Goal: Information Seeking & Learning: Learn about a topic

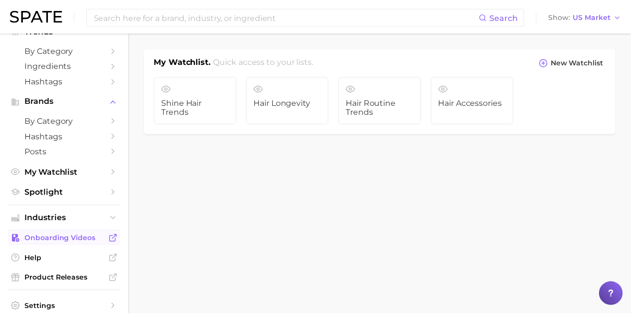
scroll to position [50, 0]
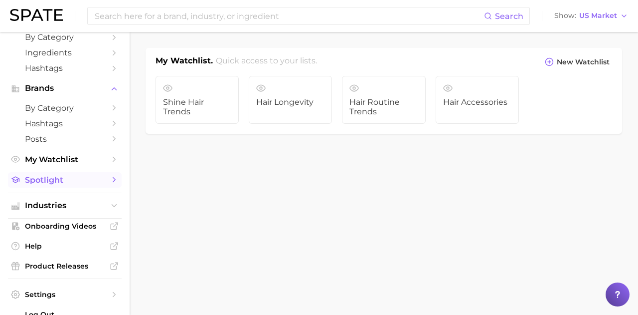
click at [62, 182] on span "Spotlight" at bounding box center [65, 179] width 80 height 9
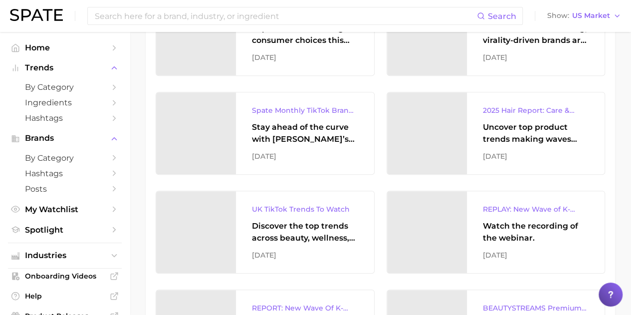
scroll to position [349, 0]
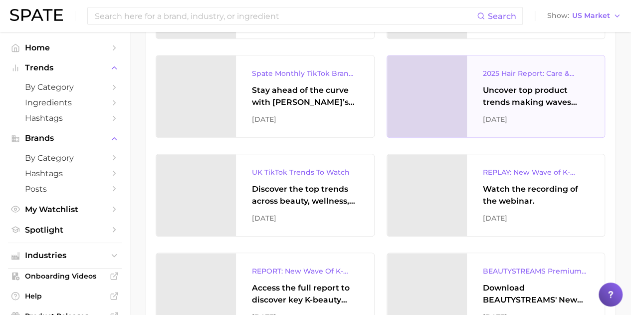
click at [517, 95] on div "Uncover top product trends making waves across platforms — along with key insig…" at bounding box center [536, 96] width 106 height 24
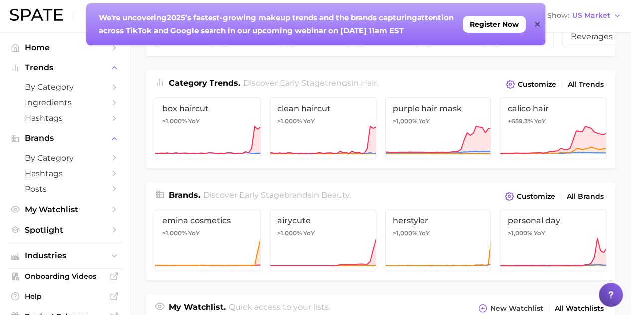
scroll to position [75, 0]
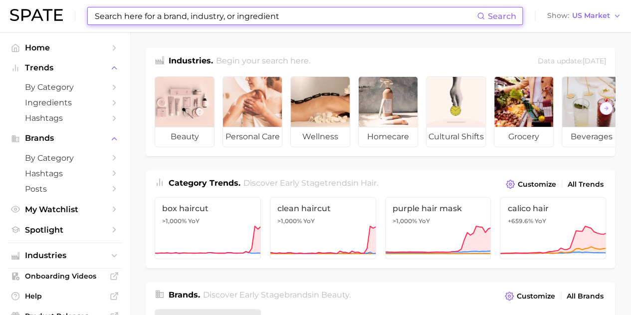
click at [219, 20] on input at bounding box center [285, 15] width 383 height 17
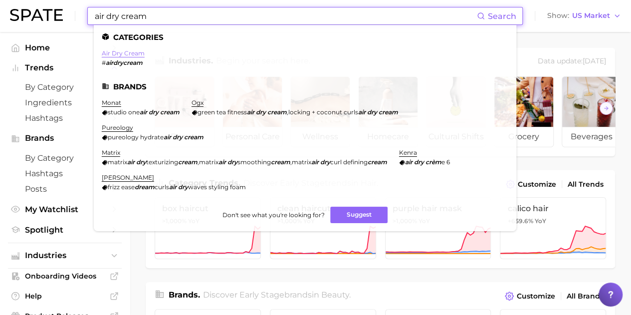
type input "air dry cream"
click at [134, 53] on link "air dry cream" at bounding box center [123, 52] width 43 height 7
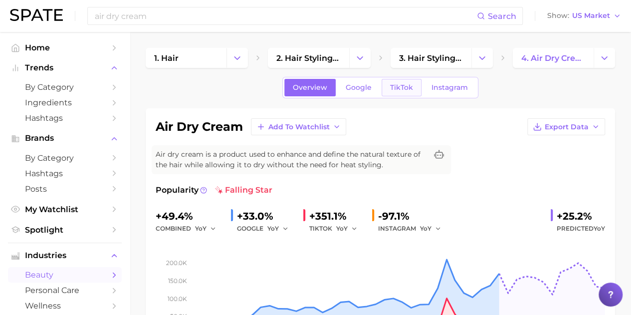
click at [403, 80] on link "TikTok" at bounding box center [401, 87] width 40 height 17
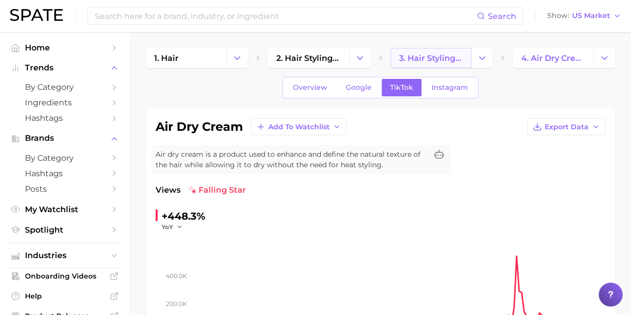
click at [429, 61] on span "3. hair styling products" at bounding box center [431, 57] width 64 height 9
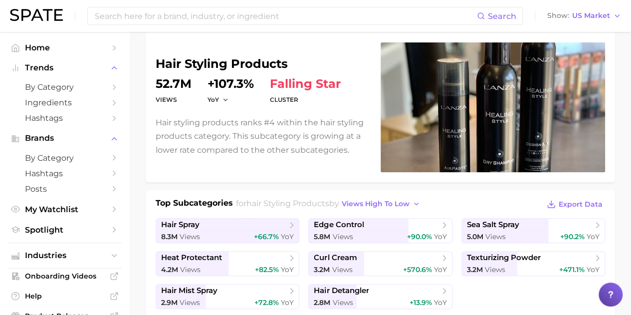
scroll to position [199, 0]
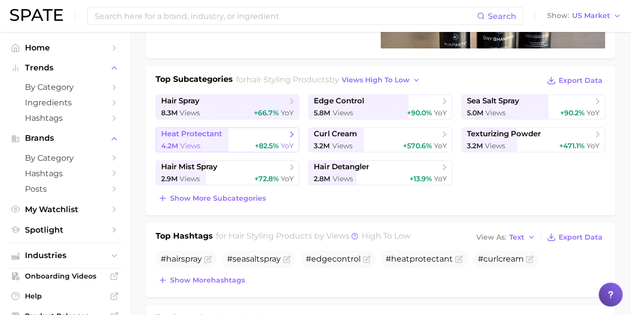
click at [191, 141] on span "Views" at bounding box center [190, 145] width 20 height 9
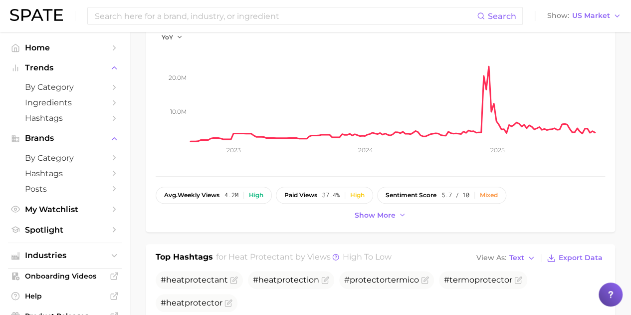
scroll to position [199, 0]
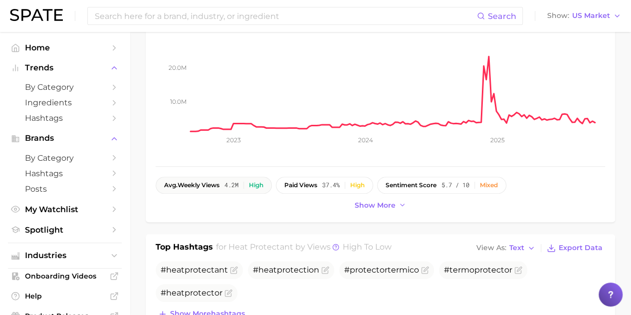
click at [228, 184] on span "4.2m" at bounding box center [231, 184] width 14 height 7
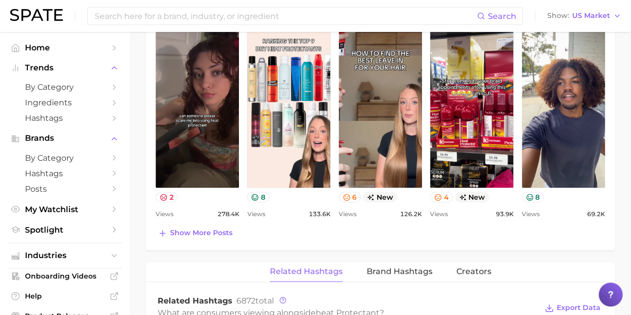
scroll to position [548, 0]
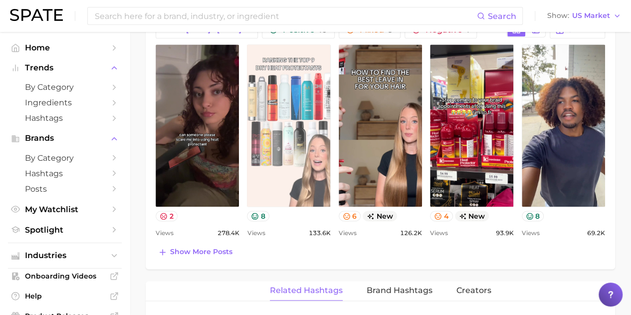
click at [273, 175] on link "view post on TikTok" at bounding box center [288, 125] width 83 height 162
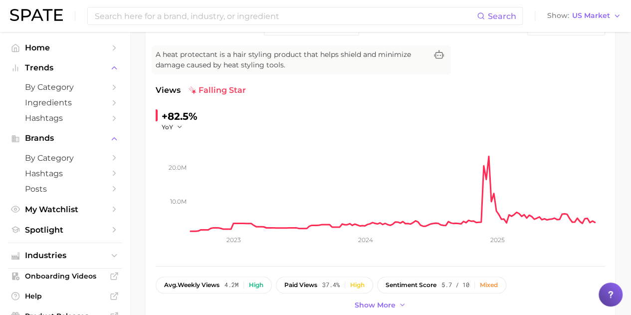
scroll to position [0, 0]
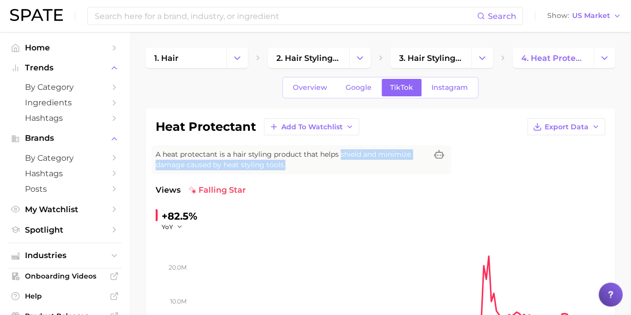
drag, startPoint x: 285, startPoint y: 163, endPoint x: 338, endPoint y: 153, distance: 53.7
click at [338, 153] on span "A heat protectant is a hair styling product that helps shield and minimize dama…" at bounding box center [291, 159] width 271 height 21
copy span "shield and minimize damage caused by heat styling tools."
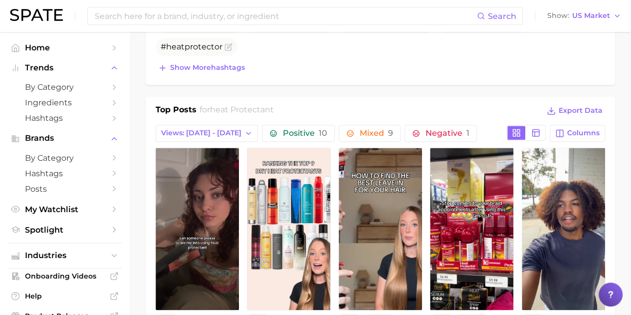
scroll to position [449, 0]
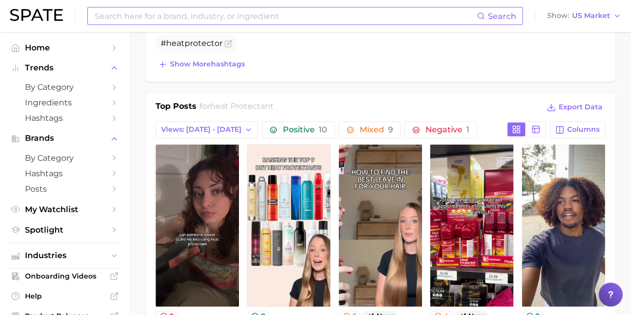
click at [152, 15] on input at bounding box center [285, 15] width 383 height 17
type input "uv hair"
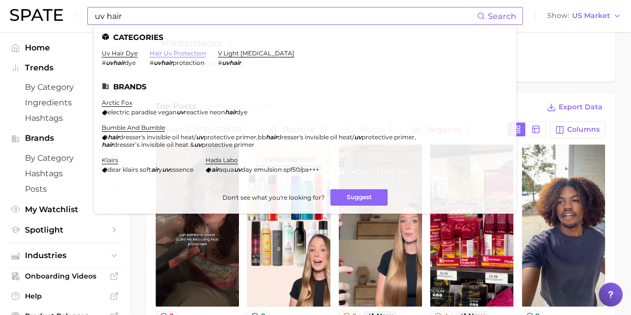
click at [161, 50] on link "hair uv protection" at bounding box center [178, 52] width 56 height 7
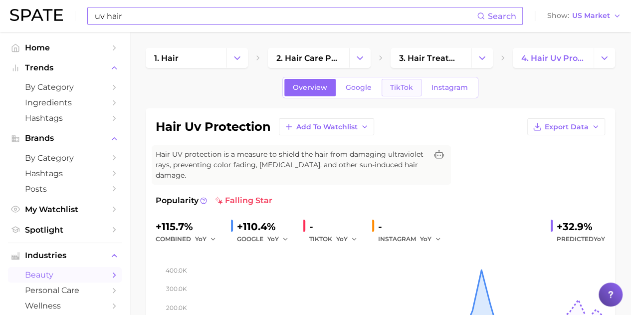
click at [404, 86] on span "TikTok" at bounding box center [401, 87] width 23 height 8
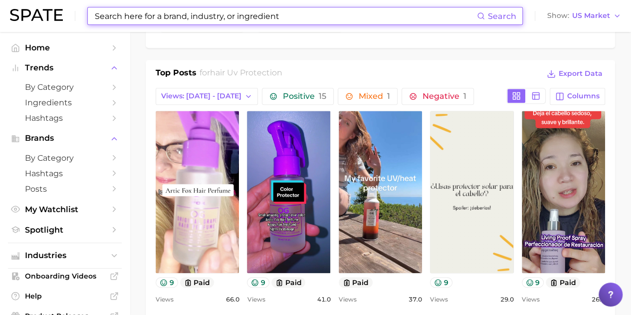
scroll to position [498, 0]
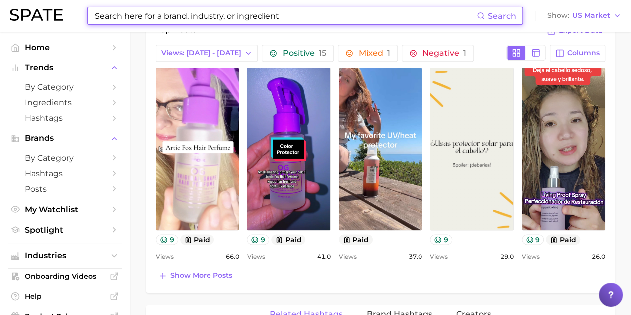
click at [207, 18] on input at bounding box center [285, 15] width 383 height 17
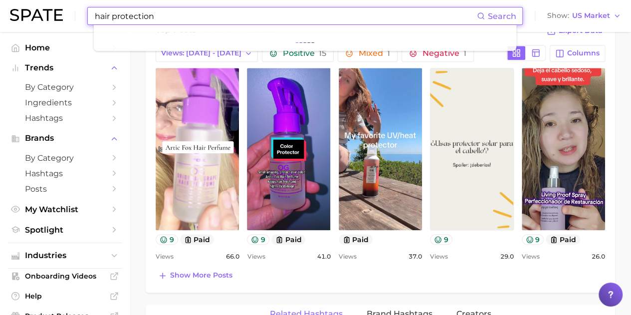
type input "hair protection"
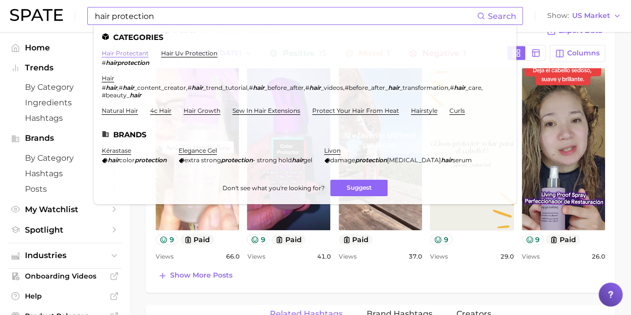
click at [128, 56] on link "hair protectant" at bounding box center [125, 52] width 47 height 7
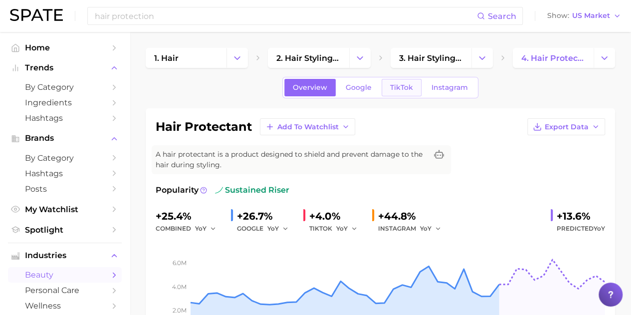
click at [389, 91] on link "TikTok" at bounding box center [401, 87] width 40 height 17
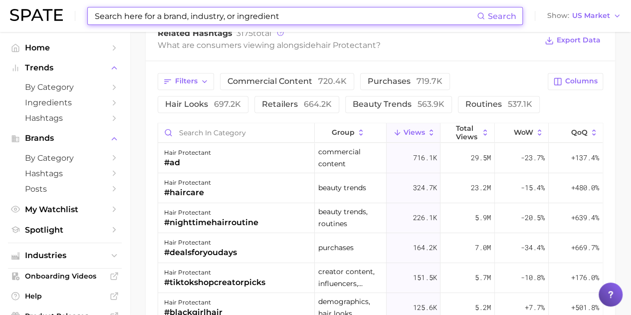
click at [220, 13] on input at bounding box center [285, 15] width 383 height 17
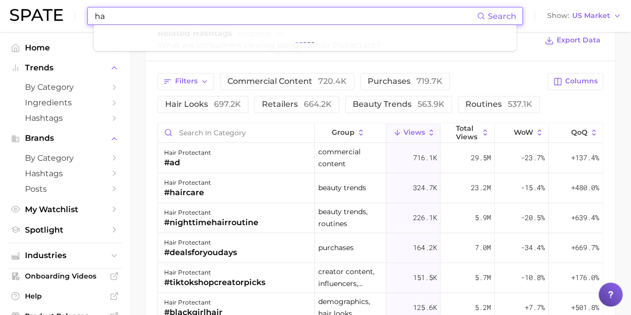
type input "h"
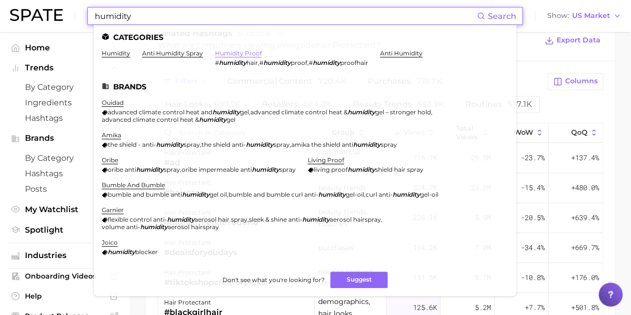
type input "humidity"
click at [237, 54] on link "humidity proof" at bounding box center [238, 52] width 47 height 7
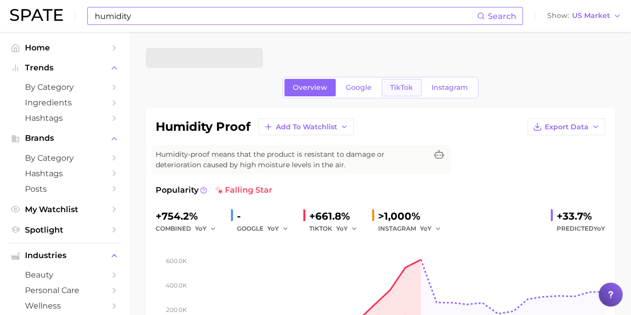
click at [395, 93] on link "TikTok" at bounding box center [401, 87] width 40 height 17
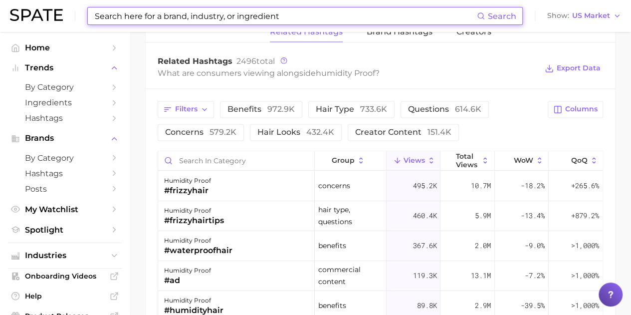
scroll to position [748, 0]
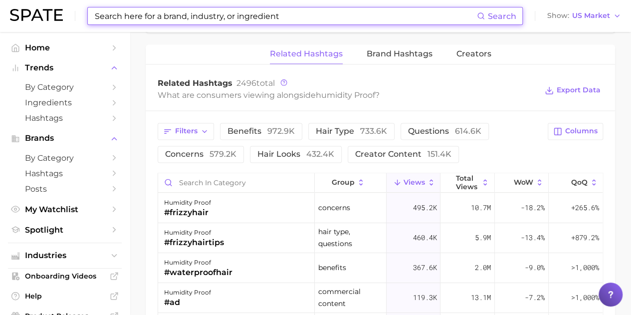
click at [196, 14] on input at bounding box center [285, 15] width 383 height 17
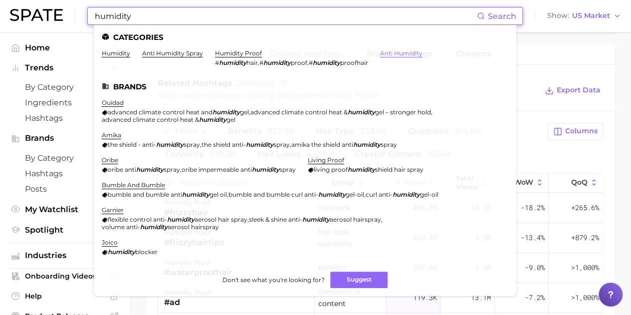
type input "humidity"
click at [393, 54] on link "anti humidity" at bounding box center [401, 52] width 42 height 7
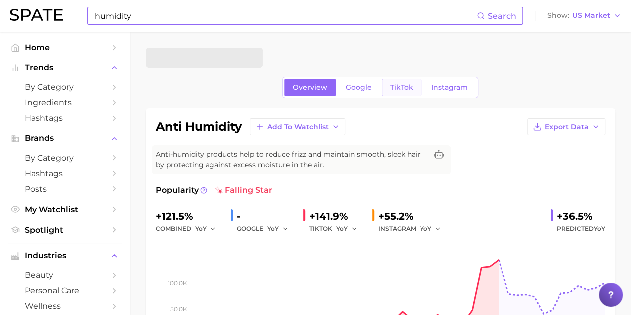
click at [390, 88] on span "TikTok" at bounding box center [401, 87] width 23 height 8
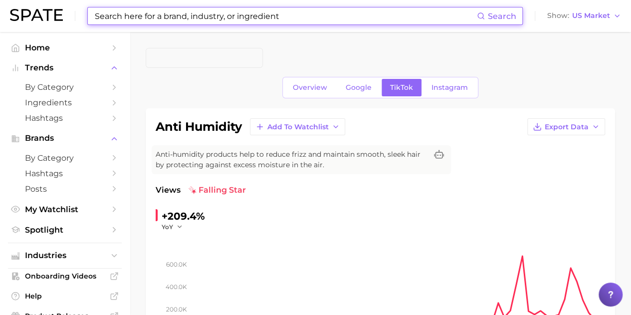
click at [153, 17] on input at bounding box center [285, 15] width 383 height 17
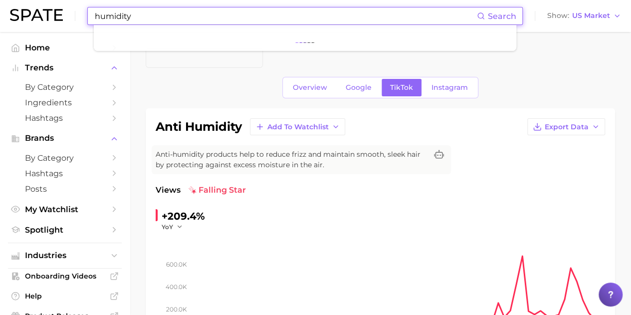
type input "humidity"
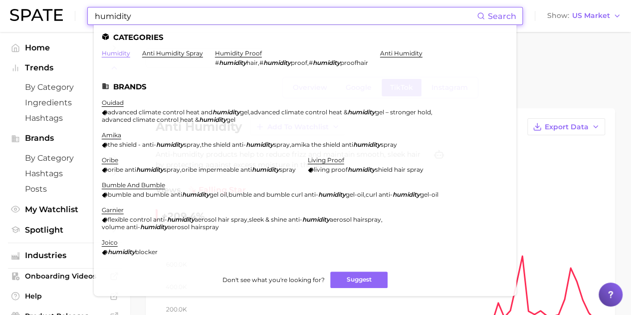
click at [115, 53] on link "humidity" at bounding box center [116, 52] width 28 height 7
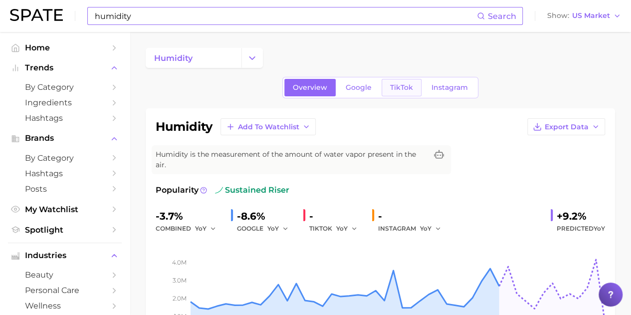
click at [390, 90] on span "TikTok" at bounding box center [401, 87] width 23 height 8
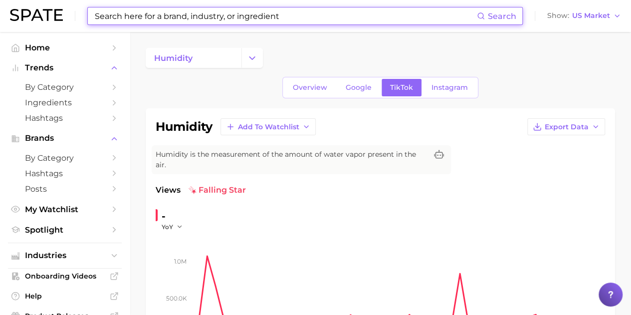
click at [145, 16] on input at bounding box center [285, 15] width 383 height 17
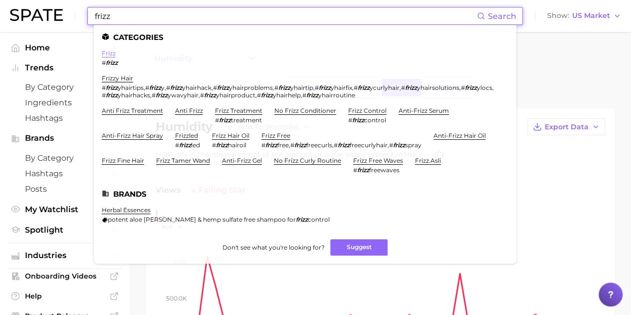
type input "frizz"
click at [108, 53] on link "frizz" at bounding box center [109, 52] width 14 height 7
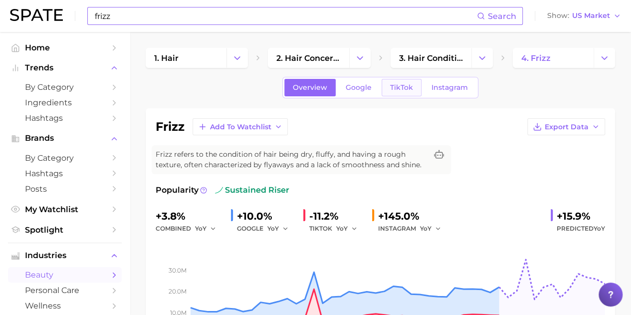
click at [418, 86] on link "TikTok" at bounding box center [401, 87] width 40 height 17
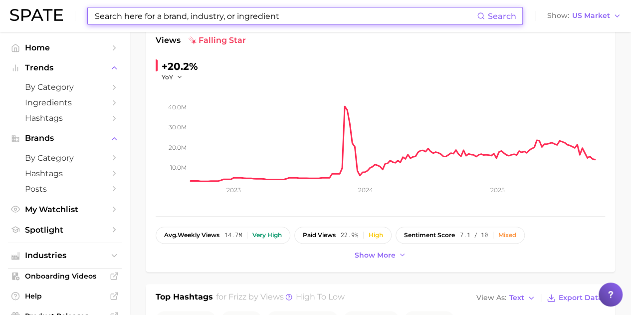
click at [183, 19] on input at bounding box center [285, 15] width 383 height 17
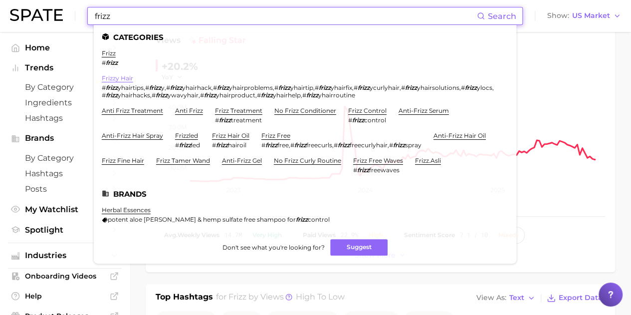
type input "frizz"
click at [124, 77] on link "frizzy hair" at bounding box center [117, 77] width 31 height 7
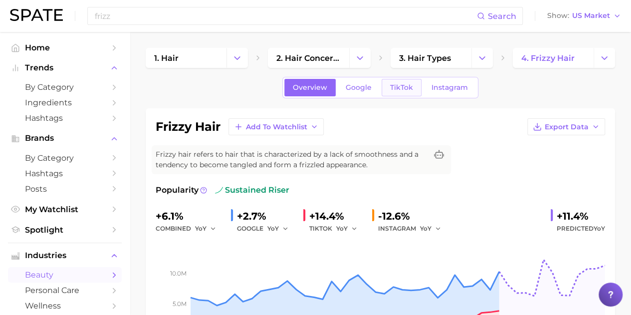
click at [409, 87] on span "TikTok" at bounding box center [401, 87] width 23 height 8
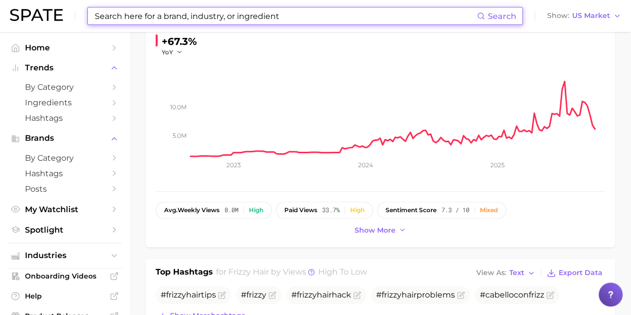
scroll to position [5, 0]
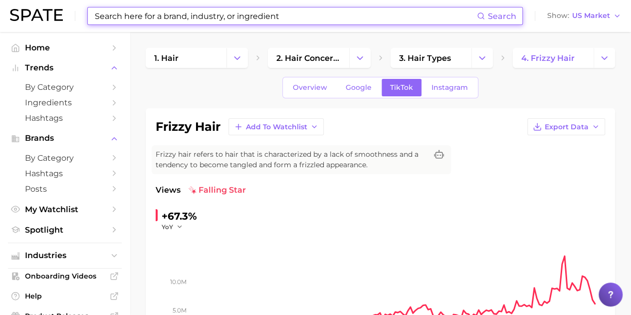
click at [205, 21] on input at bounding box center [285, 15] width 383 height 17
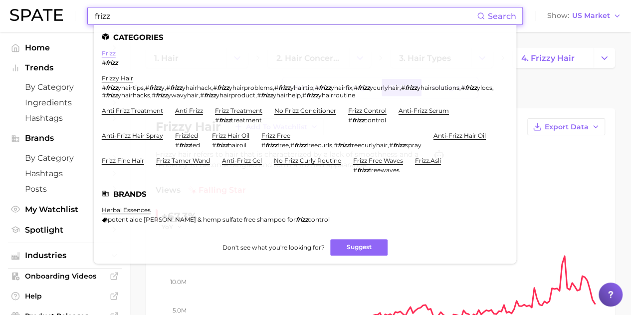
type input "frizz"
click at [113, 55] on link "frizz" at bounding box center [109, 52] width 14 height 7
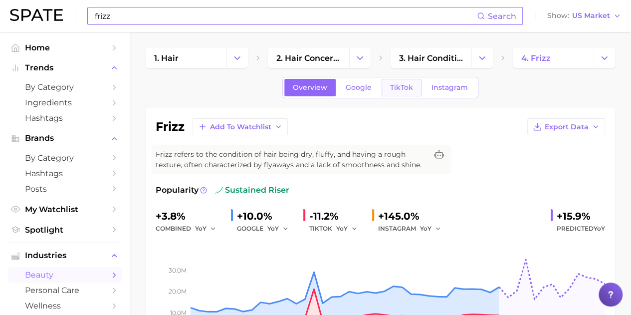
click at [396, 87] on span "TikTok" at bounding box center [401, 87] width 23 height 8
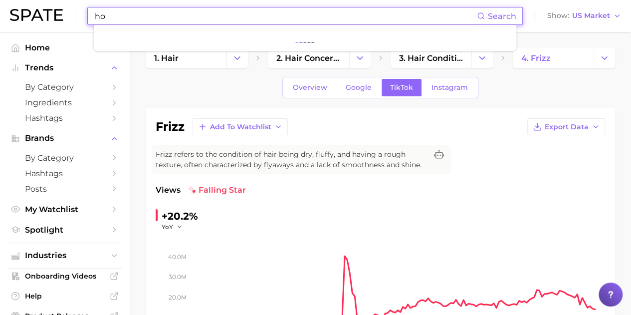
type input "h"
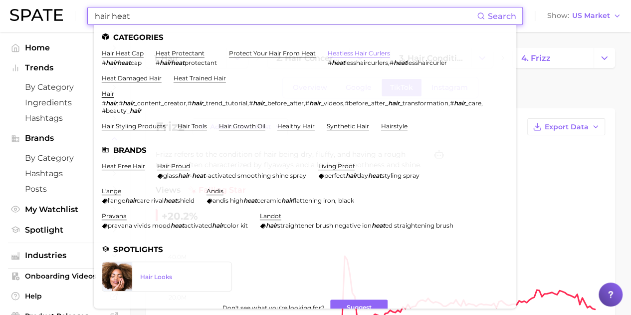
type input "hair heat"
click at [362, 53] on link "heatless hair curlers" at bounding box center [359, 52] width 62 height 7
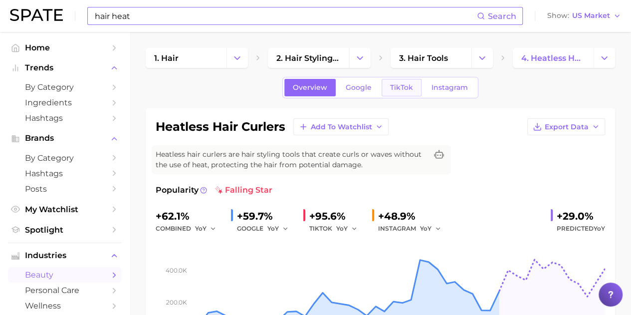
click at [409, 89] on span "TikTok" at bounding box center [401, 87] width 23 height 8
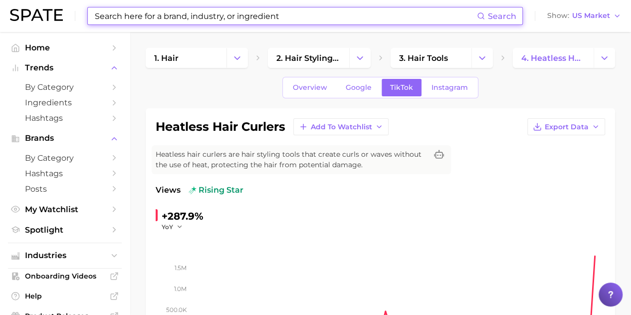
click at [214, 20] on input at bounding box center [285, 15] width 383 height 17
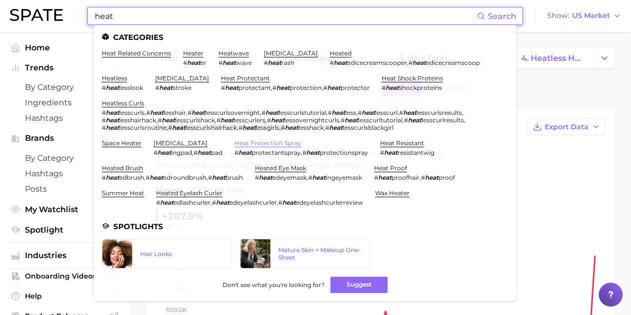
type input "heat"
click at [269, 141] on link "heat protection spray" at bounding box center [267, 142] width 67 height 7
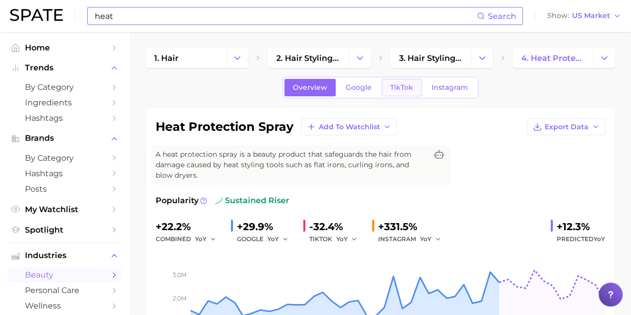
click at [400, 85] on span "TikTok" at bounding box center [401, 87] width 23 height 8
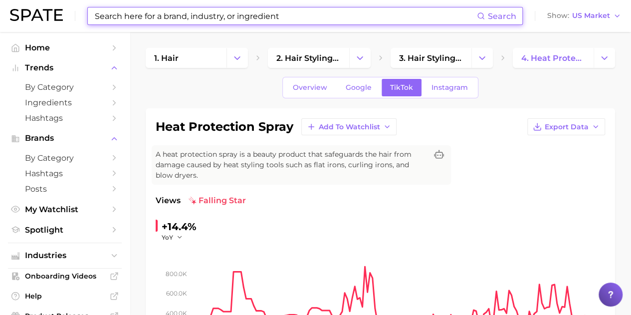
click at [216, 11] on input at bounding box center [285, 15] width 383 height 17
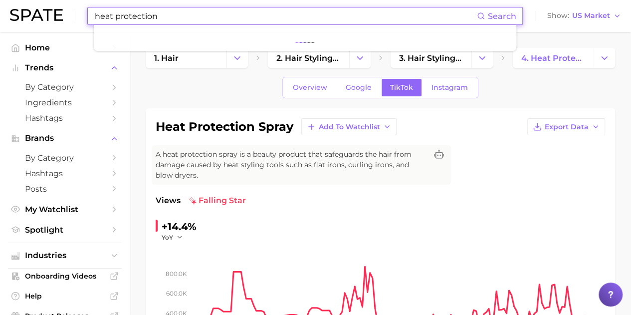
type input "heat protection"
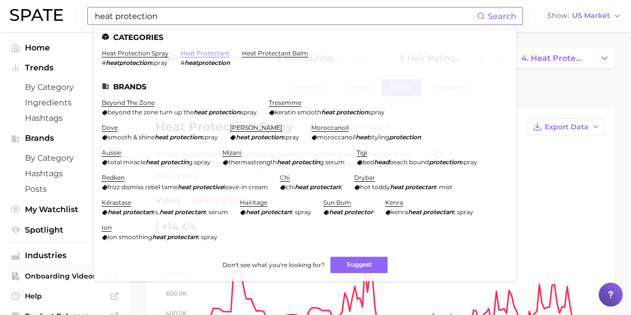
click at [194, 55] on link "heat protectant" at bounding box center [204, 52] width 49 height 7
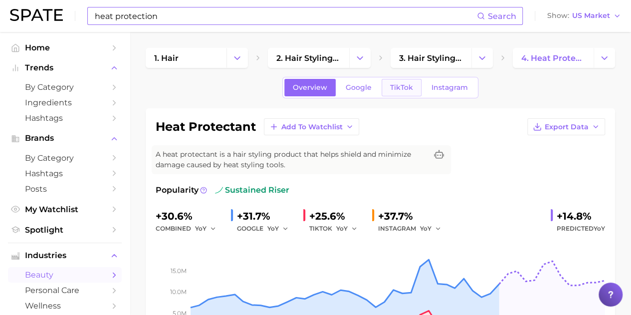
click at [382, 86] on link "TikTok" at bounding box center [401, 87] width 40 height 17
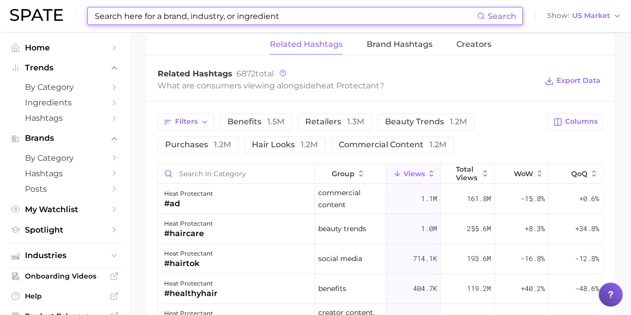
scroll to position [798, 0]
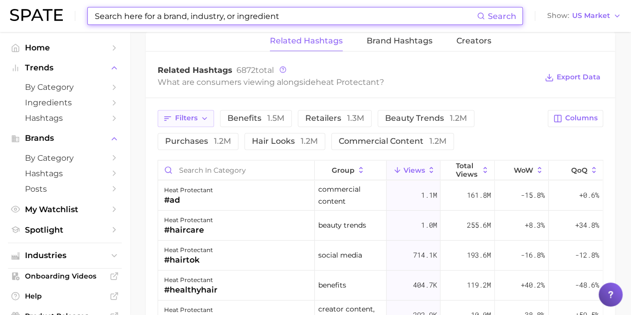
click at [203, 114] on icon "button" at bounding box center [204, 118] width 8 height 8
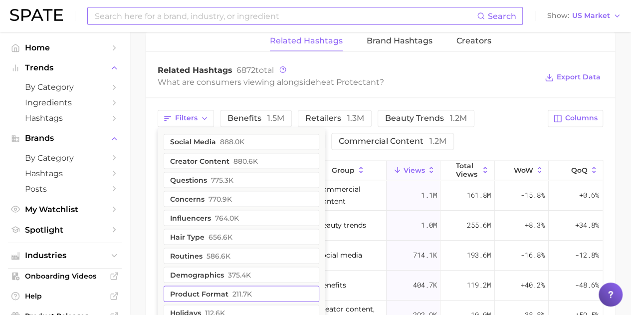
click at [212, 289] on button "product format 211.7k" at bounding box center [242, 293] width 156 height 16
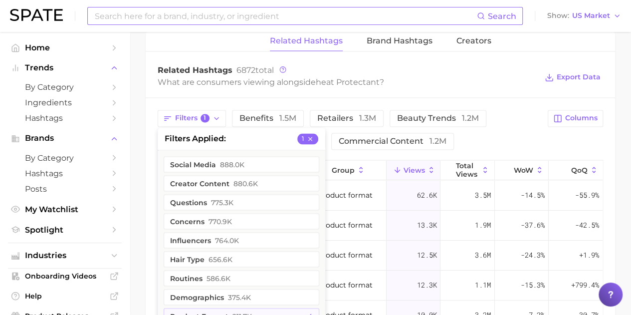
click at [483, 127] on div "Filters 1 filters applied 1 social media 888.0k creator content 880.6k question…" at bounding box center [350, 130] width 384 height 40
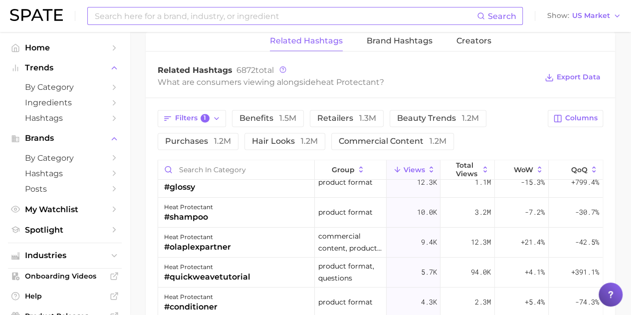
scroll to position [50, 0]
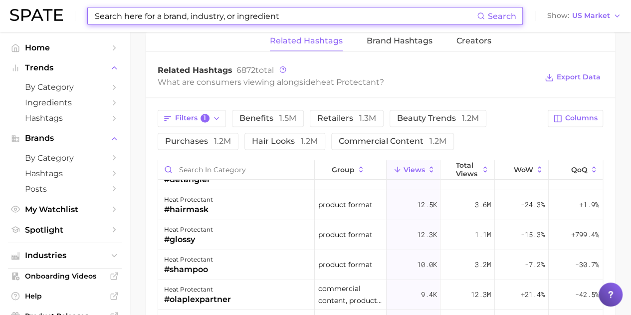
click at [132, 13] on input at bounding box center [285, 15] width 383 height 17
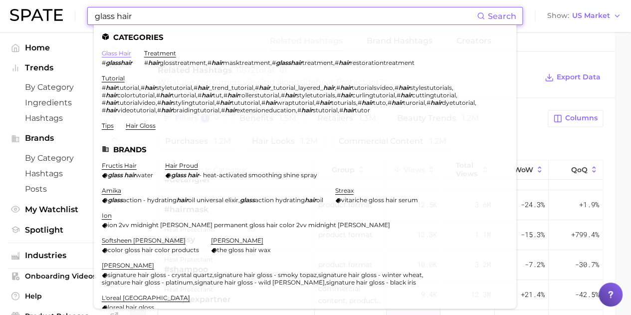
type input "glass hair"
click at [121, 53] on link "glass hair" at bounding box center [116, 52] width 29 height 7
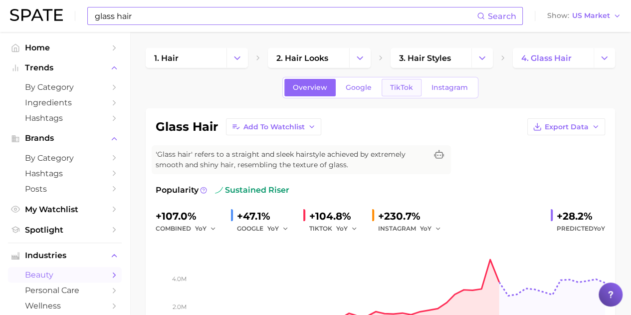
click at [399, 86] on span "TikTok" at bounding box center [401, 87] width 23 height 8
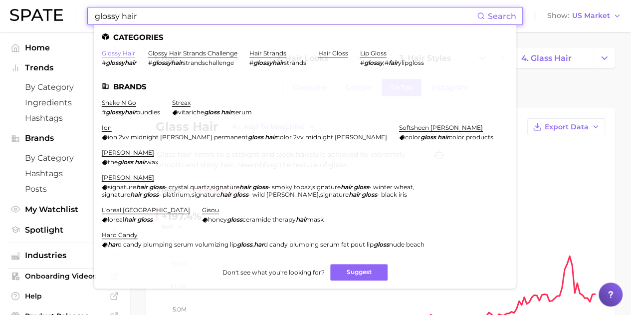
type input "glossy hair"
click at [112, 52] on link "glossy hair" at bounding box center [118, 52] width 33 height 7
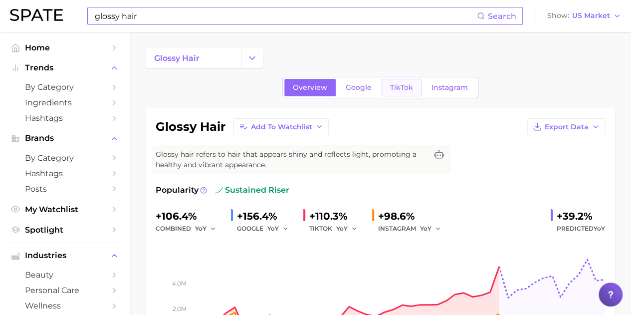
click at [403, 88] on span "TikTok" at bounding box center [401, 87] width 23 height 8
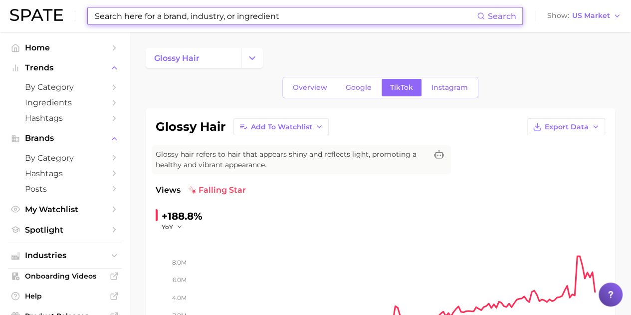
click at [181, 17] on input at bounding box center [285, 15] width 383 height 17
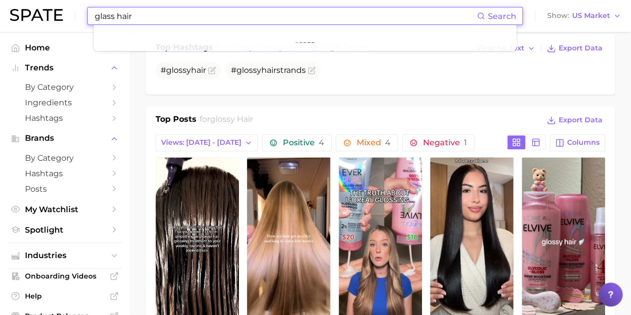
scroll to position [449, 0]
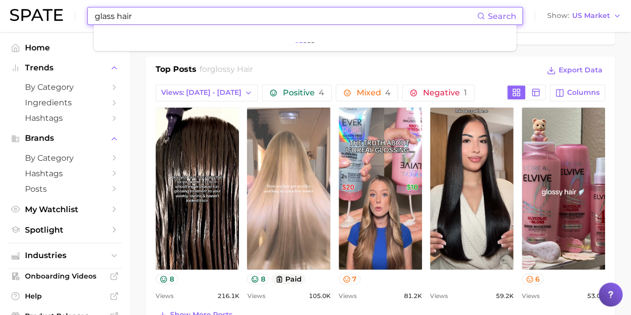
click at [285, 182] on link "view post on TikTok" at bounding box center [288, 188] width 83 height 162
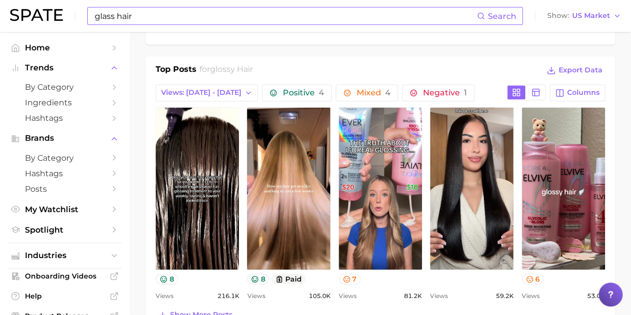
click at [211, 13] on input "glass hair" at bounding box center [285, 15] width 383 height 17
drag, startPoint x: 198, startPoint y: 13, endPoint x: 0, endPoint y: 19, distance: 198.5
click at [0, 19] on header "glass hair Search Show US Market" at bounding box center [315, 16] width 631 height 32
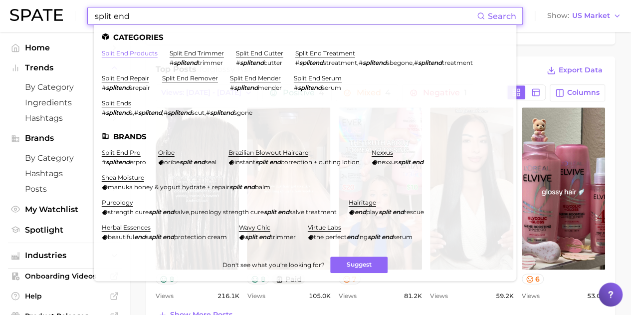
type input "split end"
click at [136, 53] on link "split end products" at bounding box center [130, 52] width 56 height 7
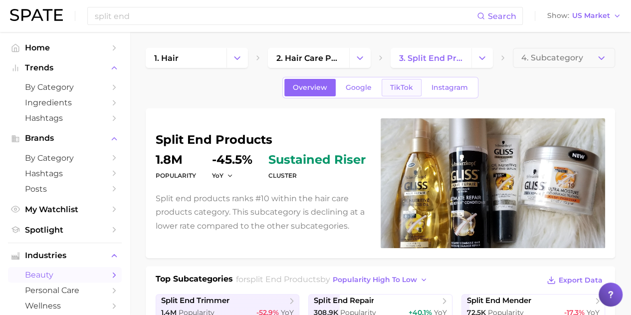
click at [390, 88] on span "TikTok" at bounding box center [401, 87] width 23 height 8
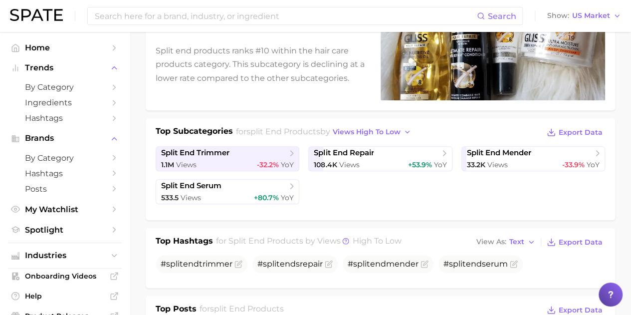
scroll to position [150, 0]
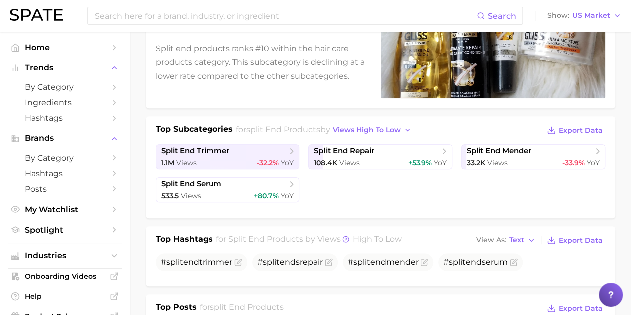
click at [371, 158] on div "108.4k Views +53.9% YoY" at bounding box center [380, 162] width 133 height 9
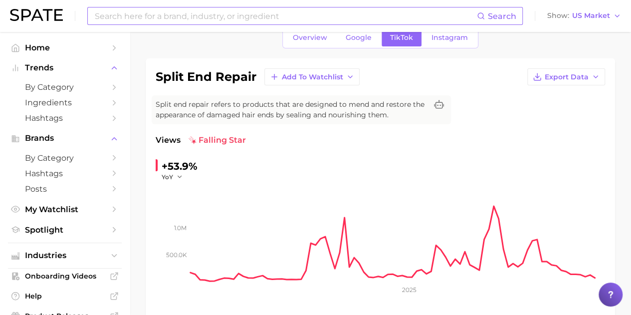
scroll to position [50, 0]
click at [172, 17] on input at bounding box center [285, 15] width 383 height 17
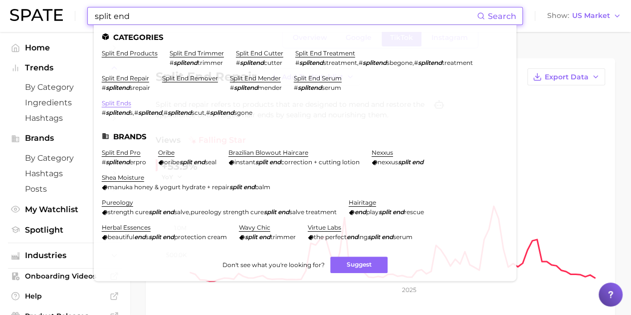
type input "split end"
click at [114, 104] on link "split ends" at bounding box center [116, 102] width 29 height 7
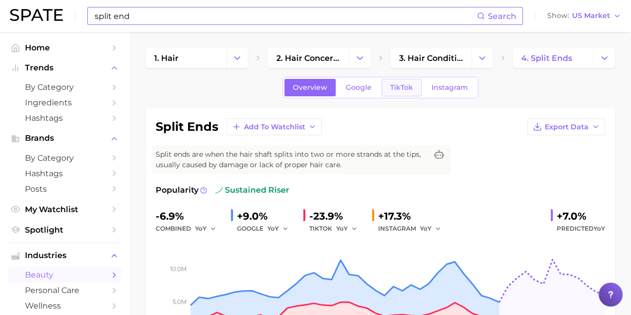
click at [407, 87] on span "TikTok" at bounding box center [401, 87] width 23 height 8
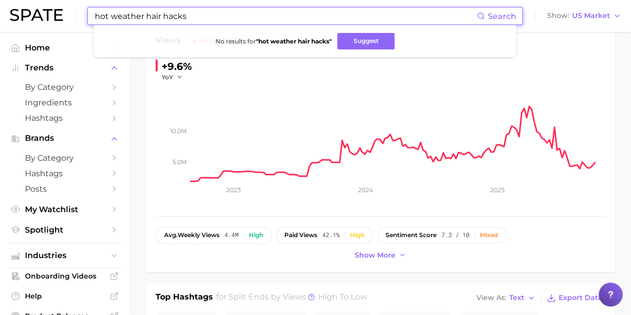
drag, startPoint x: 193, startPoint y: 17, endPoint x: 75, endPoint y: 12, distance: 118.7
click at [75, 12] on div "hot weather hair hacks Search No results for " hot weather hair hacks " Suggest…" at bounding box center [315, 16] width 611 height 32
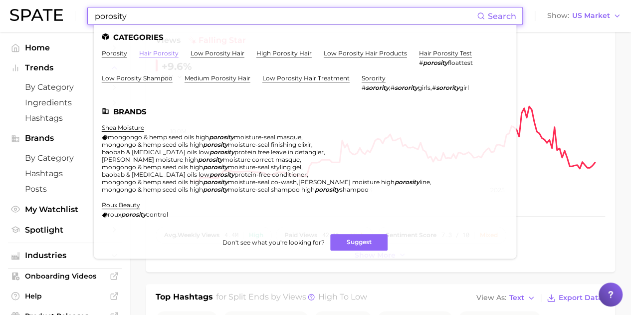
type input "porosity"
click at [159, 54] on link "hair porosity" at bounding box center [158, 52] width 39 height 7
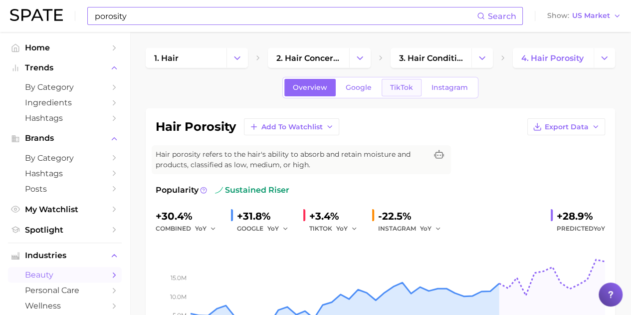
click at [406, 86] on span "TikTok" at bounding box center [401, 87] width 23 height 8
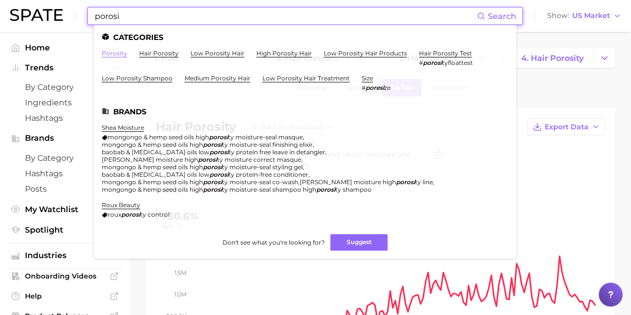
type input "porosi"
click at [114, 56] on link "porosity" at bounding box center [114, 52] width 25 height 7
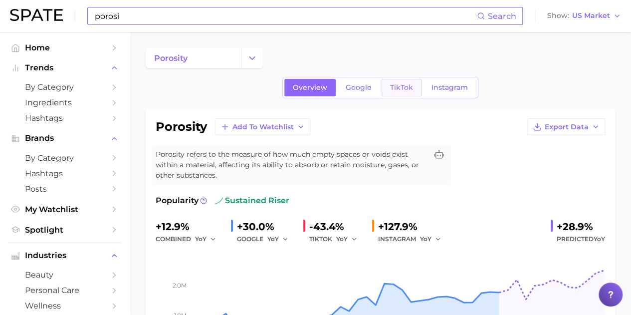
click at [401, 86] on span "TikTok" at bounding box center [401, 87] width 23 height 8
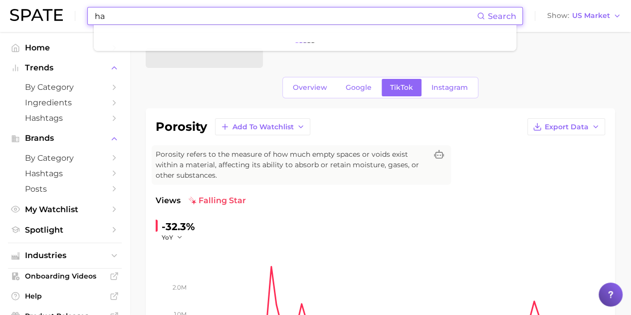
type input "h"
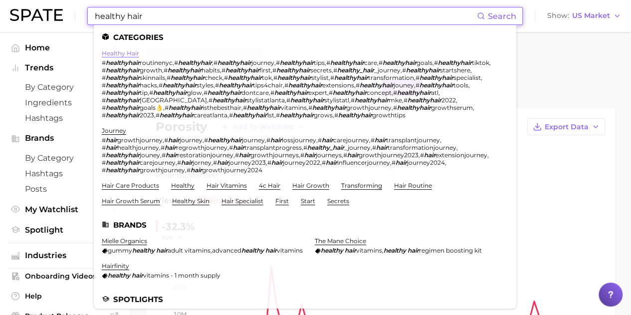
type input "healthy hair"
click at [128, 55] on link "healthy hair" at bounding box center [120, 52] width 37 height 7
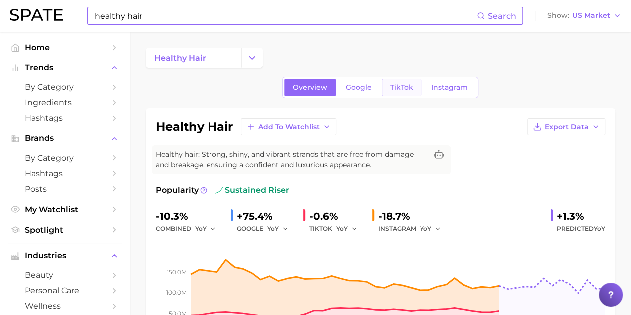
click at [402, 85] on span "TikTok" at bounding box center [401, 87] width 23 height 8
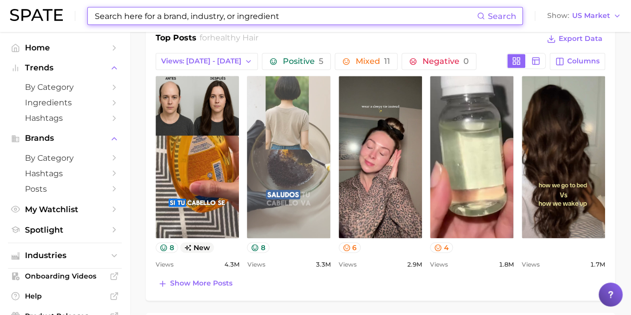
scroll to position [498, 0]
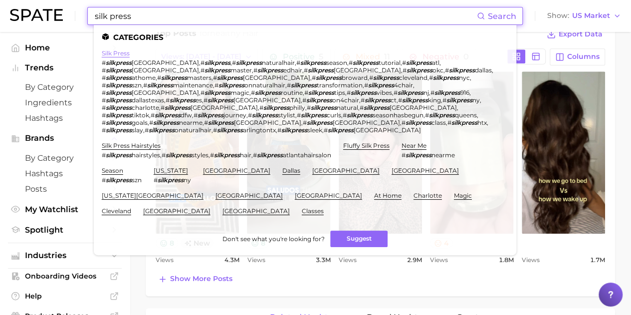
type input "silk press"
click at [118, 53] on link "silk press" at bounding box center [116, 52] width 28 height 7
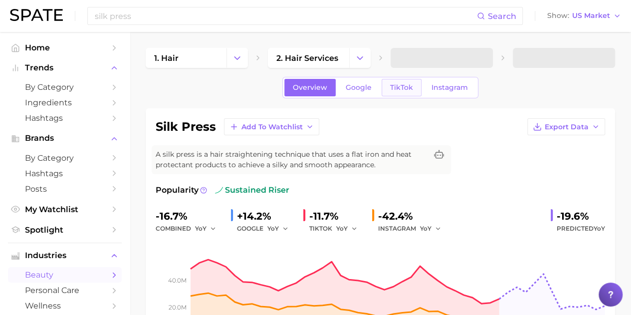
click at [399, 91] on link "TikTok" at bounding box center [401, 87] width 40 height 17
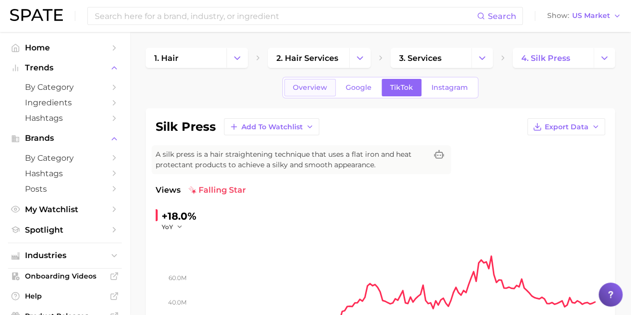
click at [300, 91] on span "Overview" at bounding box center [310, 87] width 34 height 8
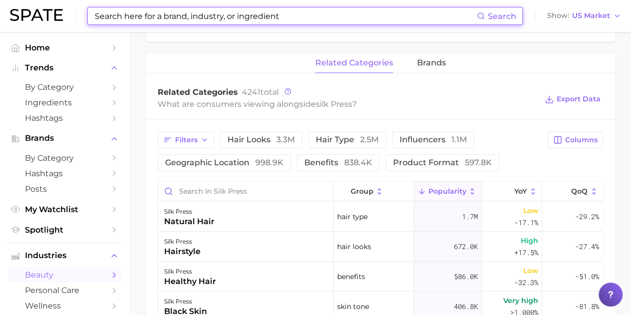
scroll to position [449, 0]
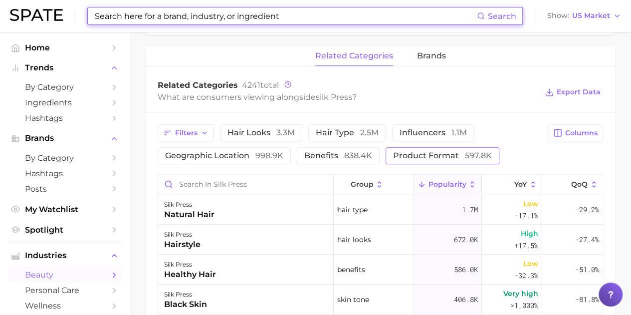
click at [459, 154] on span "product format 597.8k" at bounding box center [442, 156] width 99 height 8
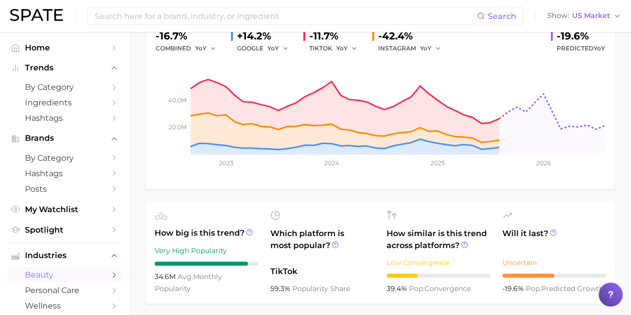
scroll to position [0, 0]
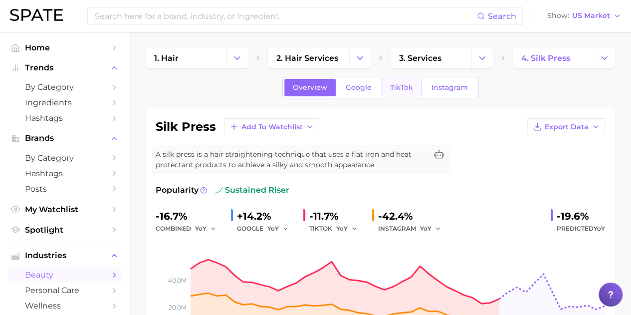
click at [397, 92] on link "TikTok" at bounding box center [401, 87] width 40 height 17
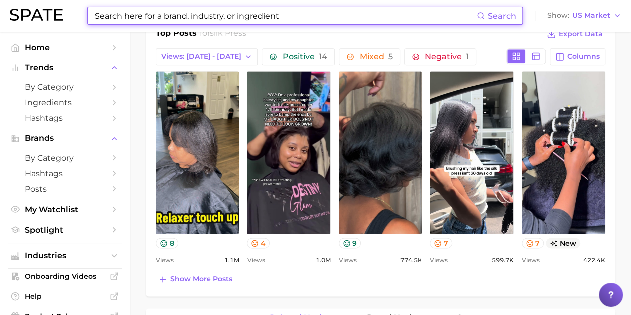
scroll to position [517, 0]
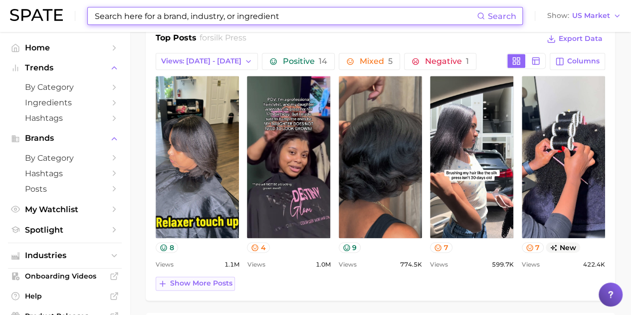
click at [197, 281] on span "Show more posts" at bounding box center [201, 283] width 62 height 8
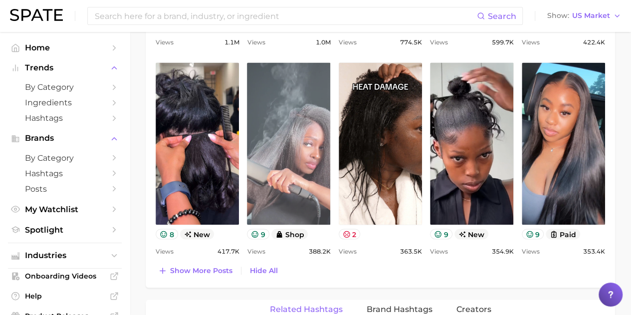
scroll to position [716, 0]
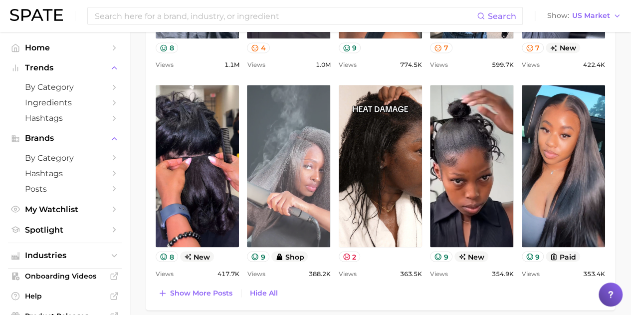
click at [312, 217] on link "view post on TikTok" at bounding box center [288, 166] width 83 height 162
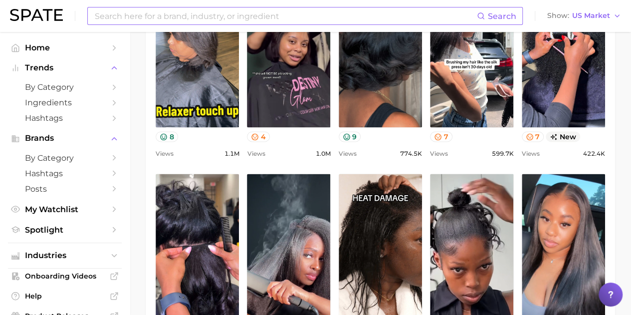
scroll to position [567, 0]
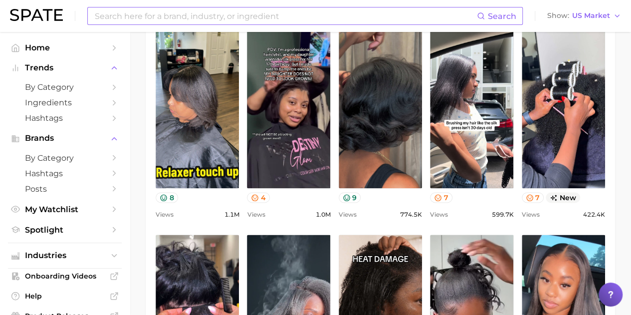
click at [117, 11] on input at bounding box center [285, 15] width 383 height 17
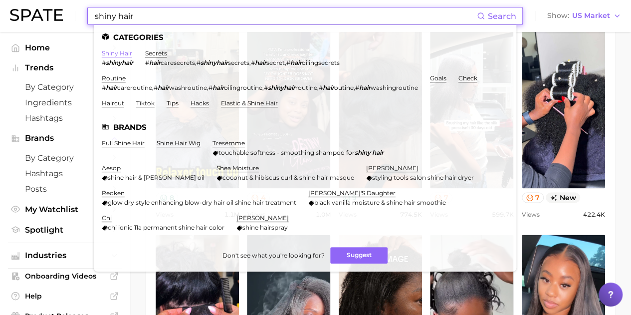
type input "shiny hair"
click at [118, 54] on link "shiny hair" at bounding box center [117, 52] width 30 height 7
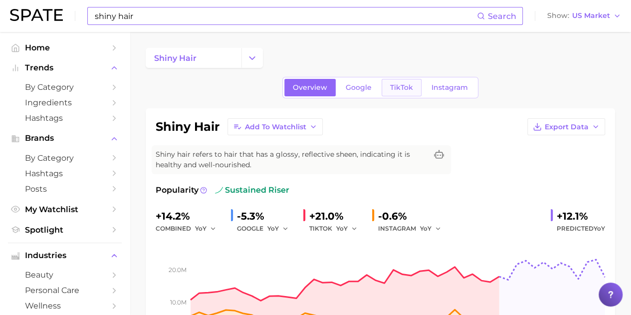
click at [399, 86] on span "TikTok" at bounding box center [401, 87] width 23 height 8
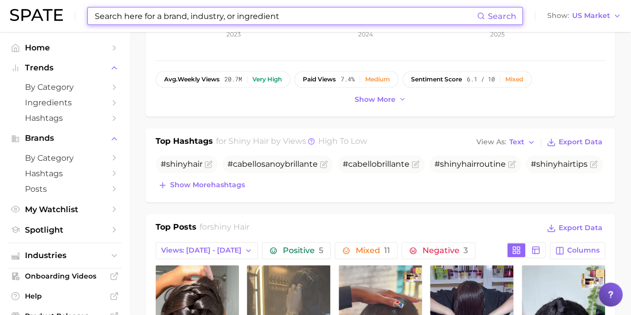
scroll to position [349, 0]
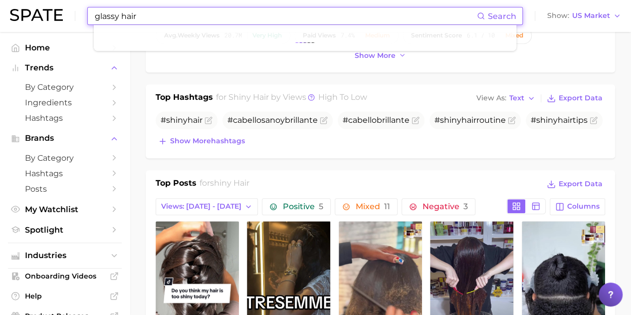
type input "glassy hair"
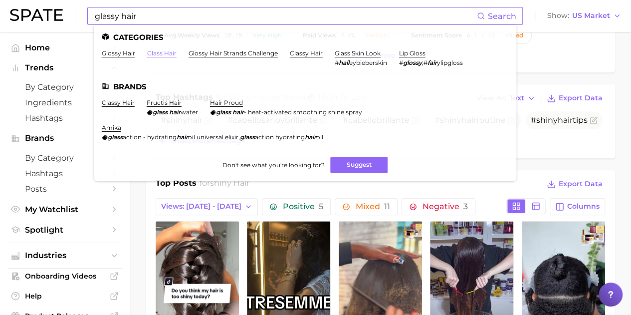
click at [164, 54] on link "glass hair" at bounding box center [161, 52] width 29 height 7
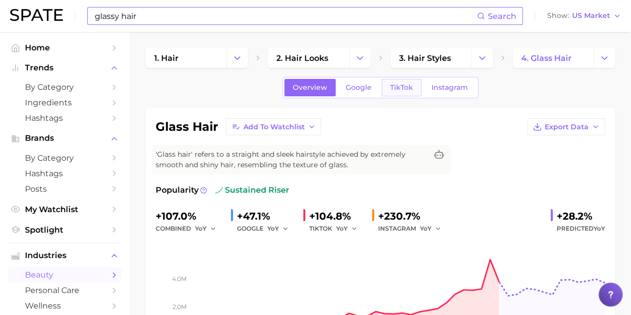
click at [403, 86] on span "TikTok" at bounding box center [401, 87] width 23 height 8
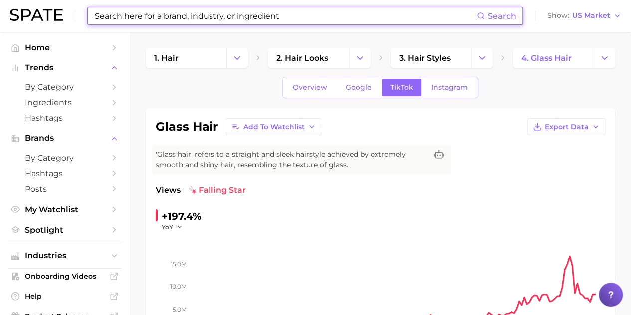
click at [140, 16] on input at bounding box center [285, 15] width 383 height 17
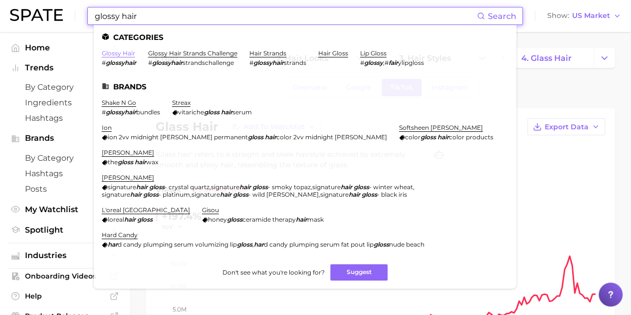
type input "glossy hair"
click at [131, 51] on link "glossy hair" at bounding box center [118, 52] width 33 height 7
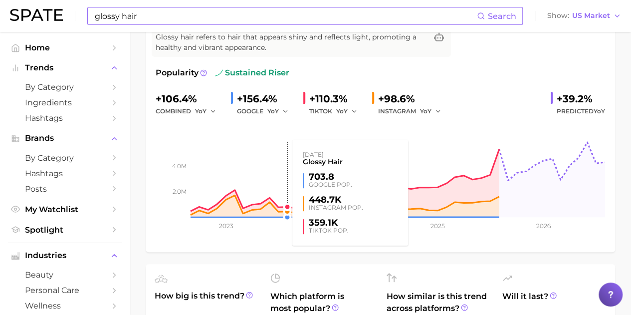
scroll to position [50, 0]
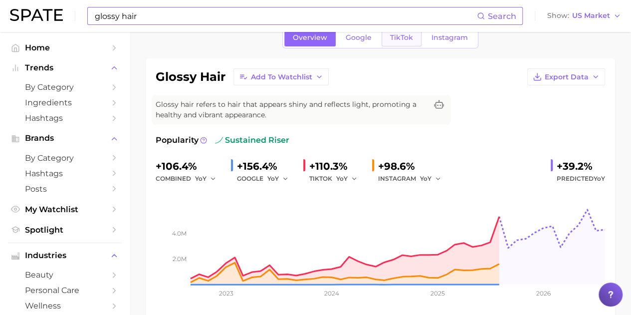
click at [412, 43] on link "TikTok" at bounding box center [401, 37] width 40 height 17
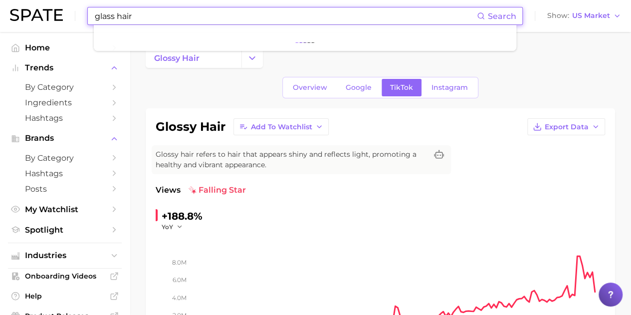
type input "glass hair"
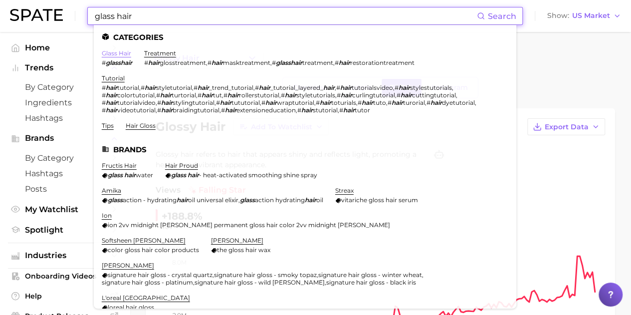
click at [114, 53] on link "glass hair" at bounding box center [116, 52] width 29 height 7
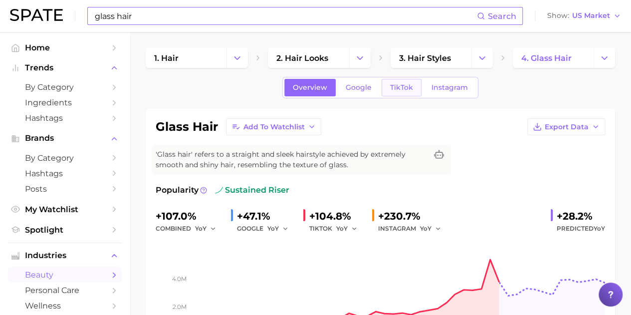
click at [401, 83] on span "TikTok" at bounding box center [401, 87] width 23 height 8
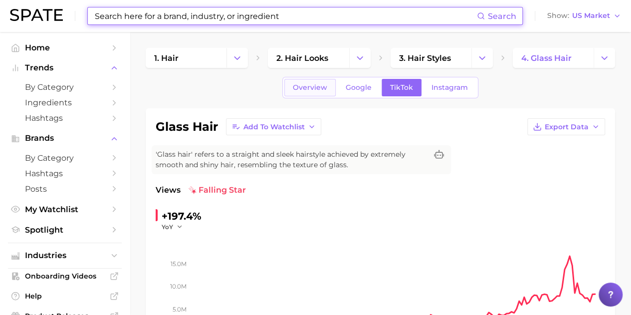
click at [304, 85] on span "Overview" at bounding box center [310, 87] width 34 height 8
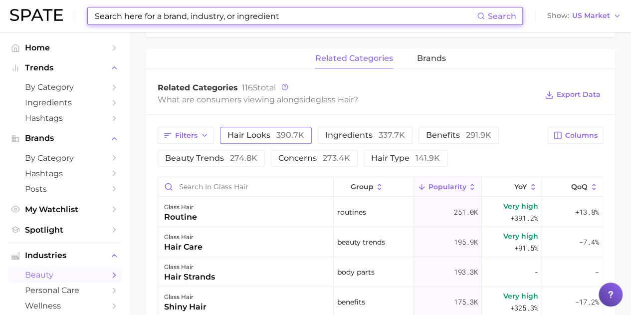
scroll to position [449, 0]
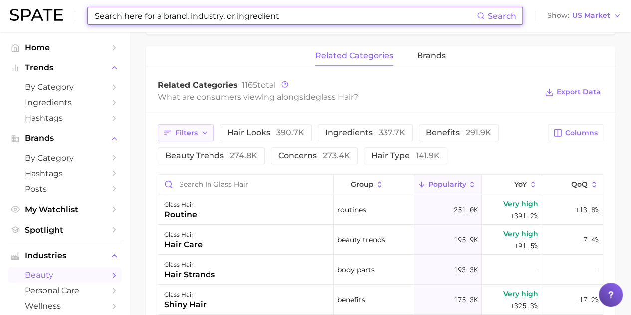
click at [198, 127] on button "Filters" at bounding box center [186, 132] width 56 height 17
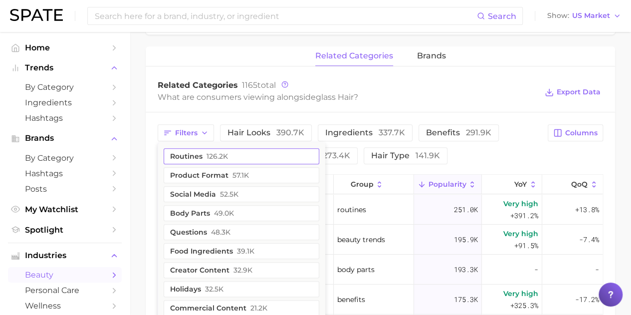
click at [215, 175] on button "product format 57.1k" at bounding box center [242, 175] width 156 height 16
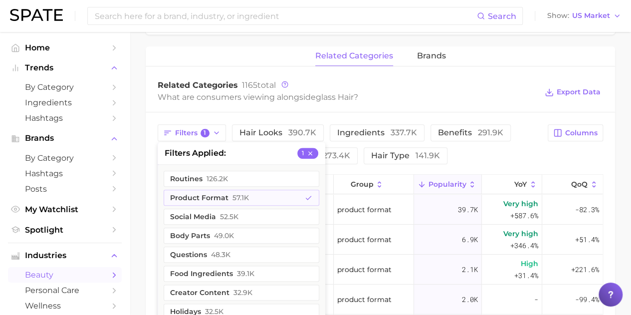
click at [476, 156] on div "Filters 1 filters applied 1 routines 126.2k product format 57.1k social media 5…" at bounding box center [350, 144] width 384 height 40
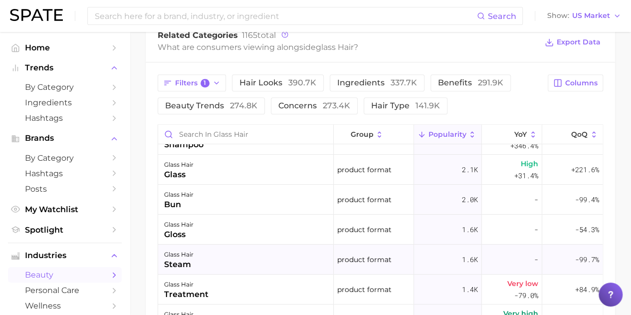
scroll to position [21, 0]
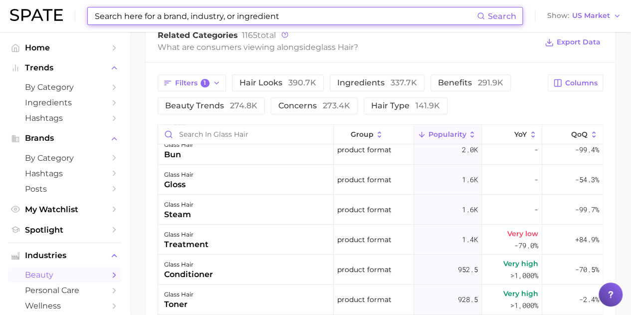
click at [199, 20] on input at bounding box center [285, 15] width 383 height 17
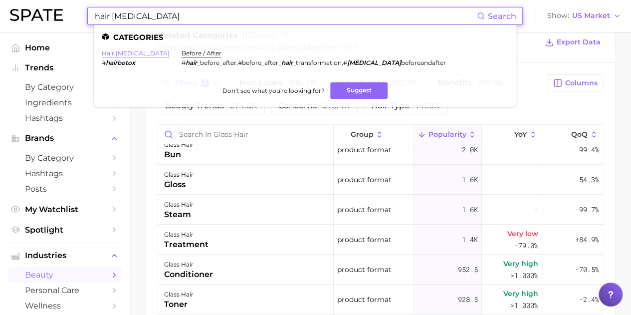
type input "hair botox"
click at [122, 55] on link "hair botox" at bounding box center [136, 52] width 68 height 7
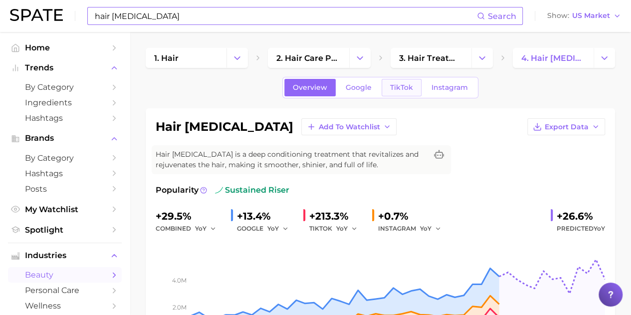
click at [406, 86] on span "TikTok" at bounding box center [401, 87] width 23 height 8
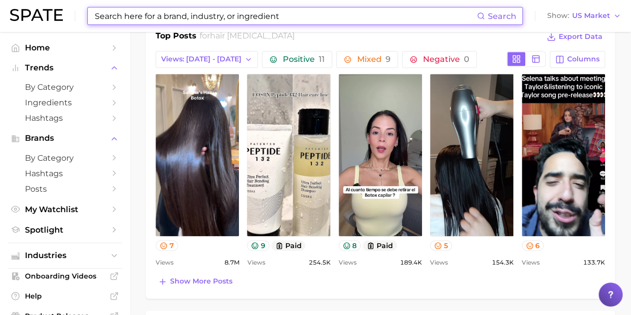
scroll to position [498, 0]
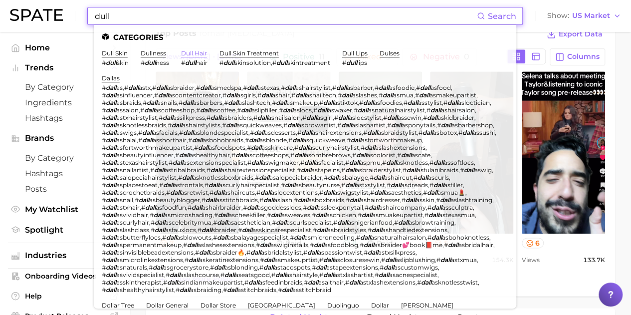
type input "dull"
click at [191, 53] on link "dull hair" at bounding box center [194, 52] width 26 height 7
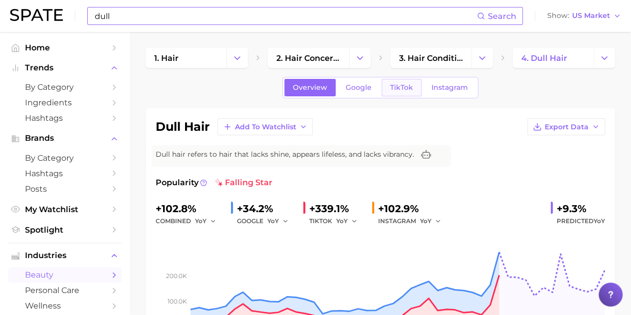
click at [390, 90] on span "TikTok" at bounding box center [401, 87] width 23 height 8
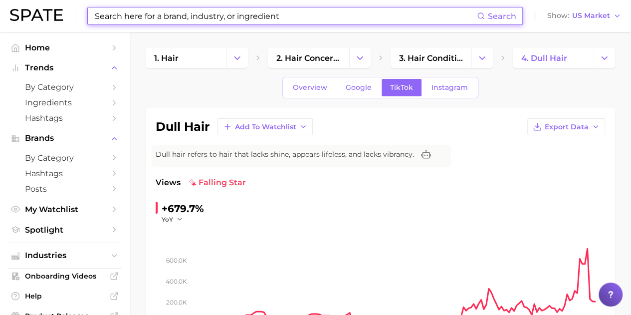
click at [190, 17] on input at bounding box center [285, 15] width 383 height 17
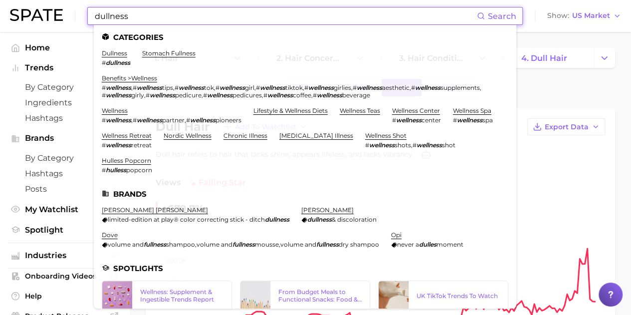
type input "dullness"
click at [114, 57] on li "dullness # dullness" at bounding box center [116, 57] width 28 height 17
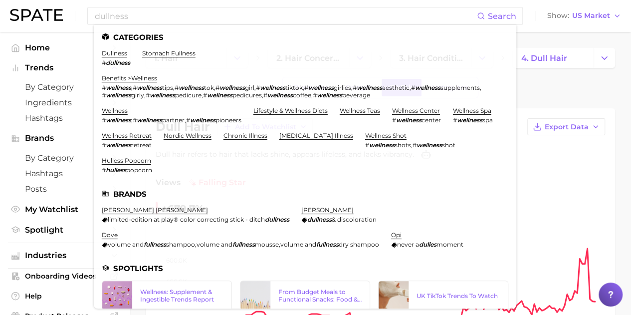
click at [118, 54] on link "dullness" at bounding box center [114, 52] width 25 height 7
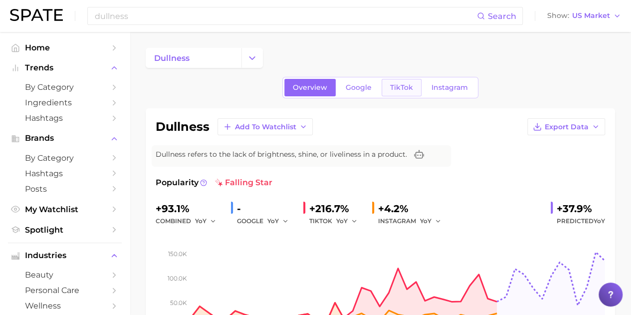
click at [401, 90] on span "TikTok" at bounding box center [401, 87] width 23 height 8
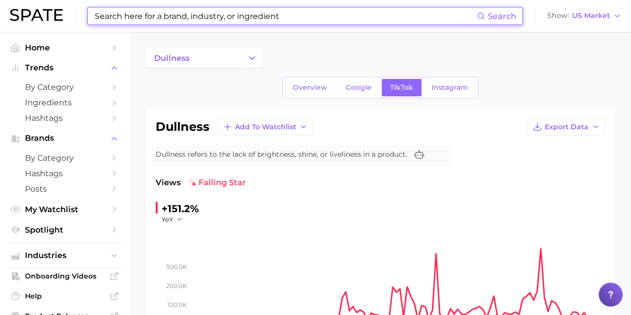
click at [166, 22] on input at bounding box center [285, 15] width 383 height 17
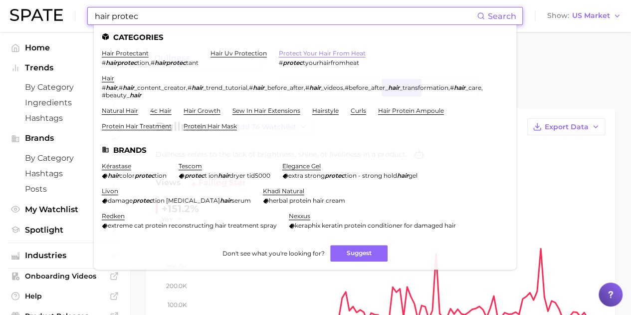
click at [324, 51] on link "protect your hair from heat" at bounding box center [322, 52] width 87 height 7
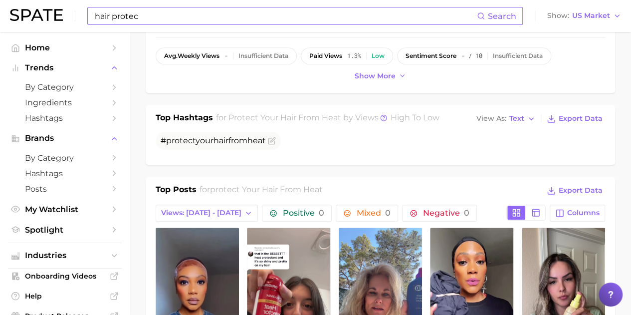
scroll to position [349, 0]
click at [204, 20] on input "hair protec" at bounding box center [285, 15] width 383 height 17
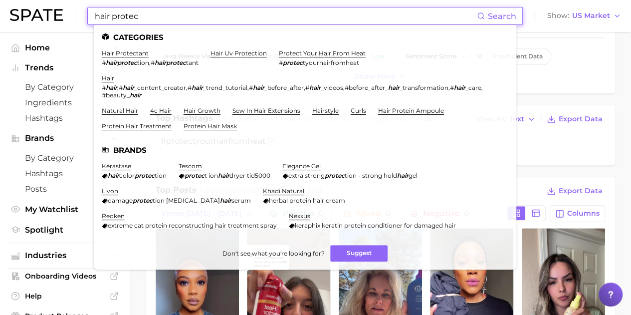
drag, startPoint x: 65, startPoint y: 0, endPoint x: 9, endPoint y: 4, distance: 56.5
click at [10, 4] on div "hair protec Search Categories hair protectant # hairprotec tion , # hairprotec …" at bounding box center [315, 16] width 611 height 32
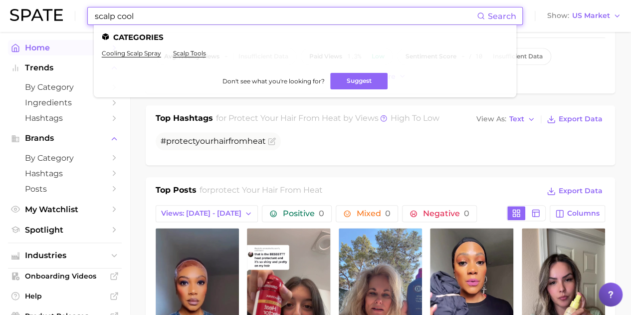
click at [108, 54] on link "cooling scalp spray" at bounding box center [131, 52] width 59 height 7
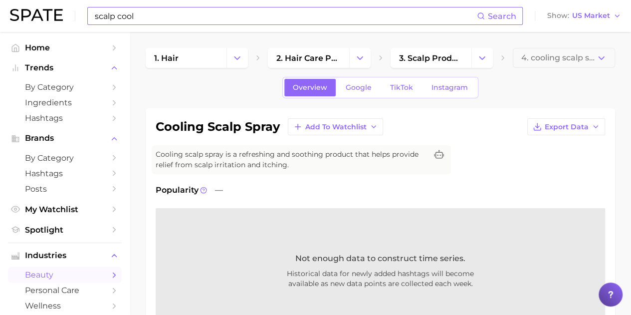
click at [114, 18] on input "scalp cool" at bounding box center [285, 15] width 383 height 17
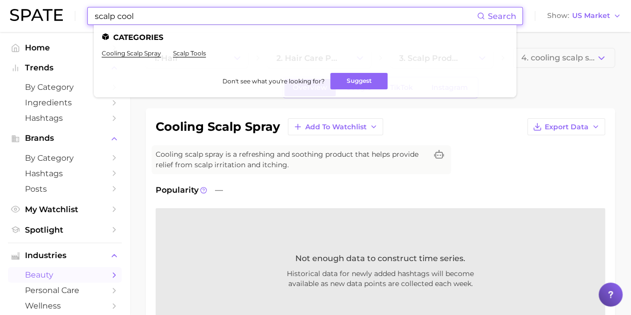
drag, startPoint x: 112, startPoint y: 17, endPoint x: 8, endPoint y: 19, distance: 104.2
click at [9, 18] on header "scalp cool Search Categories cooling scalp spray scalp tools Don't see what you…" at bounding box center [315, 16] width 631 height 32
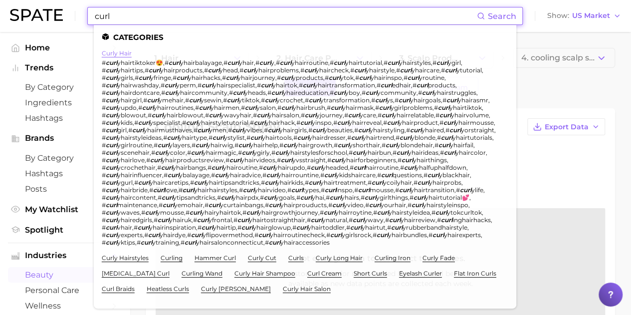
type input "curl"
click at [117, 53] on link "curly hair" at bounding box center [117, 52] width 30 height 7
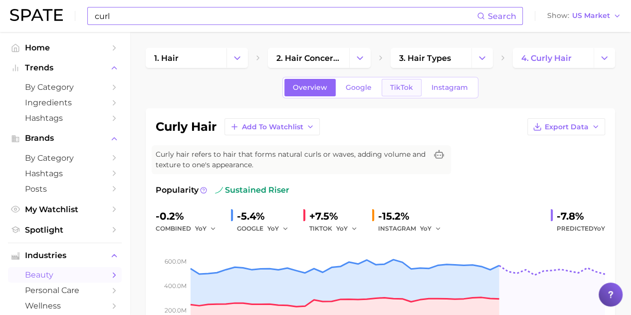
click at [404, 83] on span "TikTok" at bounding box center [401, 87] width 23 height 8
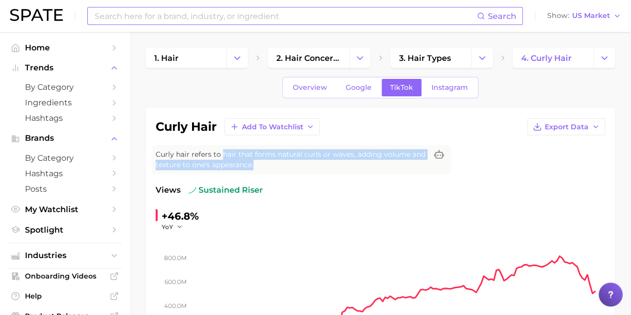
drag, startPoint x: 220, startPoint y: 154, endPoint x: 310, endPoint y: 163, distance: 90.2
click at [310, 163] on span "Curly hair refers to hair that forms natural curls or waves, adding volume and …" at bounding box center [291, 159] width 271 height 21
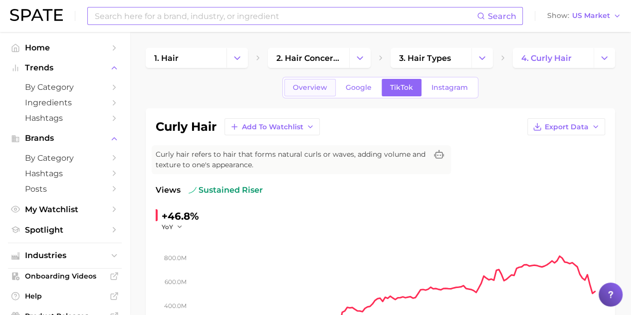
click at [304, 90] on span "Overview" at bounding box center [310, 87] width 34 height 8
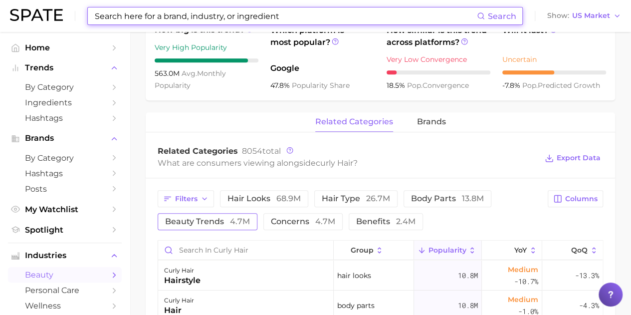
scroll to position [399, 0]
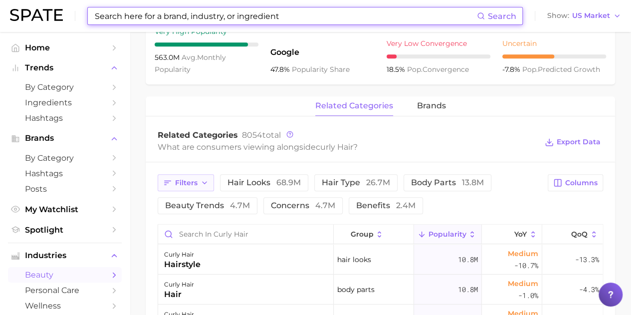
click at [182, 183] on span "Filters" at bounding box center [186, 182] width 22 height 8
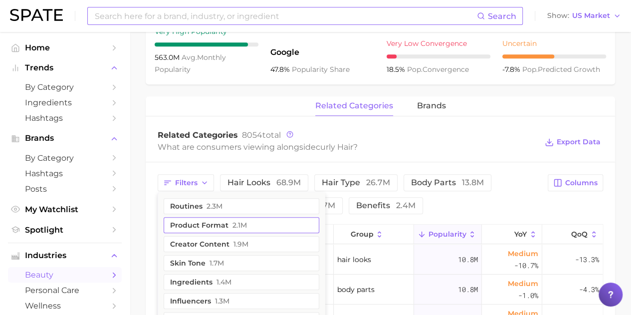
click at [188, 225] on button "product format 2.1m" at bounding box center [242, 225] width 156 height 16
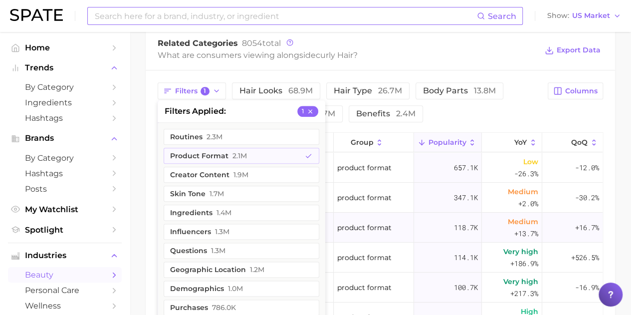
scroll to position [498, 0]
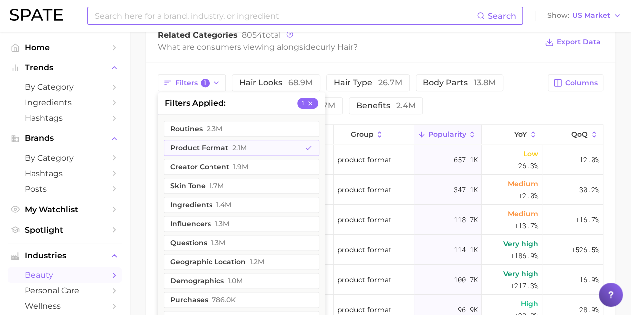
click at [497, 110] on div "Filters 1 filters applied 1 routines 2.3m product format 2.1m creator content 1…" at bounding box center [350, 94] width 384 height 40
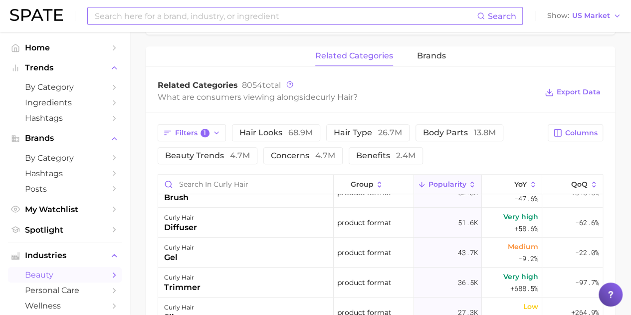
scroll to position [299, 0]
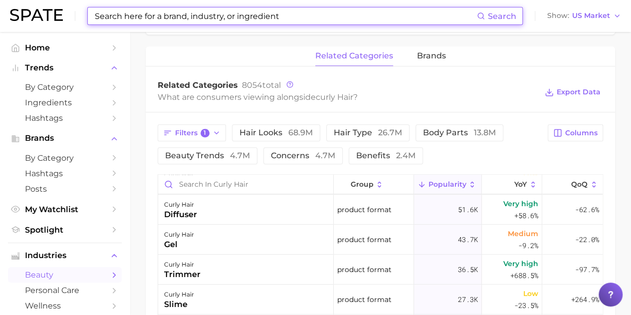
click at [147, 17] on input at bounding box center [285, 15] width 383 height 17
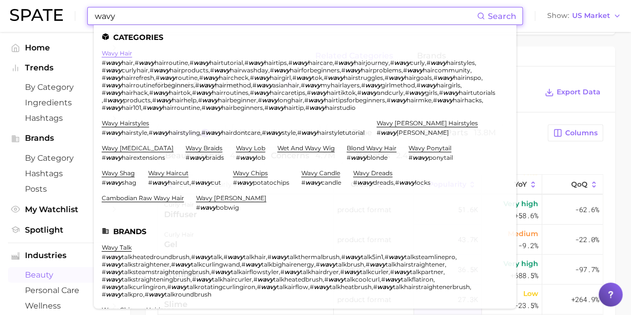
type input "wavy"
click at [119, 53] on link "wavy hair" at bounding box center [117, 52] width 30 height 7
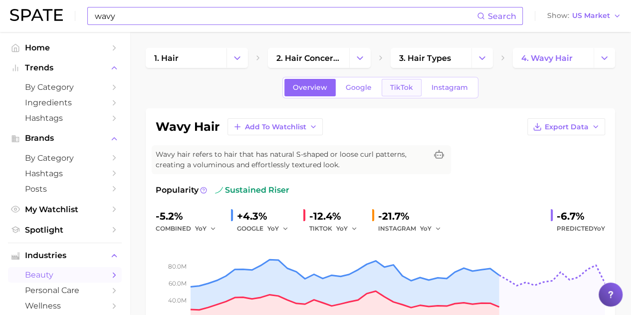
click at [393, 88] on span "TikTok" at bounding box center [401, 87] width 23 height 8
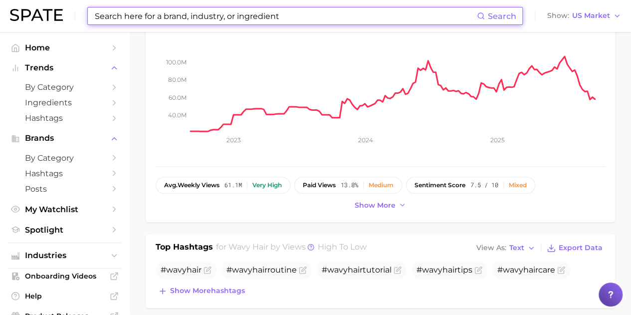
click at [193, 16] on input at bounding box center [285, 15] width 383 height 17
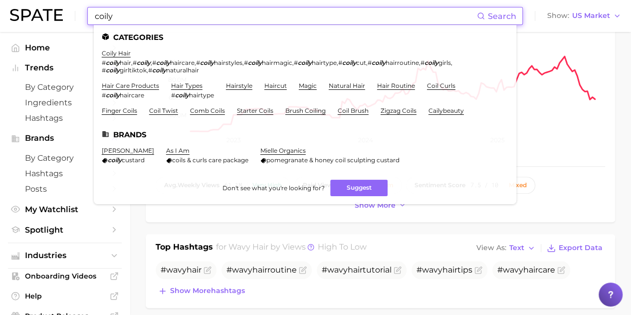
type input "coily"
click at [106, 57] on li "coily hair # coily hair , # coily , # coily haircare , # coily hairstyles , # c…" at bounding box center [299, 61] width 394 height 24
click at [111, 55] on link "coily hair" at bounding box center [116, 52] width 29 height 7
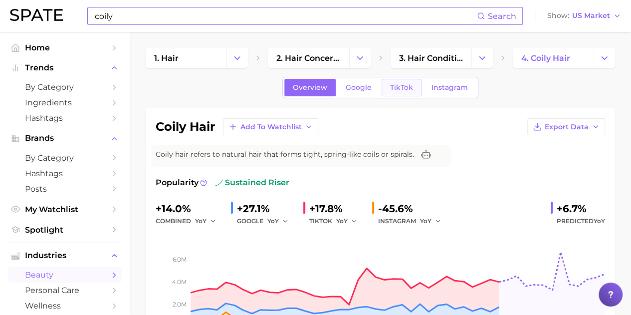
click at [393, 83] on span "TikTok" at bounding box center [401, 87] width 23 height 8
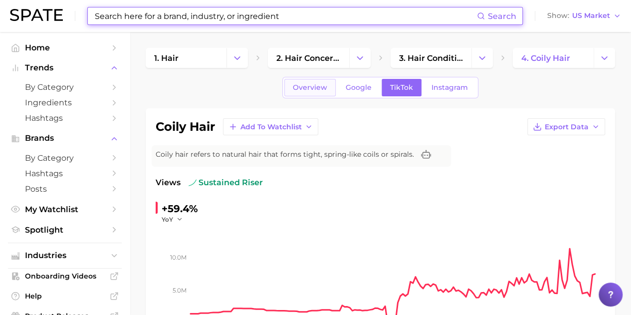
click at [303, 84] on span "Overview" at bounding box center [310, 87] width 34 height 8
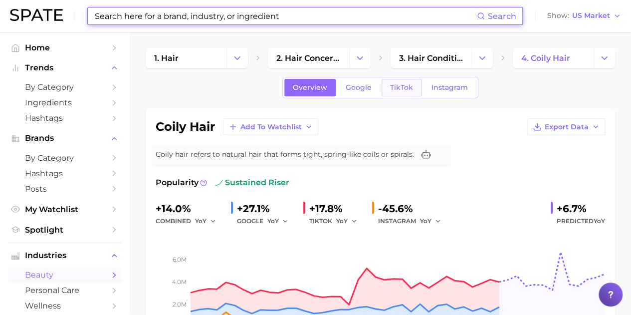
click at [405, 80] on link "TikTok" at bounding box center [401, 87] width 40 height 17
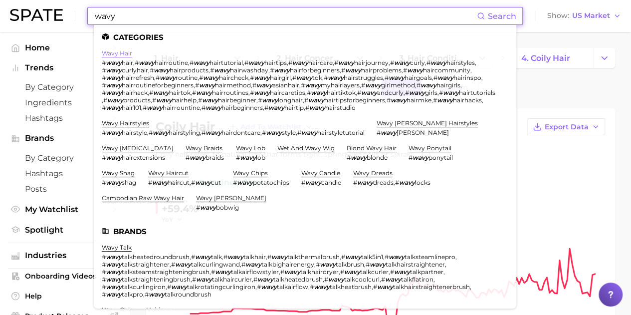
type input "wavy"
click at [116, 54] on link "wavy hair" at bounding box center [117, 52] width 30 height 7
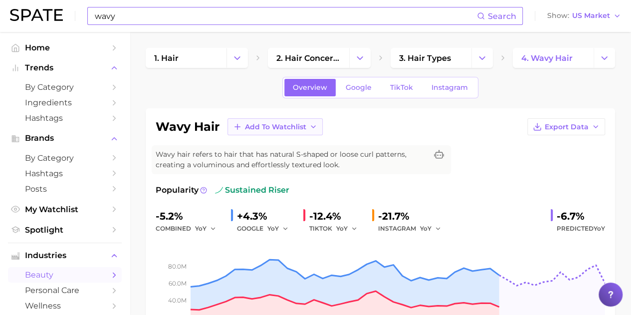
click at [309, 127] on icon "button" at bounding box center [313, 127] width 8 height 8
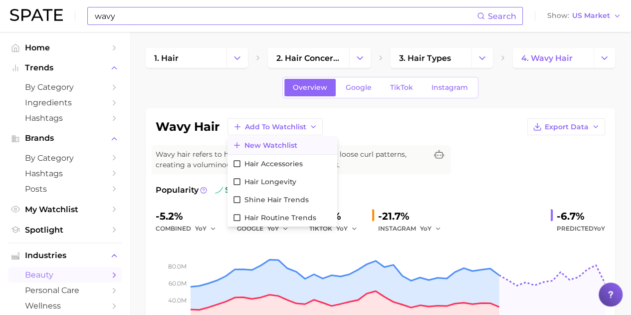
click at [280, 146] on span "New Watchlist" at bounding box center [270, 145] width 53 height 8
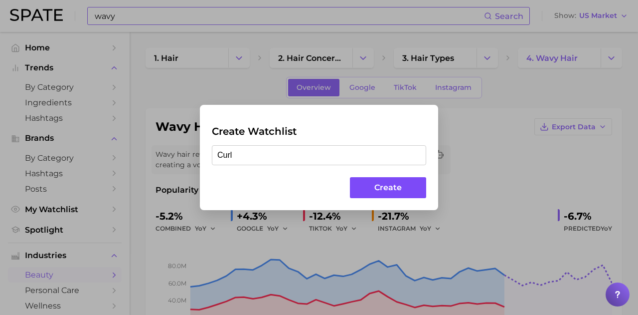
type input "Curl"
drag, startPoint x: 367, startPoint y: 180, endPoint x: 381, endPoint y: 184, distance: 14.5
click at [370, 180] on button "Create" at bounding box center [388, 187] width 76 height 21
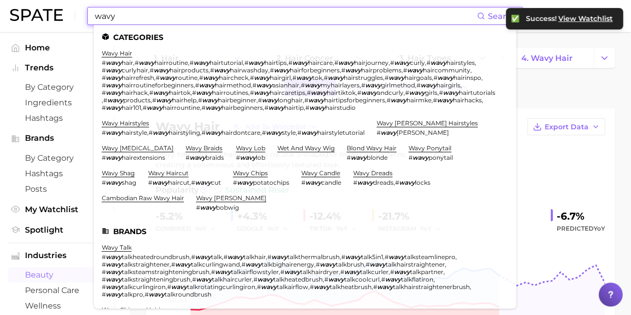
click at [167, 17] on input "wavy" at bounding box center [285, 15] width 383 height 17
click at [140, 121] on link "wavy hairstyles" at bounding box center [125, 122] width 47 height 7
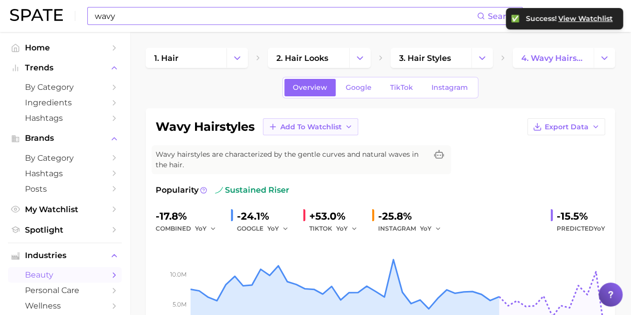
click at [349, 128] on icon "button" at bounding box center [348, 127] width 8 height 8
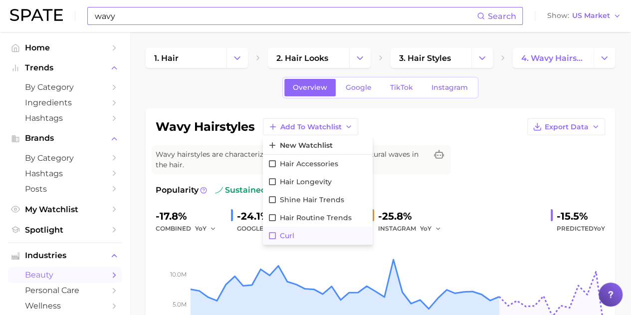
click at [273, 235] on icon at bounding box center [272, 235] width 9 height 9
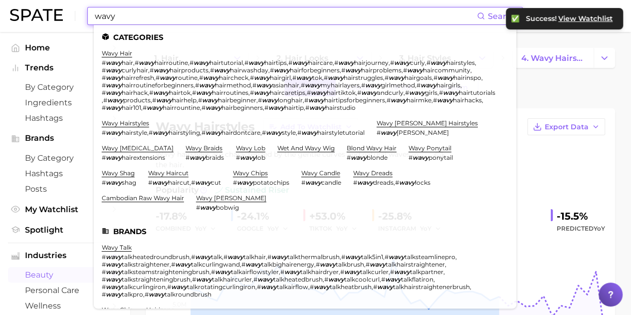
click at [177, 19] on input "wavy" at bounding box center [285, 15] width 383 height 17
drag, startPoint x: 174, startPoint y: 19, endPoint x: 83, endPoint y: 25, distance: 90.9
click at [83, 25] on div "wavy Search Categories wavy hair # wavy hair , # wavy hairroutine , # wavy hair…" at bounding box center [315, 16] width 611 height 32
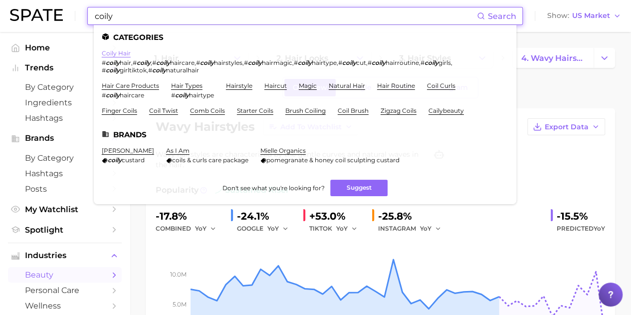
click at [124, 55] on link "coily hair" at bounding box center [116, 52] width 29 height 7
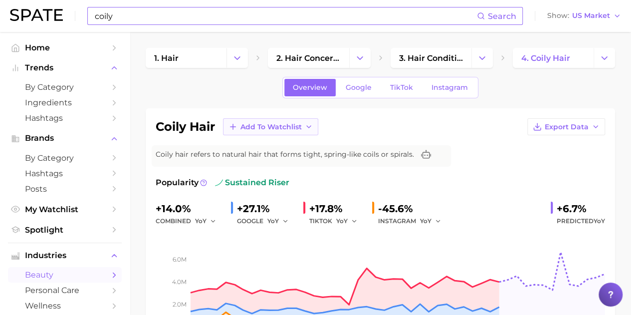
click at [306, 128] on icon "button" at bounding box center [309, 127] width 8 height 8
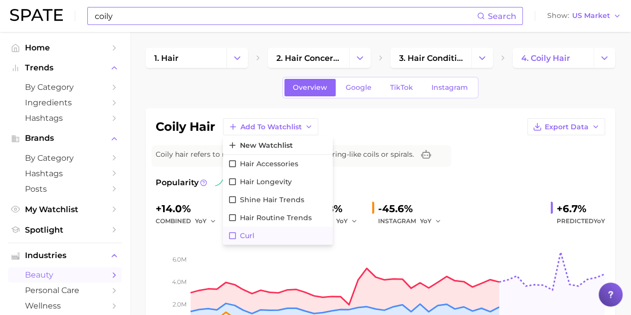
click at [236, 235] on icon at bounding box center [232, 235] width 7 height 7
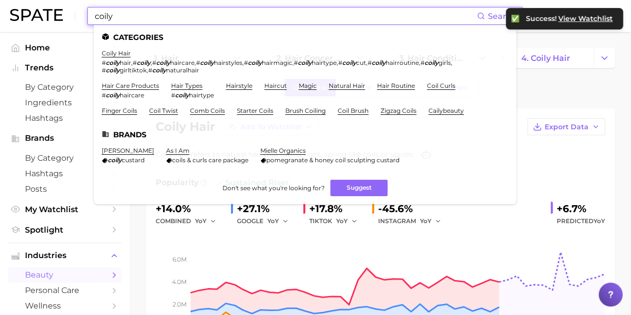
drag, startPoint x: 176, startPoint y: 18, endPoint x: 151, endPoint y: 13, distance: 26.0
click at [145, 13] on input "coily" at bounding box center [285, 15] width 383 height 17
drag, startPoint x: 139, startPoint y: 21, endPoint x: 55, endPoint y: 22, distance: 83.3
click at [54, 22] on div "coily Search Categories coily hair # coily hair , # coily , # coily haircare , …" at bounding box center [315, 16] width 611 height 32
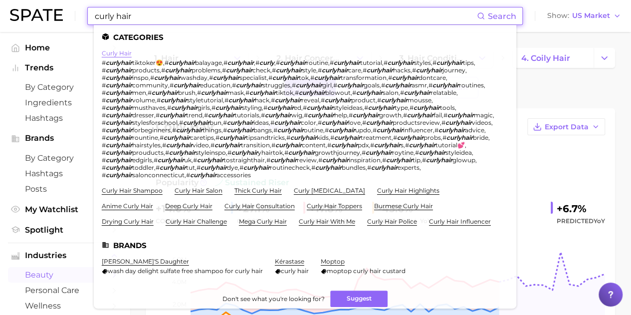
click at [116, 54] on link "curly hair" at bounding box center [117, 52] width 30 height 7
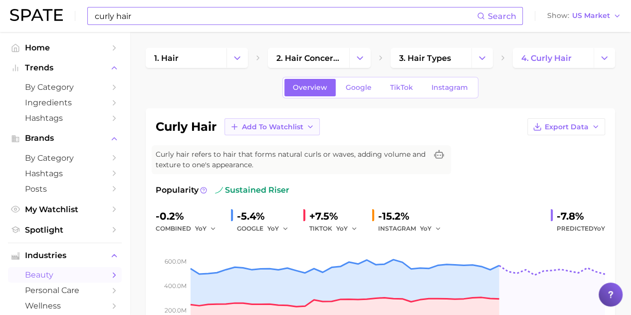
click at [308, 127] on icon "button" at bounding box center [310, 127] width 8 height 8
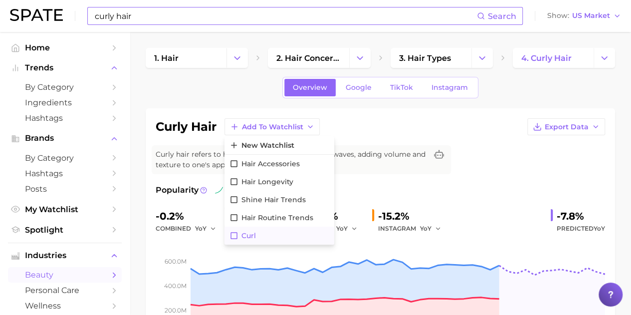
click at [238, 233] on icon at bounding box center [233, 235] width 9 height 9
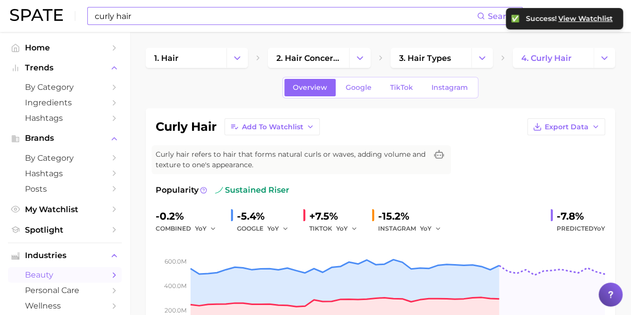
click at [170, 15] on input "curly hair" at bounding box center [285, 15] width 383 height 17
type input "c"
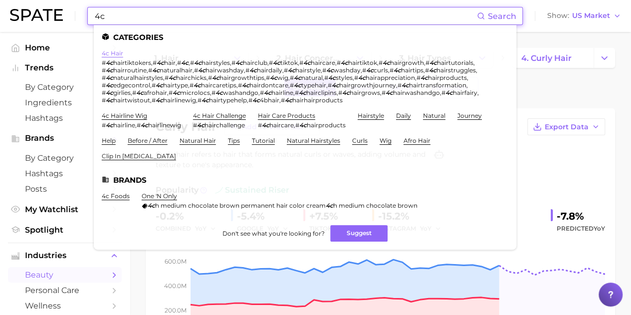
click at [111, 53] on link "4c hair" at bounding box center [112, 52] width 21 height 7
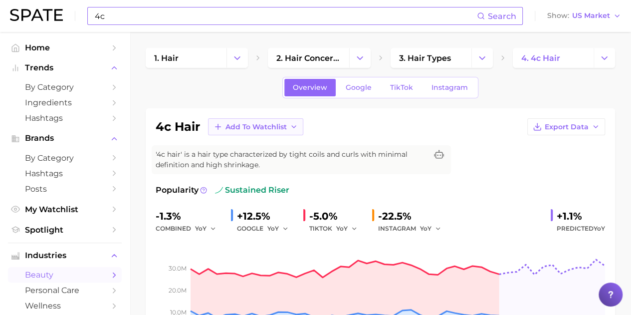
click at [292, 128] on icon "button" at bounding box center [294, 127] width 8 height 8
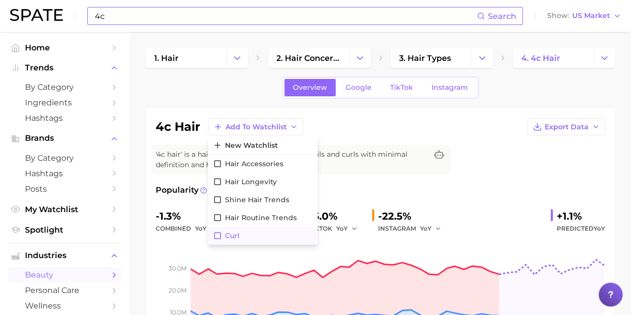
click at [225, 232] on span "Curl" at bounding box center [232, 235] width 14 height 8
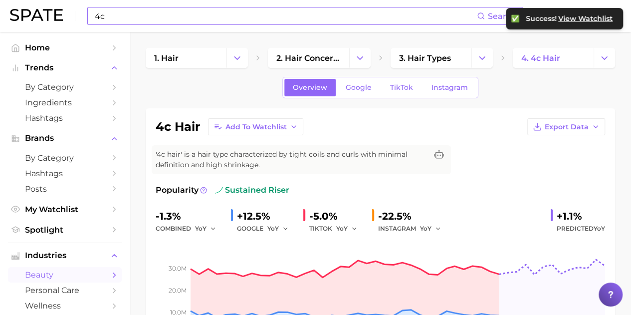
click at [166, 20] on input "4c" at bounding box center [285, 15] width 383 height 17
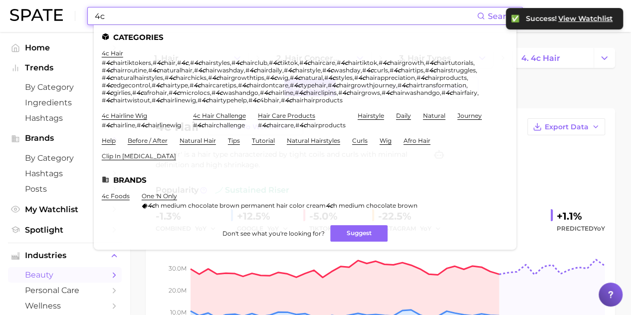
drag, startPoint x: 141, startPoint y: 18, endPoint x: 89, endPoint y: 14, distance: 51.5
click at [89, 14] on div "4c Search Categories 4c hair # 4c hairtiktokers , # 4c hair , # 4c , # 4c hairs…" at bounding box center [304, 16] width 435 height 18
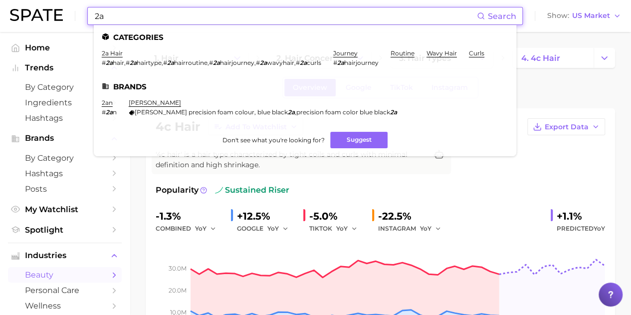
click at [115, 51] on link "2a hair" at bounding box center [112, 52] width 21 height 7
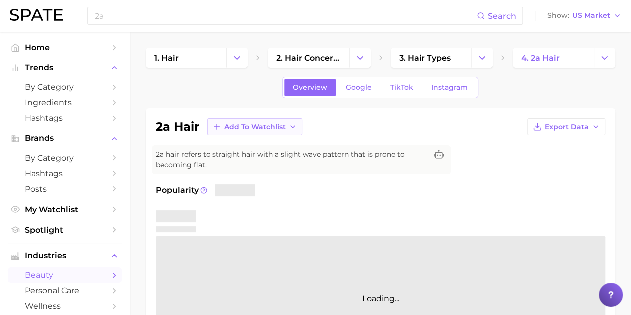
click at [295, 126] on icon "button" at bounding box center [293, 127] width 8 height 8
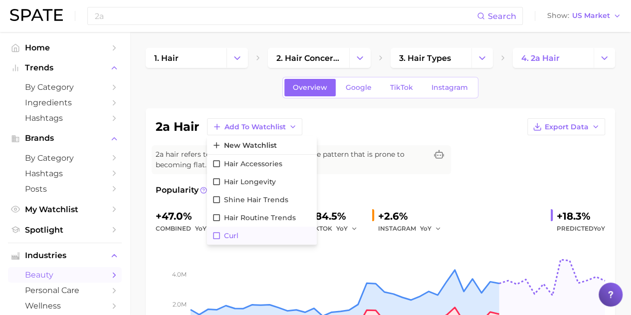
click at [217, 234] on icon at bounding box center [216, 235] width 9 height 9
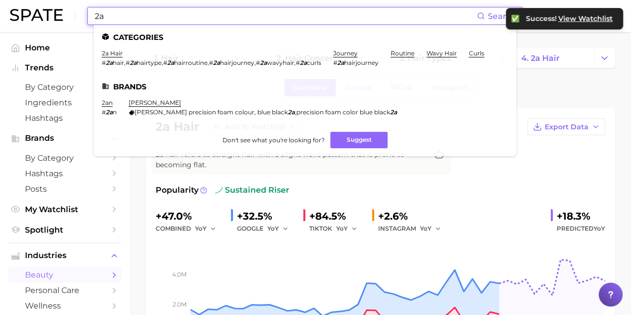
click at [172, 15] on input "2a" at bounding box center [285, 15] width 383 height 17
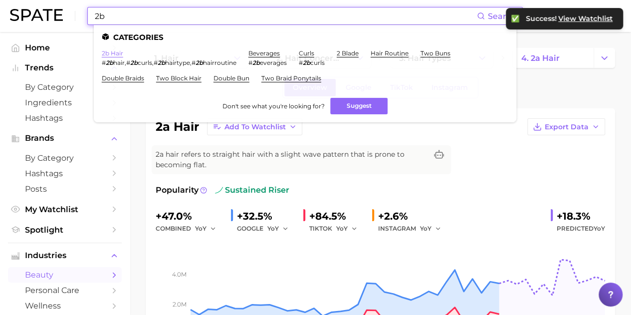
click at [117, 53] on link "2b hair" at bounding box center [112, 52] width 21 height 7
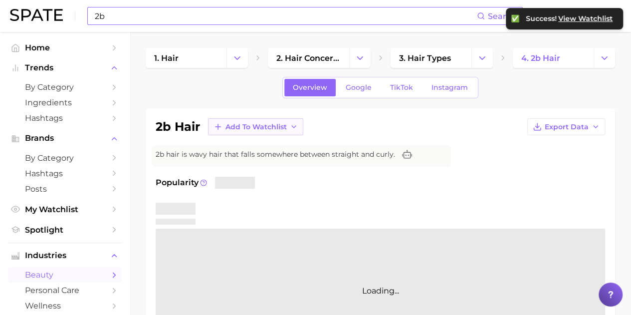
click at [296, 125] on icon "button" at bounding box center [294, 127] width 8 height 8
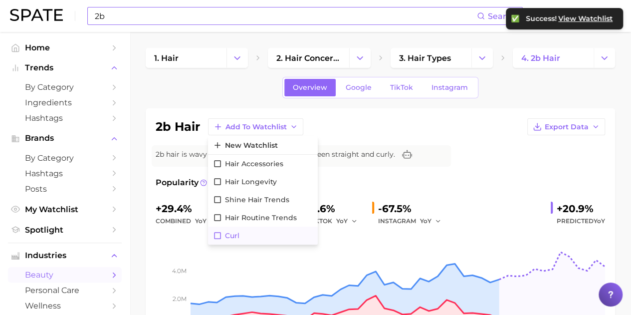
click at [219, 234] on icon at bounding box center [217, 235] width 9 height 9
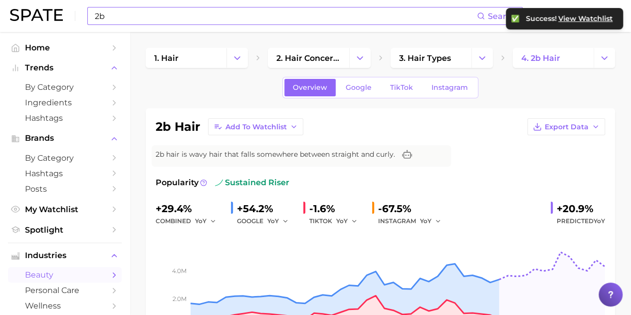
click at [159, 15] on input "2b" at bounding box center [285, 15] width 383 height 17
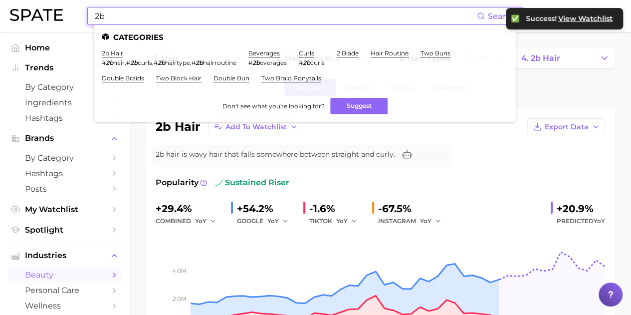
type input "2"
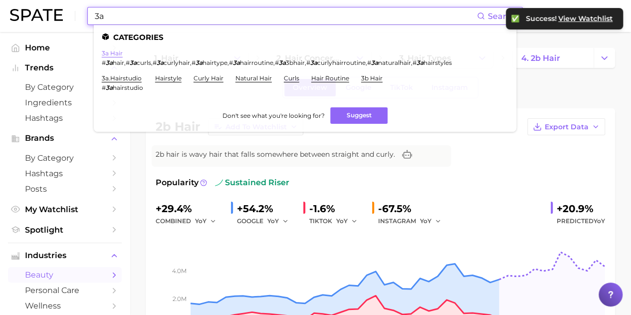
click at [112, 52] on link "3a hair" at bounding box center [112, 52] width 21 height 7
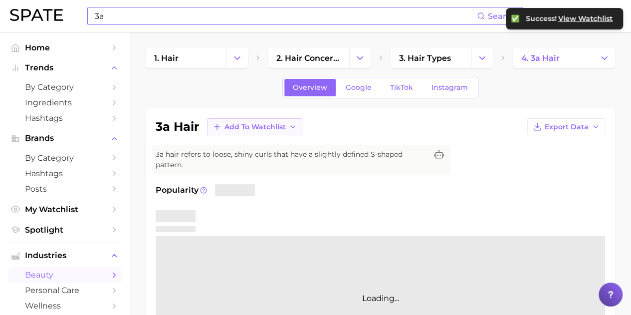
click at [292, 130] on icon "button" at bounding box center [293, 127] width 8 height 8
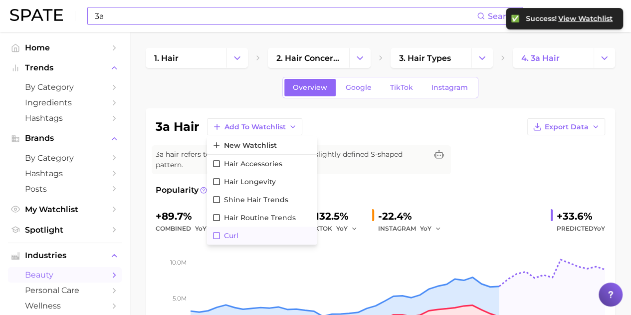
click at [215, 237] on icon at bounding box center [216, 235] width 9 height 9
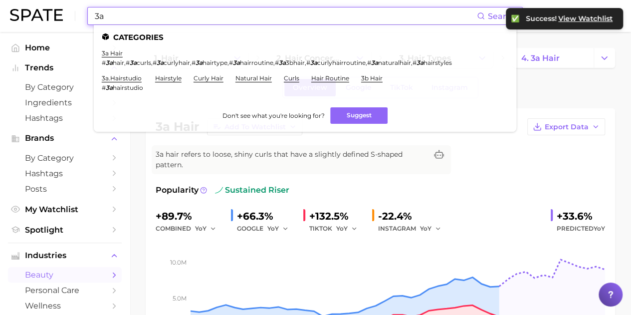
click at [143, 9] on input "3a" at bounding box center [285, 15] width 383 height 17
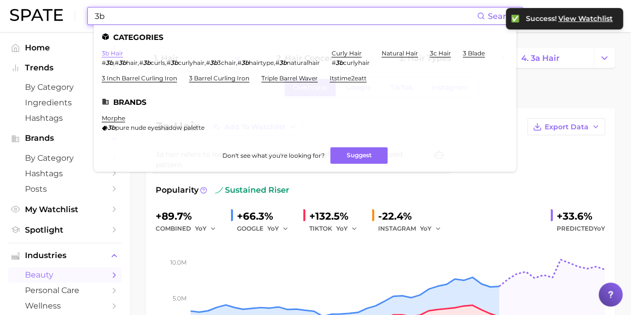
click at [115, 54] on link "3b hair" at bounding box center [112, 52] width 21 height 7
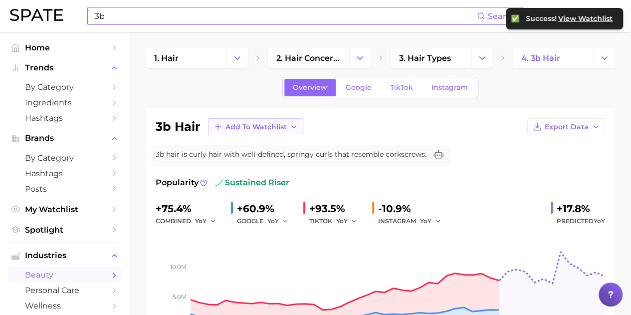
click at [295, 129] on icon "button" at bounding box center [294, 127] width 8 height 8
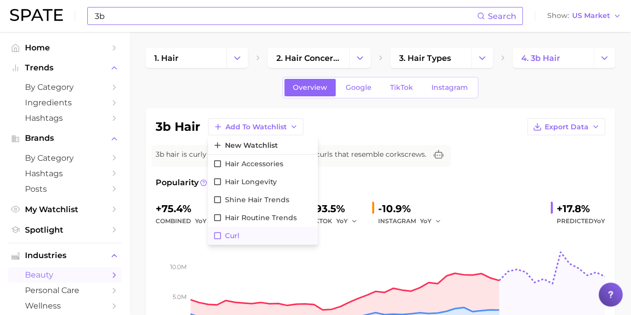
click at [217, 233] on icon at bounding box center [217, 235] width 9 height 9
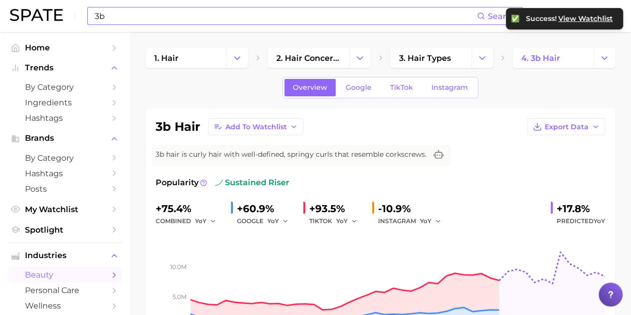
click at [160, 16] on input "3b" at bounding box center [285, 15] width 383 height 17
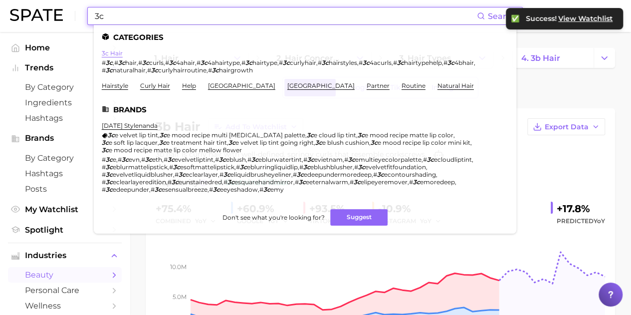
click at [102, 52] on link "3c hair" at bounding box center [112, 52] width 21 height 7
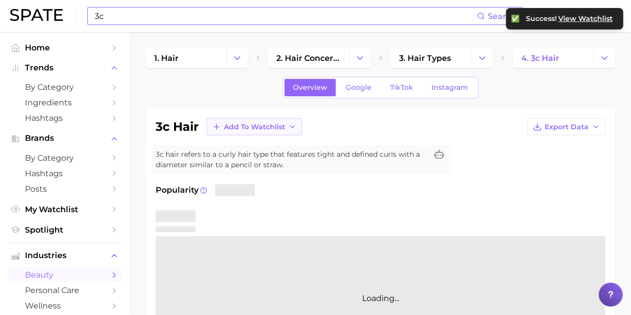
click at [292, 128] on icon "button" at bounding box center [292, 127] width 8 height 8
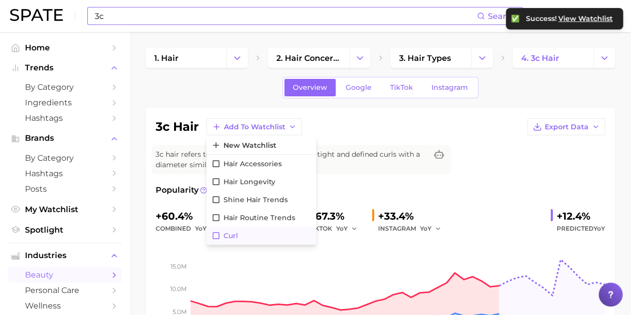
click at [217, 233] on icon at bounding box center [215, 235] width 9 height 9
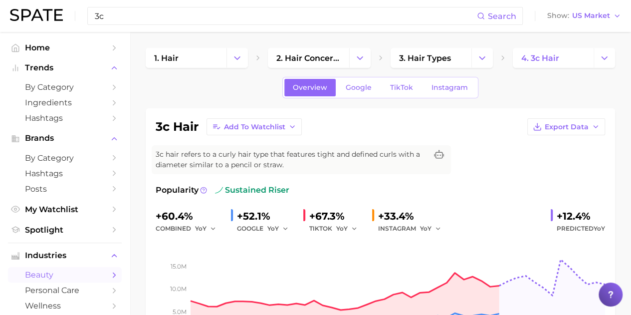
drag, startPoint x: 89, startPoint y: 12, endPoint x: 43, endPoint y: 11, distance: 45.4
click at [43, 11] on div "3c Search Show US Market" at bounding box center [315, 16] width 611 height 32
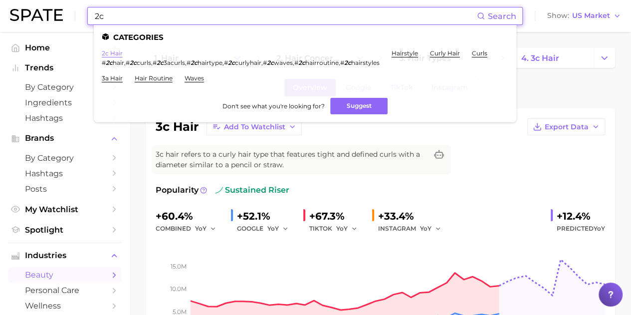
click at [114, 55] on link "2c hair" at bounding box center [112, 52] width 21 height 7
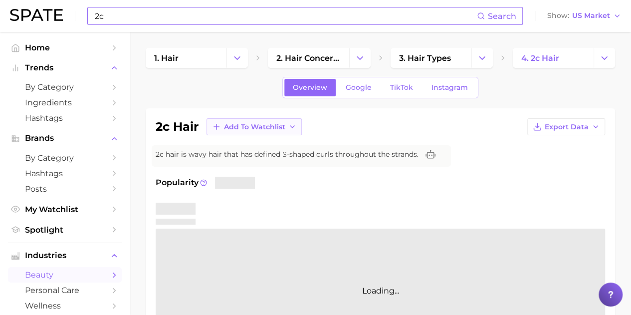
click at [293, 124] on icon "button" at bounding box center [292, 127] width 8 height 8
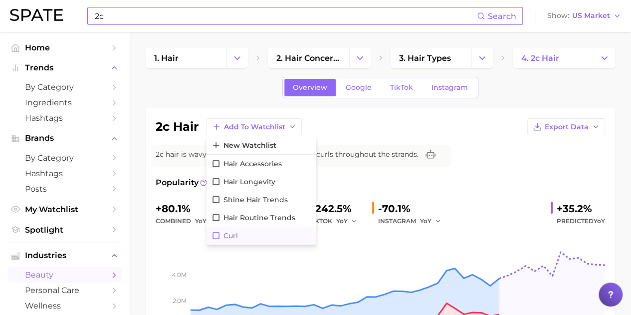
click at [226, 233] on span "Curl" at bounding box center [230, 235] width 14 height 8
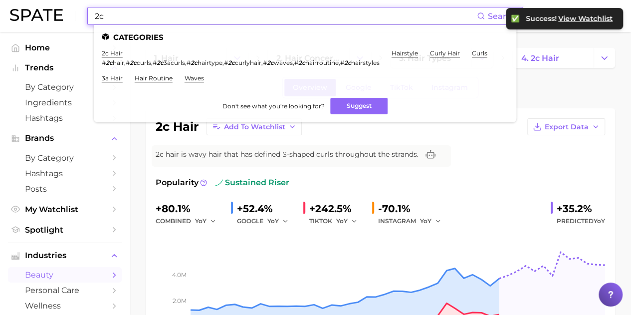
drag, startPoint x: 129, startPoint y: 21, endPoint x: 34, endPoint y: 13, distance: 95.0
click at [34, 13] on div "2c Search Categories 2c hair # 2c hair , # 2c curls , # 2c 3acurls , # 2c hairt…" at bounding box center [315, 16] width 611 height 32
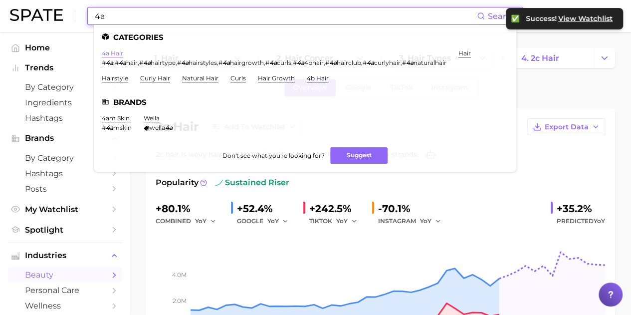
click at [107, 55] on link "4a hair" at bounding box center [112, 52] width 21 height 7
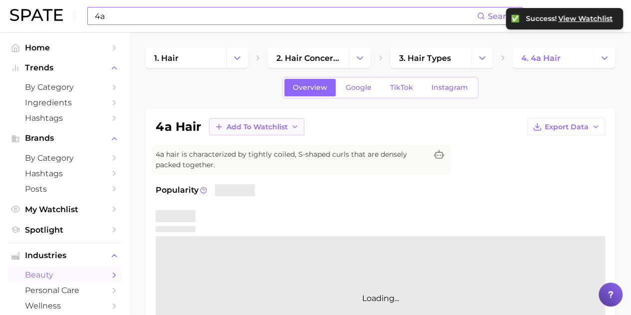
click at [269, 128] on span "Add to Watchlist" at bounding box center [256, 127] width 61 height 8
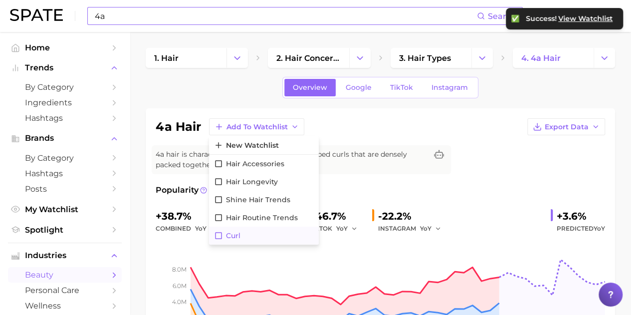
click at [218, 234] on icon at bounding box center [218, 235] width 9 height 9
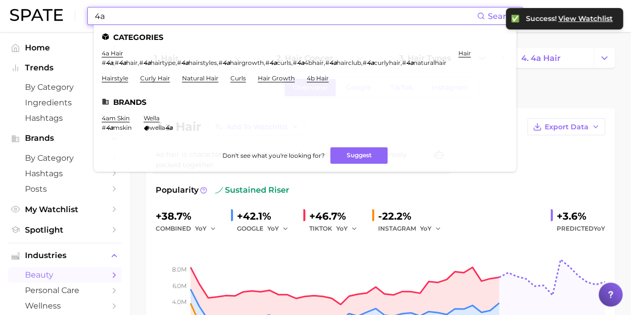
click at [143, 11] on input "4a" at bounding box center [285, 15] width 383 height 17
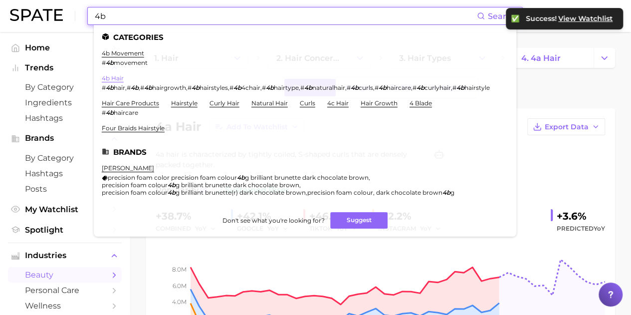
click at [111, 77] on link "4b hair" at bounding box center [113, 77] width 22 height 7
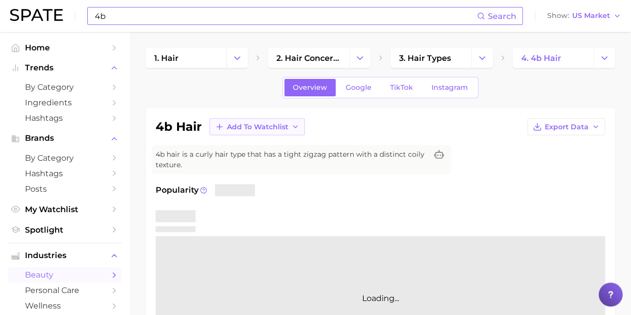
click at [290, 126] on button "Add to Watchlist" at bounding box center [256, 126] width 95 height 17
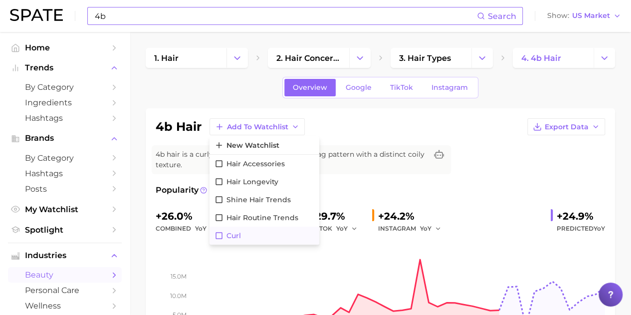
click at [221, 236] on icon at bounding box center [218, 235] width 7 height 7
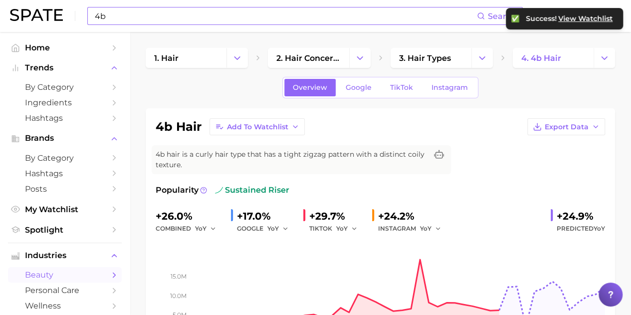
click at [147, 14] on input "4b" at bounding box center [285, 15] width 383 height 17
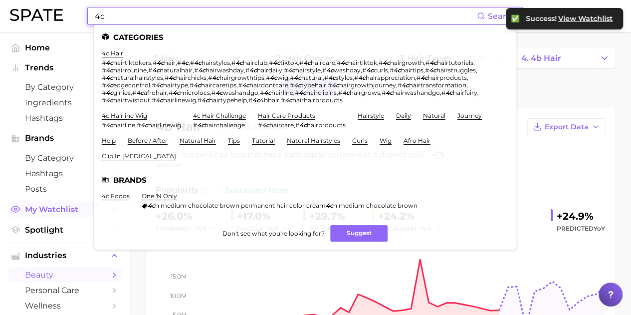
type input "4c"
click at [50, 213] on span "My Watchlist" at bounding box center [65, 208] width 80 height 9
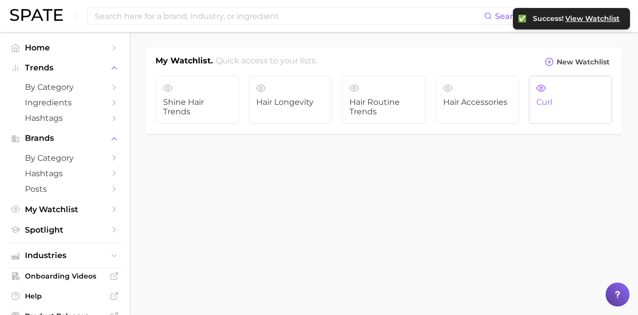
click at [565, 85] on link "Curl" at bounding box center [570, 100] width 83 height 48
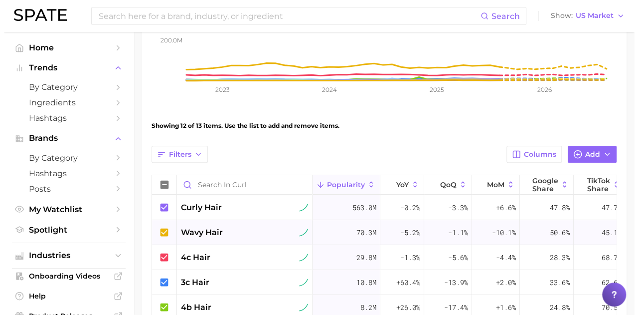
scroll to position [249, 0]
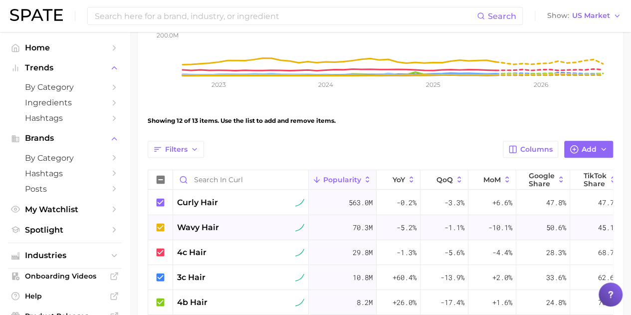
click at [199, 228] on span "wavy hair" at bounding box center [198, 227] width 42 height 12
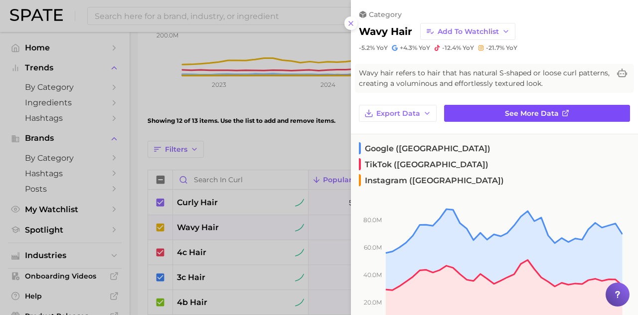
click at [498, 117] on link "See more data" at bounding box center [537, 113] width 186 height 17
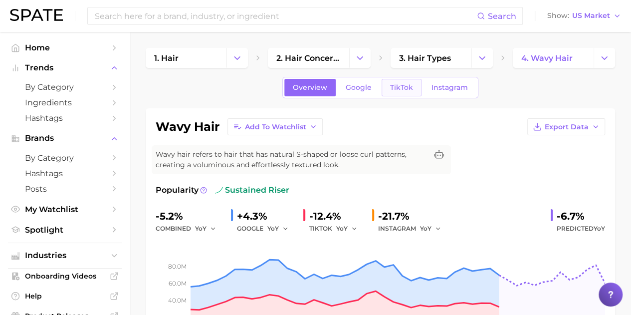
click at [408, 88] on span "TikTok" at bounding box center [401, 87] width 23 height 8
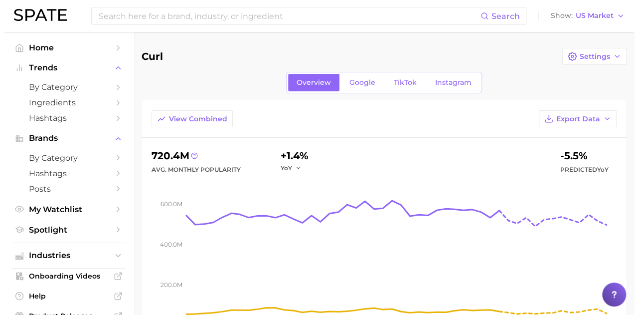
scroll to position [249, 0]
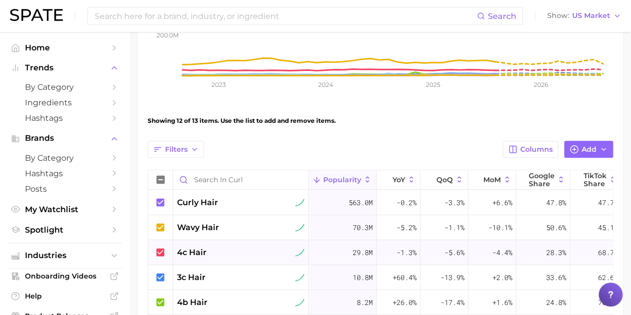
click at [191, 255] on span "4c hair" at bounding box center [191, 252] width 29 height 12
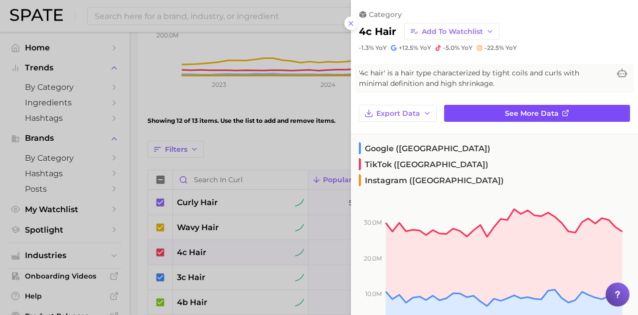
click at [497, 112] on link "See more data" at bounding box center [537, 113] width 186 height 17
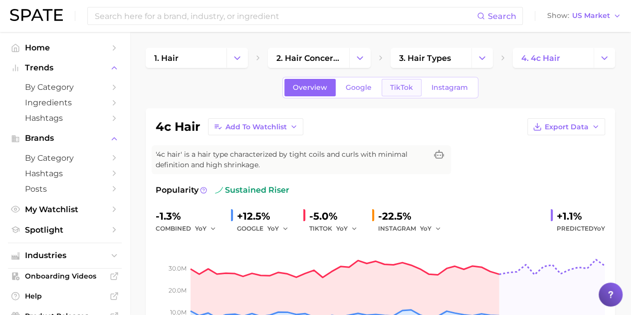
click at [407, 89] on span "TikTok" at bounding box center [401, 87] width 23 height 8
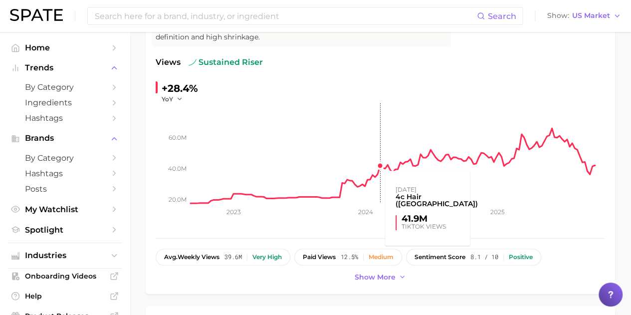
scroll to position [150, 0]
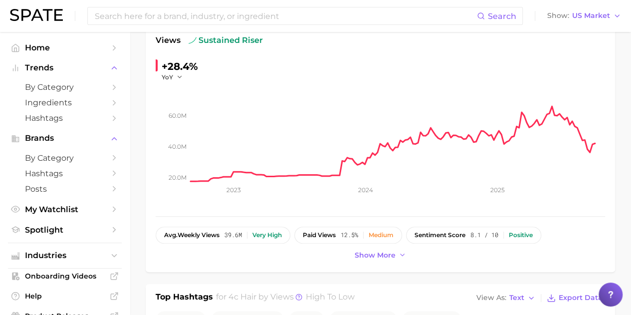
click at [185, 25] on div "Search Show US Market" at bounding box center [315, 16] width 611 height 32
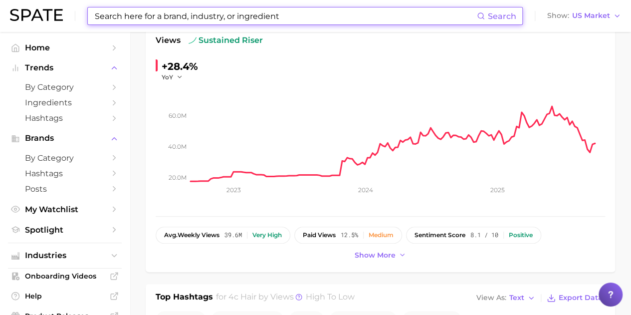
click at [185, 20] on input at bounding box center [285, 15] width 383 height 17
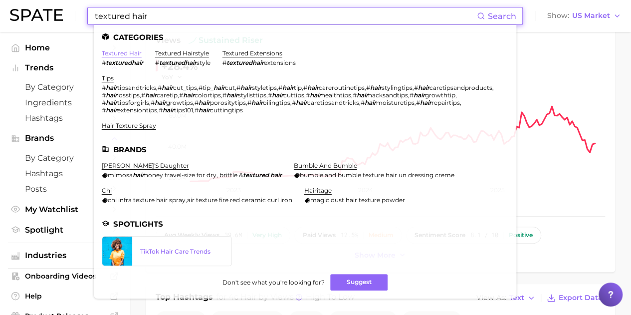
type input "textured hair"
click at [121, 54] on link "textured hair" at bounding box center [122, 52] width 40 height 7
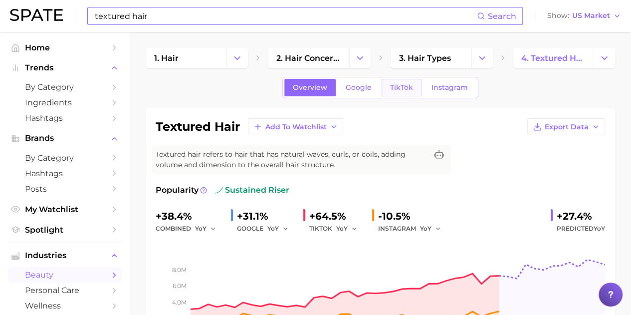
click at [400, 92] on link "TikTok" at bounding box center [401, 87] width 40 height 17
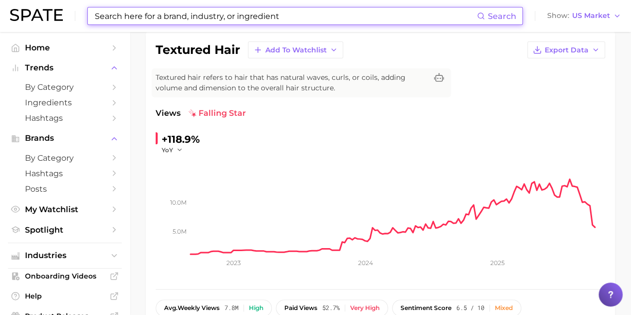
scroll to position [199, 0]
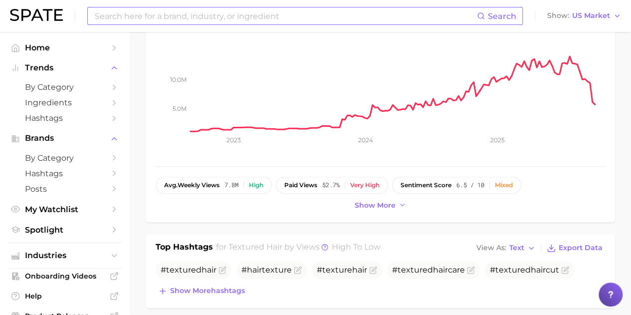
click at [206, 20] on input at bounding box center [285, 15] width 383 height 17
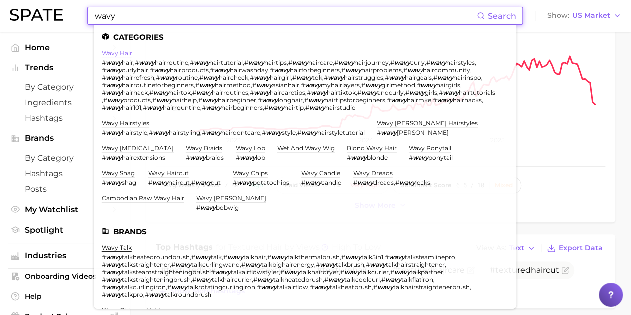
type input "wavy"
click at [129, 53] on link "wavy hair" at bounding box center [117, 52] width 30 height 7
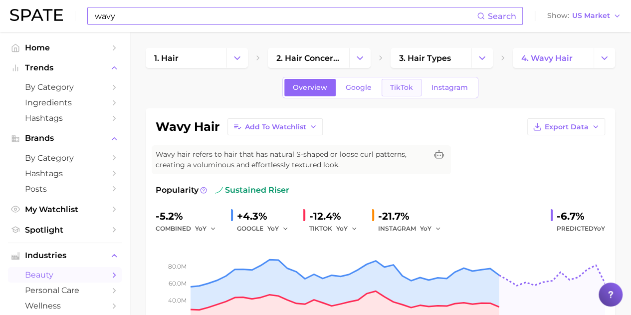
click at [404, 81] on link "TikTok" at bounding box center [401, 87] width 40 height 17
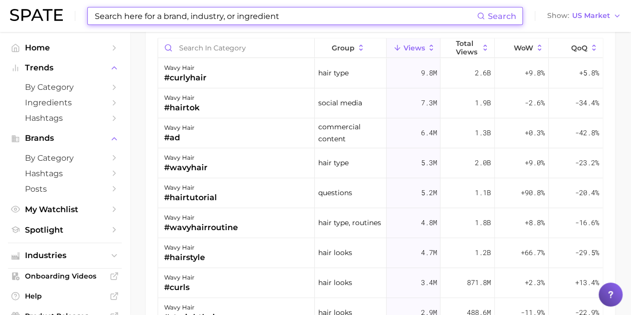
scroll to position [897, 0]
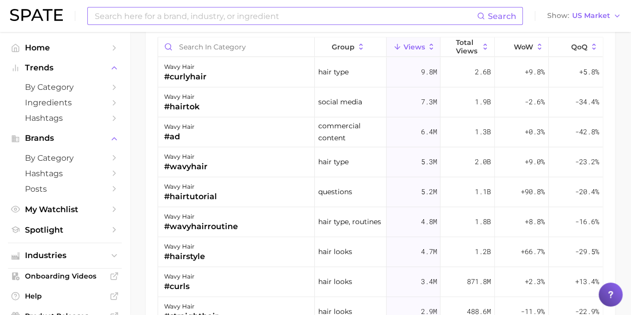
click at [232, 11] on input at bounding box center [285, 15] width 383 height 17
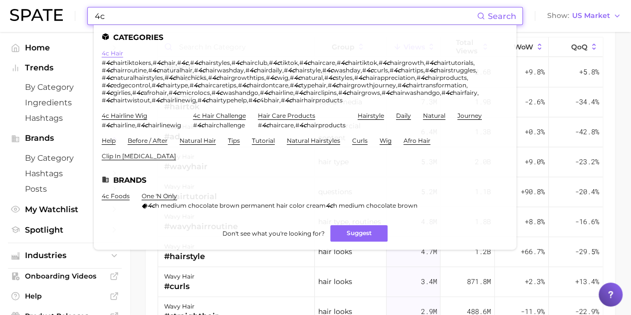
type input "4c"
click at [116, 54] on link "4c hair" at bounding box center [112, 52] width 21 height 7
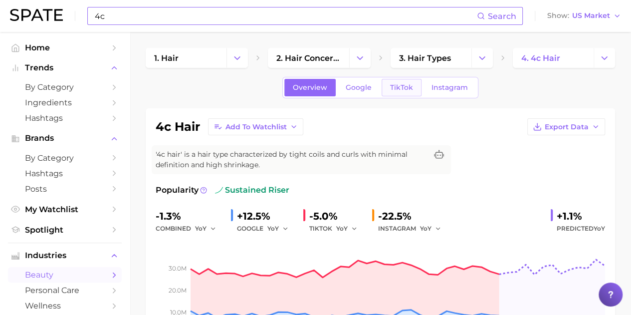
click at [407, 83] on span "TikTok" at bounding box center [401, 87] width 23 height 8
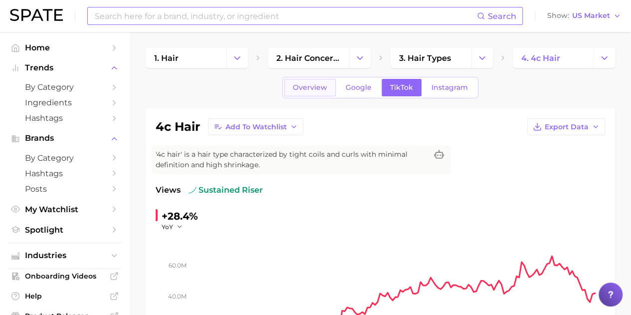
click at [310, 89] on span "Overview" at bounding box center [310, 87] width 34 height 8
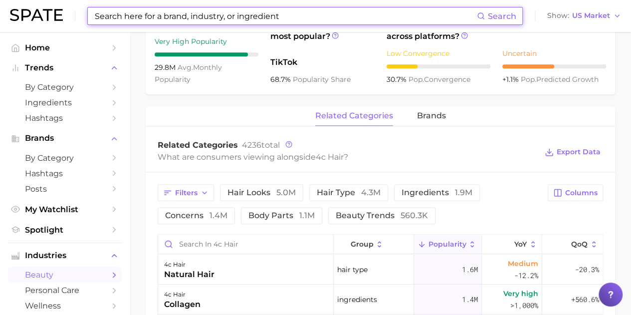
scroll to position [399, 0]
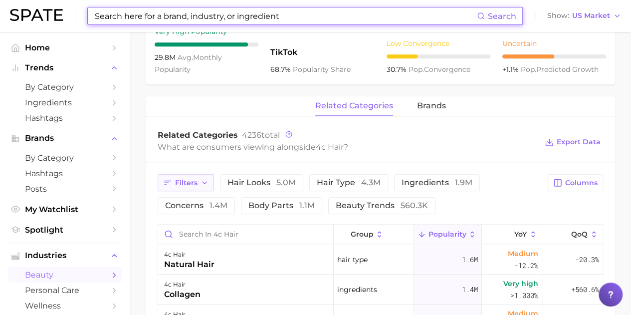
click at [203, 180] on icon "button" at bounding box center [204, 182] width 8 height 8
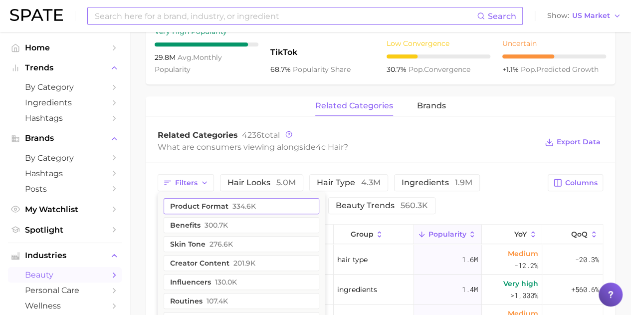
click at [202, 207] on button "product format 334.6k" at bounding box center [242, 206] width 156 height 16
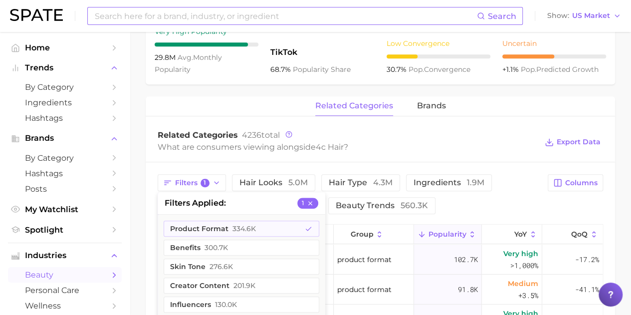
click at [492, 203] on div "Filters 1 filters applied 1 product format 334.6k benefits 300.7k skin tone 276…" at bounding box center [350, 194] width 384 height 40
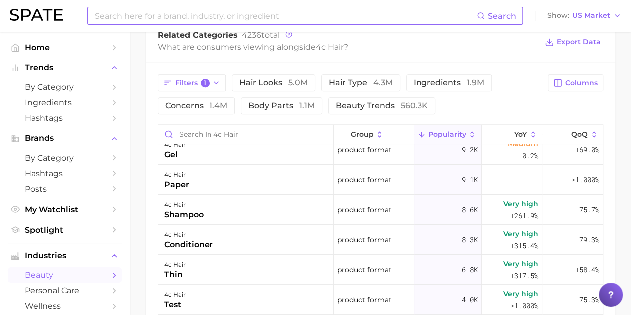
scroll to position [150, 0]
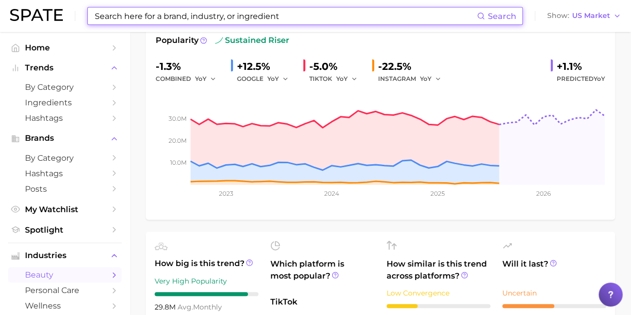
click at [166, 14] on input at bounding box center [285, 15] width 383 height 17
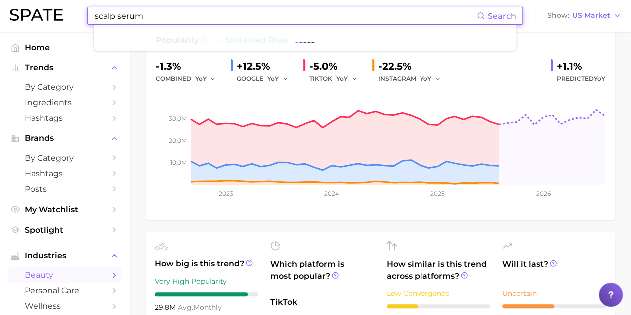
type input "scalp serum"
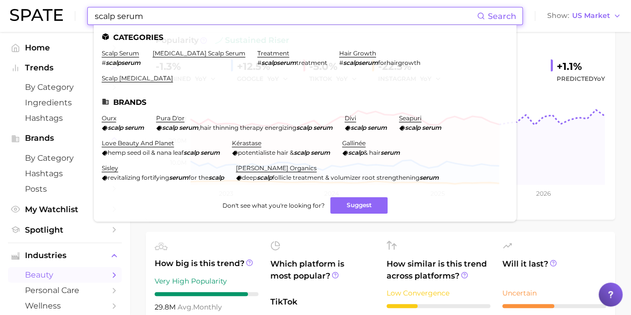
click at [131, 53] on link "scalp serum" at bounding box center [120, 52] width 37 height 7
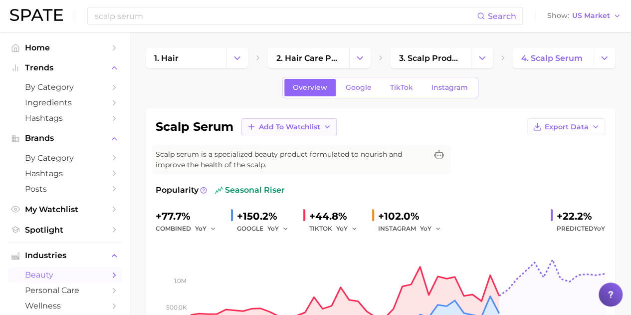
click at [329, 123] on icon "button" at bounding box center [327, 127] width 8 height 8
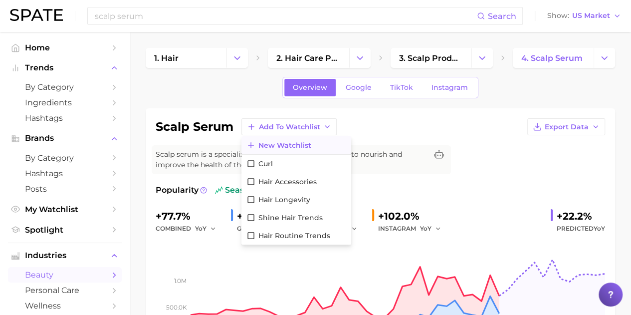
click at [285, 141] on span "New Watchlist" at bounding box center [284, 145] width 53 height 8
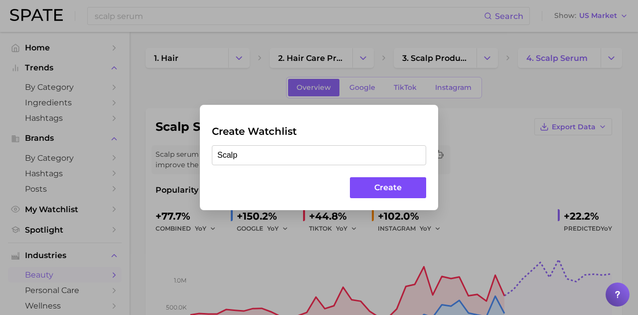
type input "Scalp"
click at [380, 187] on button "Create" at bounding box center [388, 187] width 76 height 21
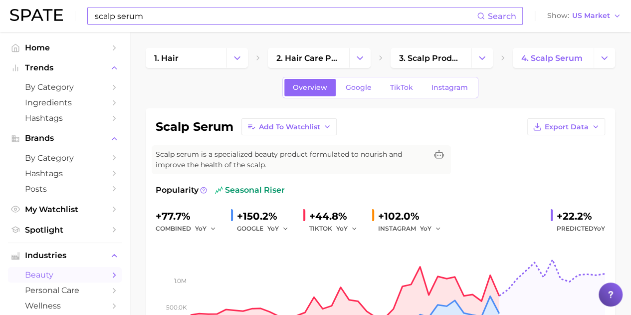
click at [127, 15] on input "scalp serum" at bounding box center [285, 15] width 383 height 17
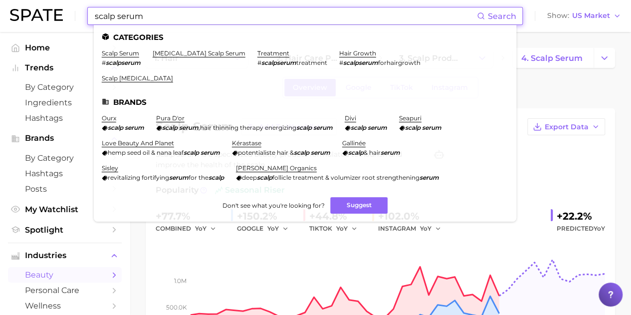
drag, startPoint x: 146, startPoint y: 14, endPoint x: 115, endPoint y: 15, distance: 31.4
click at [115, 15] on input "scalp serum" at bounding box center [285, 15] width 383 height 17
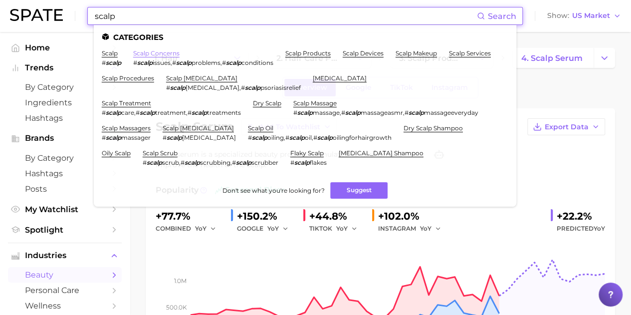
type input "scalp"
click at [145, 54] on link "scalp concerns" at bounding box center [156, 52] width 46 height 7
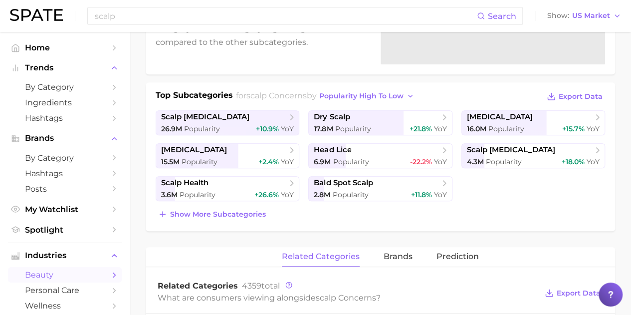
scroll to position [199, 0]
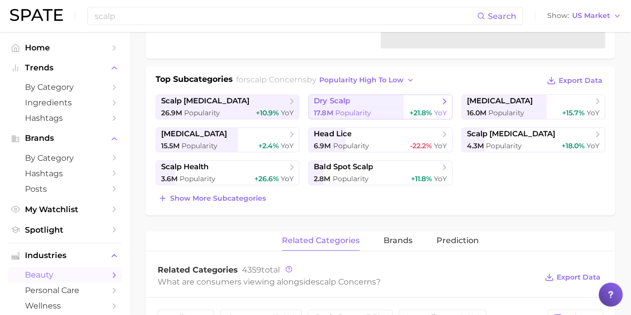
click at [342, 114] on span "Popularity" at bounding box center [352, 112] width 36 height 9
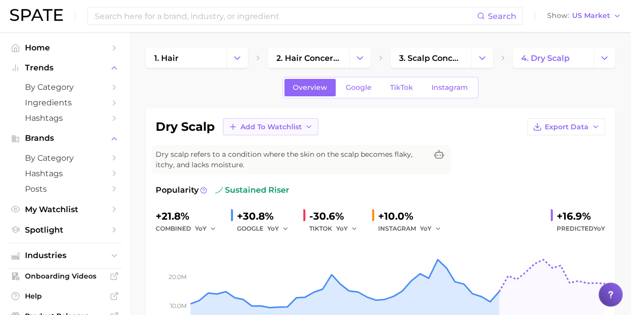
click at [311, 128] on icon "button" at bounding box center [309, 127] width 8 height 8
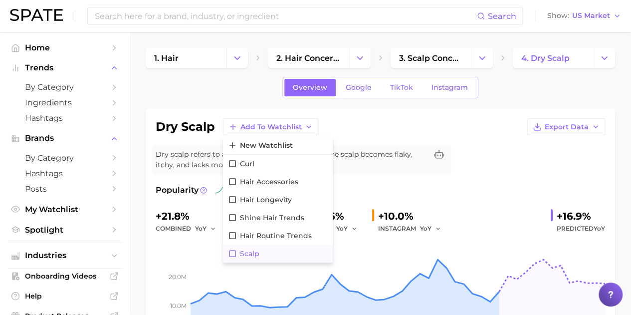
click at [234, 252] on icon at bounding box center [232, 253] width 9 height 9
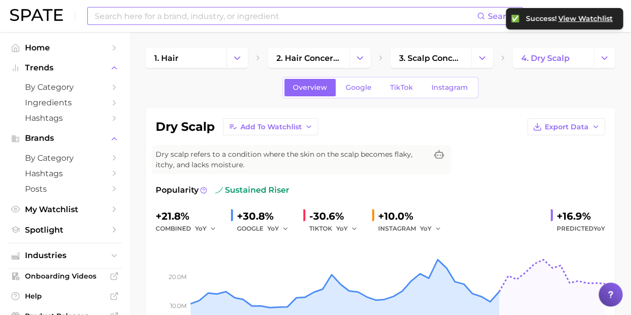
click at [183, 19] on input at bounding box center [285, 15] width 383 height 17
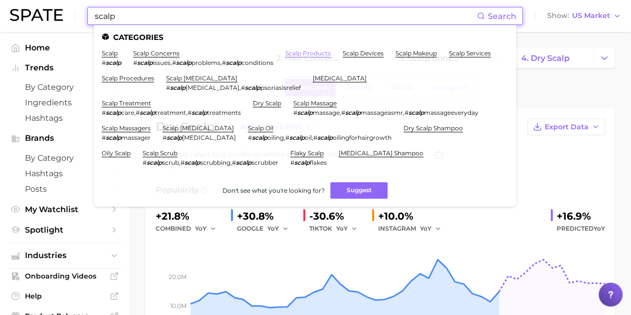
type input "scalp"
click at [316, 50] on link "scalp products" at bounding box center [307, 52] width 45 height 7
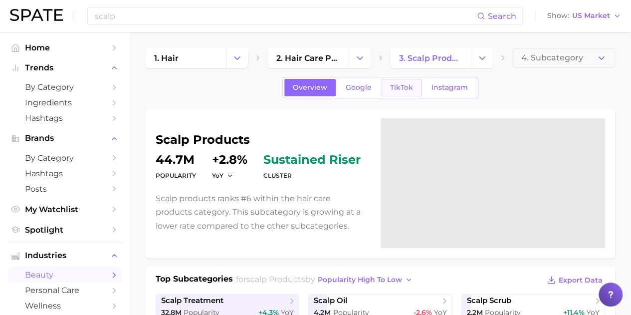
click at [398, 88] on span "TikTok" at bounding box center [401, 87] width 23 height 8
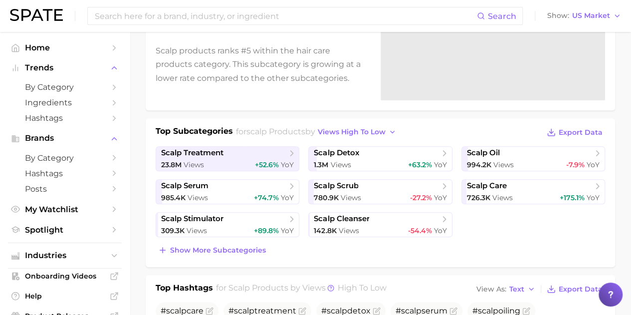
scroll to position [199, 0]
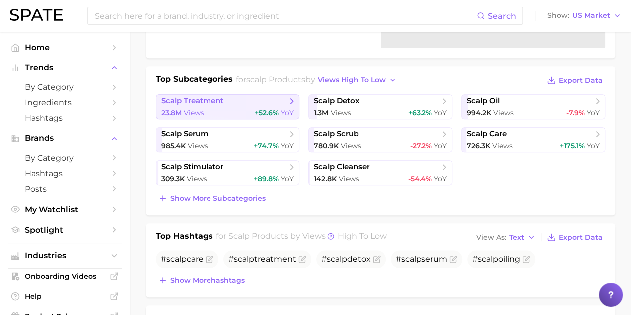
click at [238, 111] on div "23.8m Views +52.6% YoY" at bounding box center [227, 112] width 133 height 9
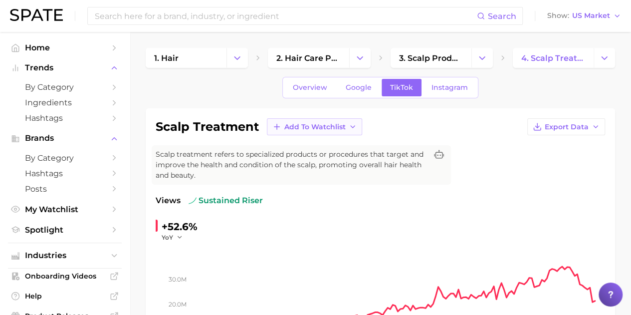
click at [330, 128] on span "Add to Watchlist" at bounding box center [314, 127] width 61 height 8
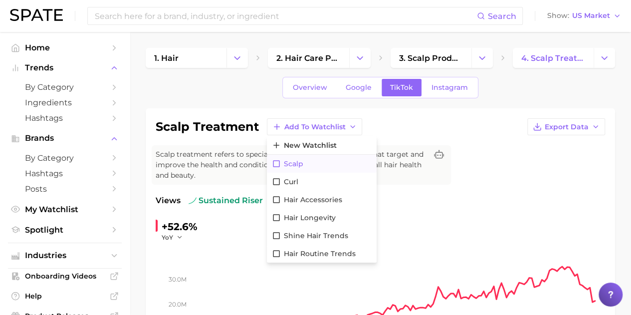
click at [295, 160] on span "Scalp" at bounding box center [293, 164] width 19 height 8
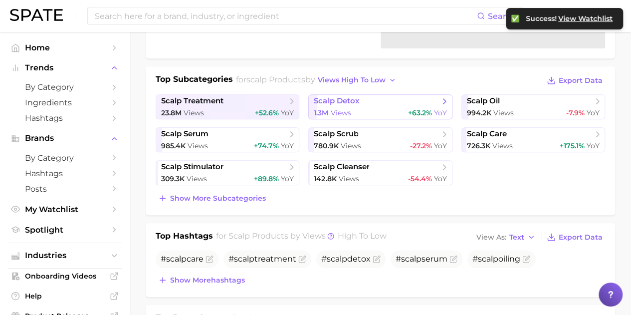
click at [331, 109] on span "Views" at bounding box center [340, 112] width 20 height 9
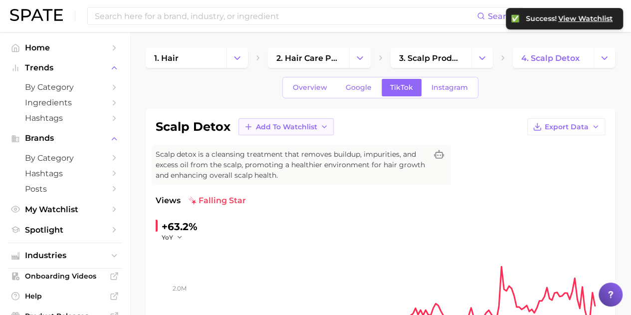
click at [322, 125] on icon "button" at bounding box center [324, 127] width 8 height 8
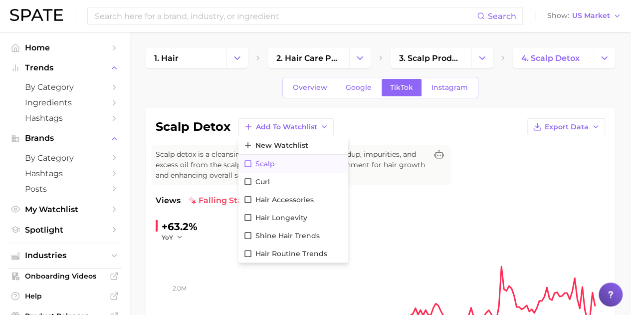
click at [246, 159] on icon at bounding box center [247, 163] width 9 height 9
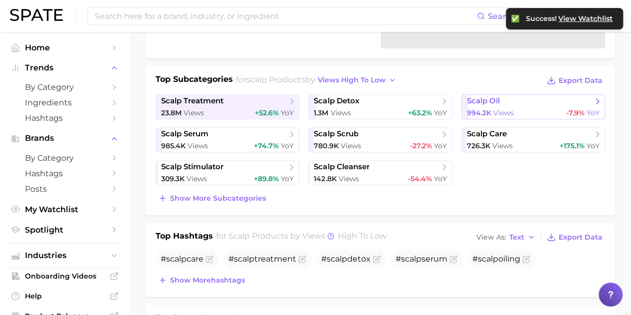
click at [508, 113] on span "Views" at bounding box center [503, 112] width 20 height 9
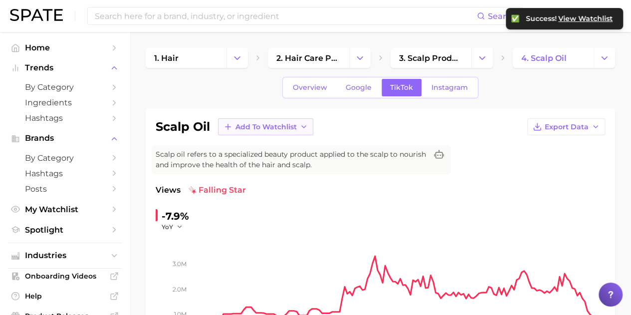
click at [298, 130] on button "Add to Watchlist" at bounding box center [265, 126] width 95 height 17
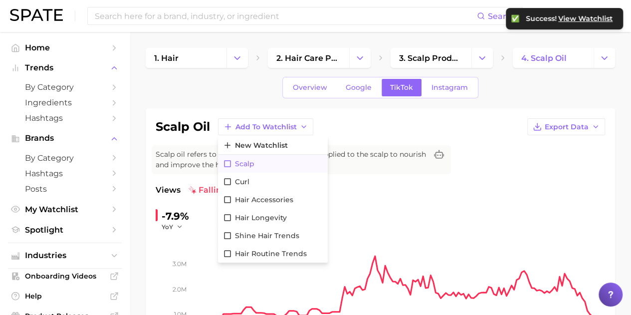
click at [235, 163] on span "Scalp" at bounding box center [244, 164] width 19 height 8
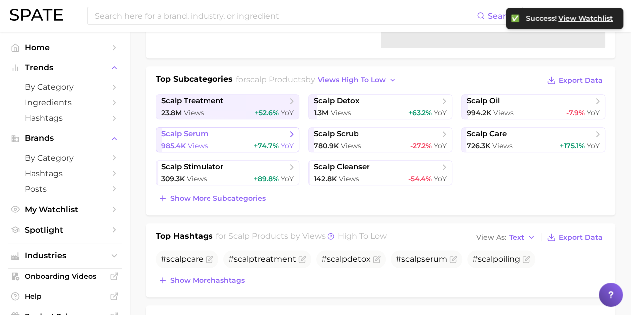
click at [211, 144] on div "985.4k Views +74.7% YoY" at bounding box center [227, 145] width 133 height 9
click at [339, 138] on link "scalp scrub 780.9k Views -27.2% YoY" at bounding box center [380, 139] width 144 height 25
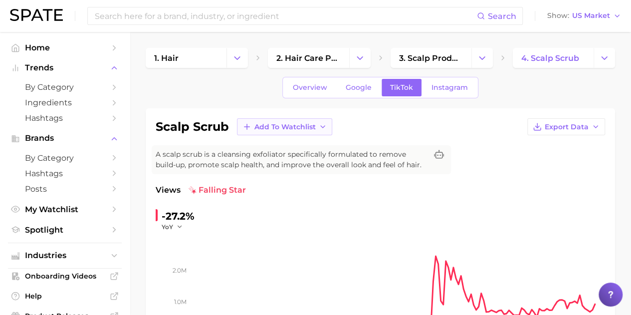
click at [252, 129] on button "Add to Watchlist" at bounding box center [284, 126] width 95 height 17
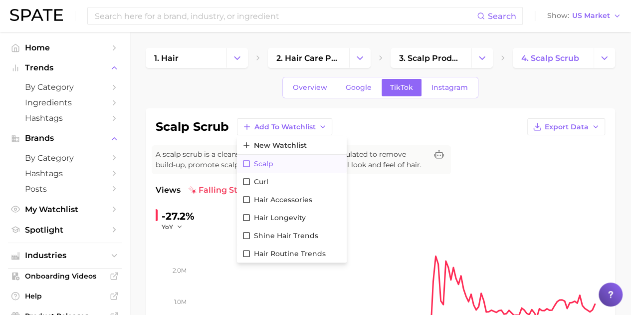
click at [264, 160] on span "Scalp" at bounding box center [263, 164] width 19 height 8
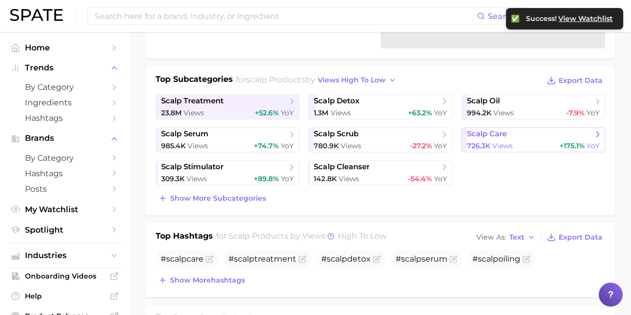
click at [526, 139] on link "scalp care 726.3k Views +175.1% YoY" at bounding box center [533, 139] width 144 height 25
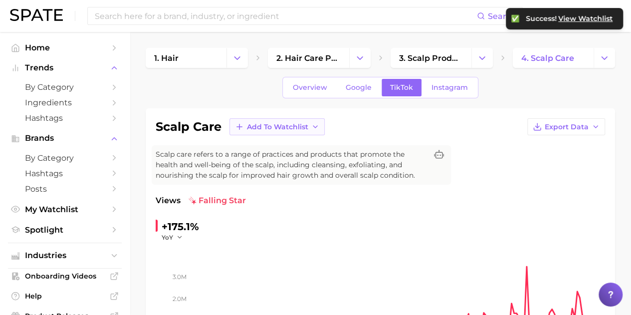
click at [310, 127] on button "Add to Watchlist" at bounding box center [276, 126] width 95 height 17
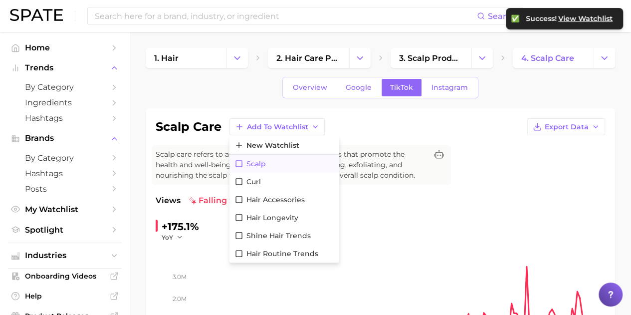
click at [262, 162] on span "Scalp" at bounding box center [255, 164] width 19 height 8
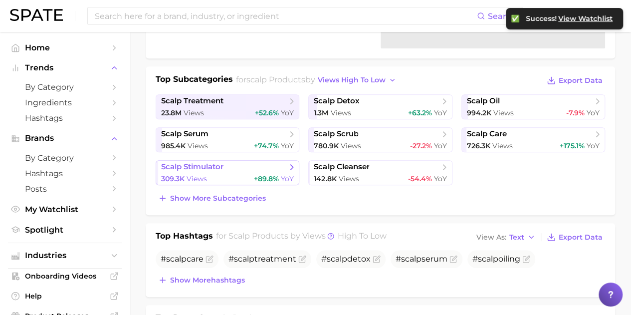
click at [210, 176] on div "309.3k Views +89.8% YoY" at bounding box center [227, 178] width 133 height 9
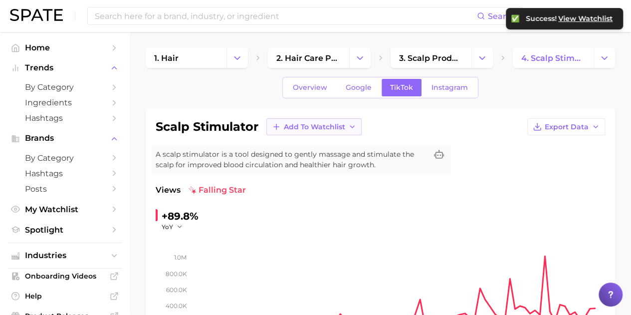
click at [288, 124] on span "Add to Watchlist" at bounding box center [314, 127] width 61 height 8
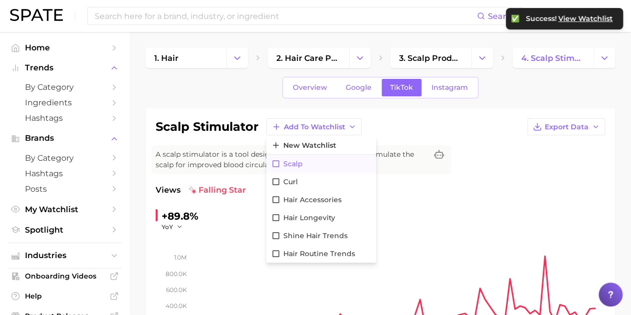
click at [287, 166] on span "Scalp" at bounding box center [292, 164] width 19 height 8
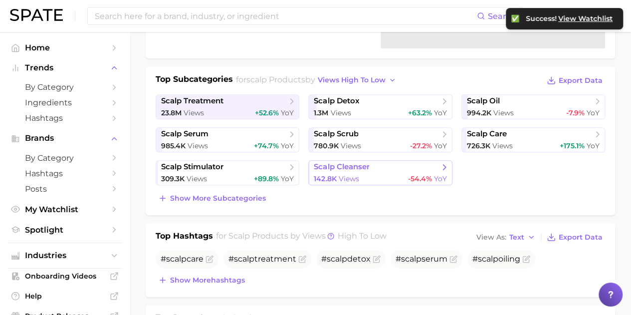
click at [364, 174] on div "142.8k Views -54.4% YoY" at bounding box center [380, 178] width 133 height 9
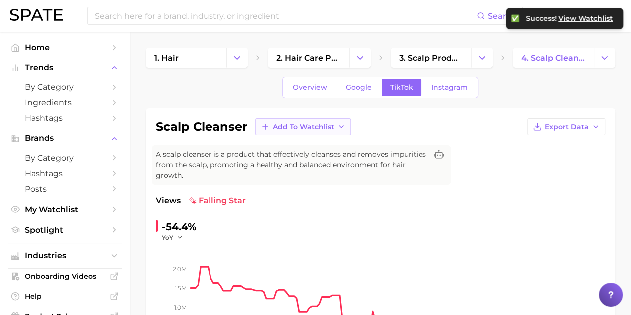
click at [303, 133] on button "Add to Watchlist" at bounding box center [302, 126] width 95 height 17
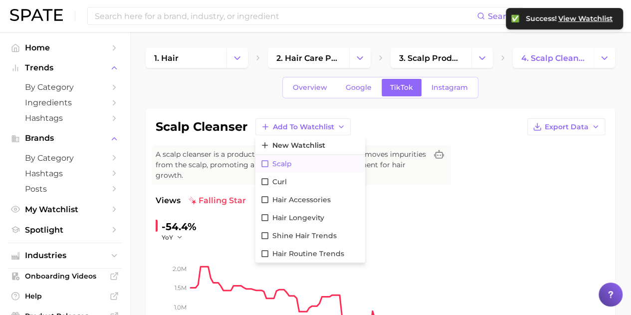
click at [287, 160] on span "Scalp" at bounding box center [281, 164] width 19 height 8
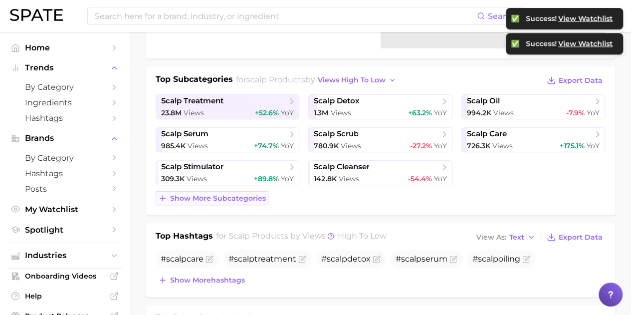
click at [242, 196] on span "Show more subcategories" at bounding box center [218, 198] width 96 height 8
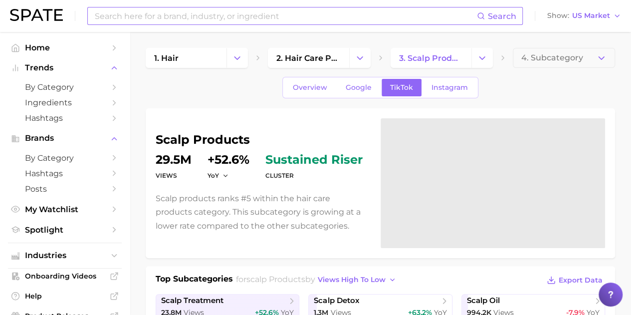
click at [149, 13] on input at bounding box center [285, 15] width 383 height 17
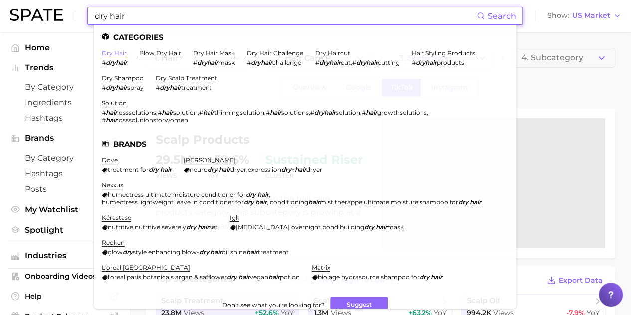
type input "dry hair"
click at [117, 51] on link "dry hair" at bounding box center [114, 52] width 25 height 7
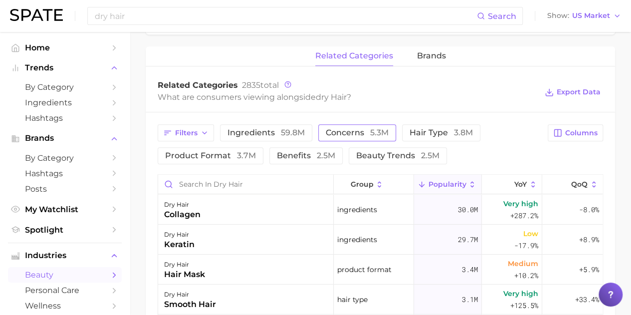
click at [369, 138] on button "concerns 5.3m" at bounding box center [357, 132] width 78 height 17
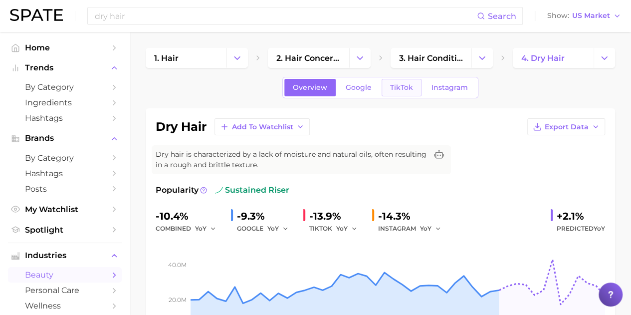
click at [412, 87] on link "TikTok" at bounding box center [401, 87] width 40 height 17
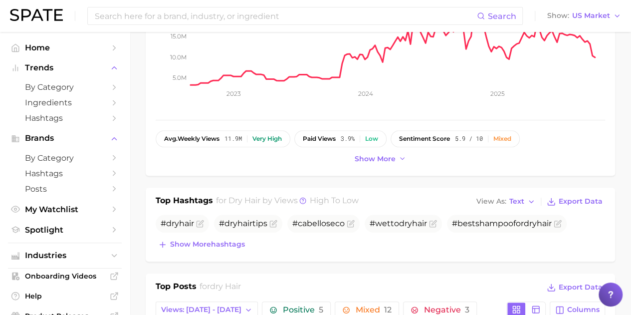
scroll to position [199, 0]
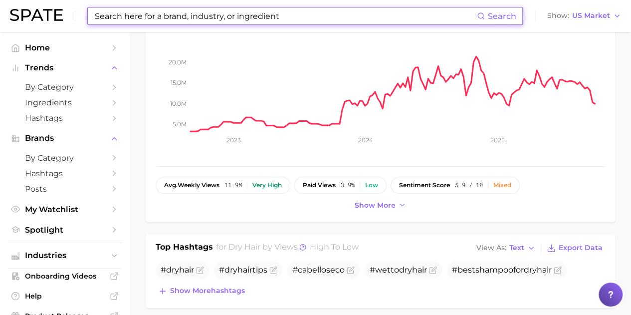
click at [147, 21] on input at bounding box center [285, 15] width 383 height 17
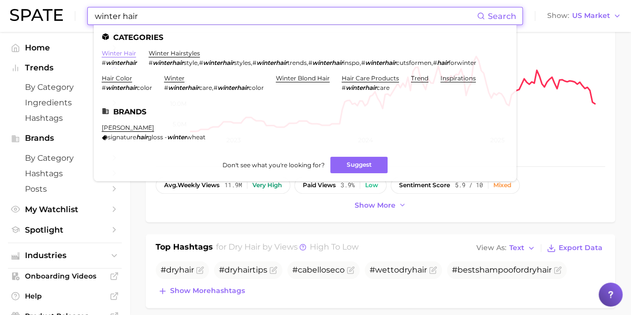
type input "winter hair"
click at [127, 52] on link "winter hair" at bounding box center [119, 52] width 34 height 7
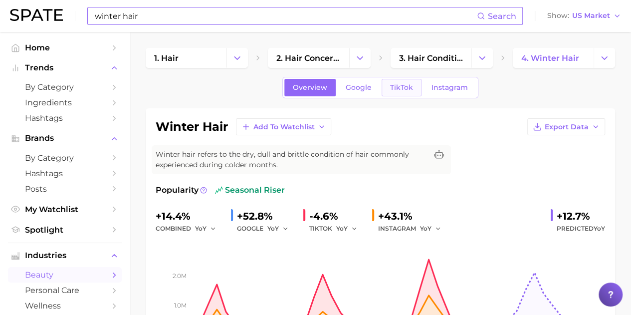
click at [407, 83] on span "TikTok" at bounding box center [401, 87] width 23 height 8
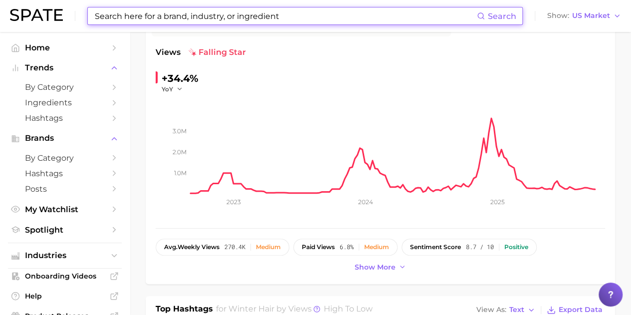
scroll to position [50, 0]
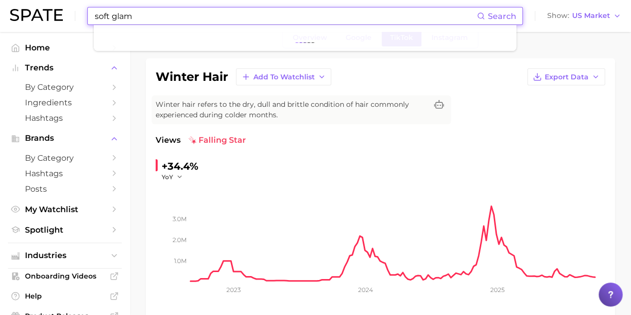
type input "soft glam"
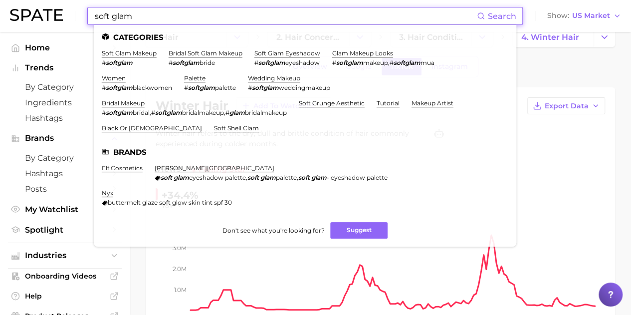
scroll to position [0, 0]
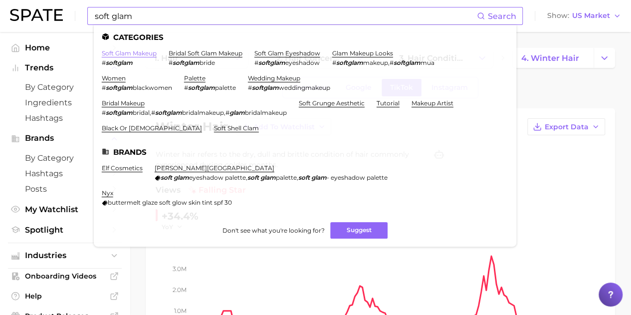
click at [126, 55] on link "soft glam makeup" at bounding box center [129, 52] width 55 height 7
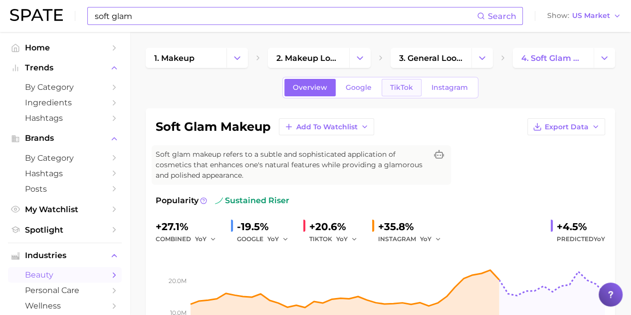
click at [393, 84] on span "TikTok" at bounding box center [401, 87] width 23 height 8
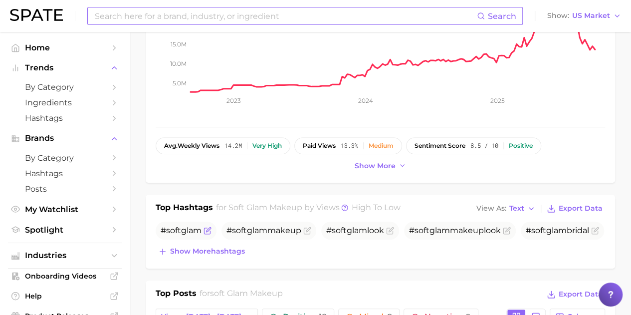
click at [182, 232] on span "glam" at bounding box center [191, 229] width 20 height 9
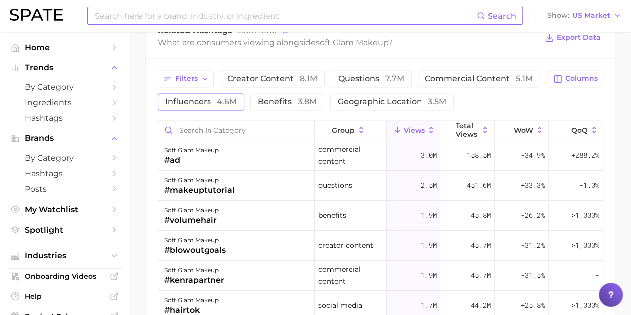
scroll to position [847, 0]
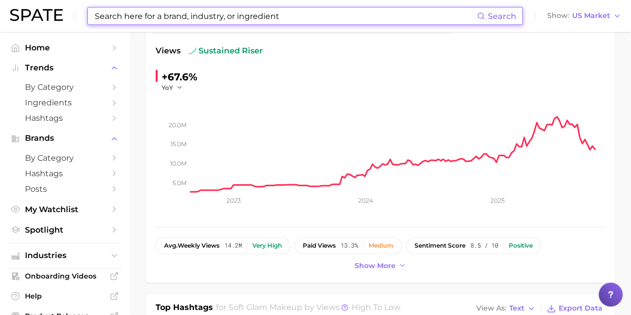
click at [153, 12] on input at bounding box center [285, 15] width 383 height 17
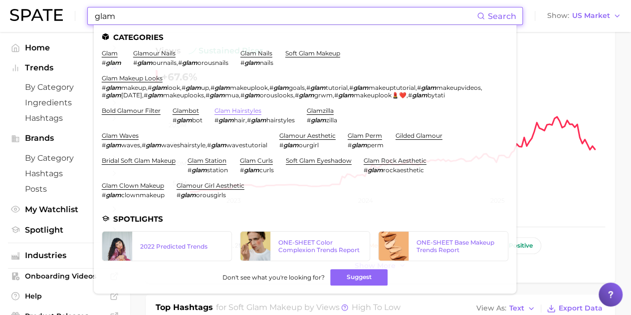
type input "glam"
click at [243, 114] on link "glam hairstyles" at bounding box center [237, 110] width 47 height 7
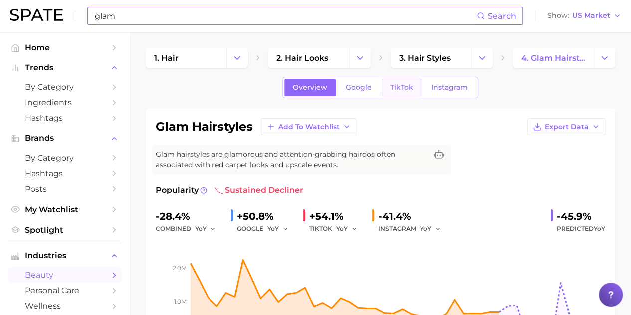
click at [405, 87] on span "TikTok" at bounding box center [401, 87] width 23 height 8
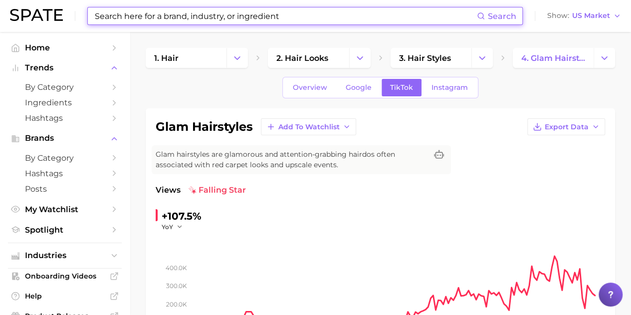
click at [180, 15] on input at bounding box center [285, 15] width 383 height 17
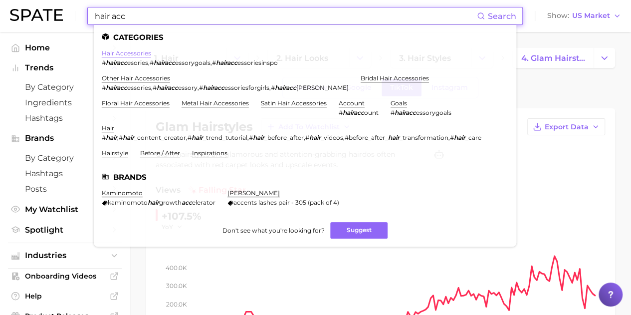
type input "hair acc"
click at [148, 52] on link "hair accessories" at bounding box center [126, 52] width 49 height 7
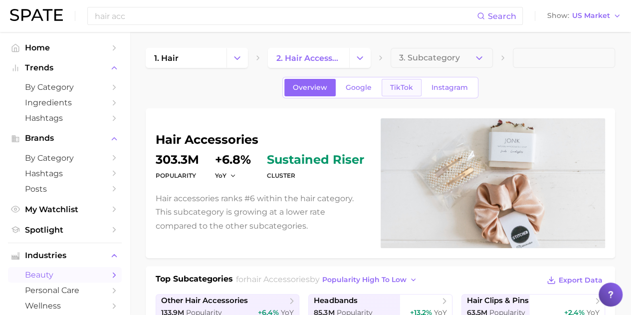
click at [394, 88] on span "TikTok" at bounding box center [401, 87] width 23 height 8
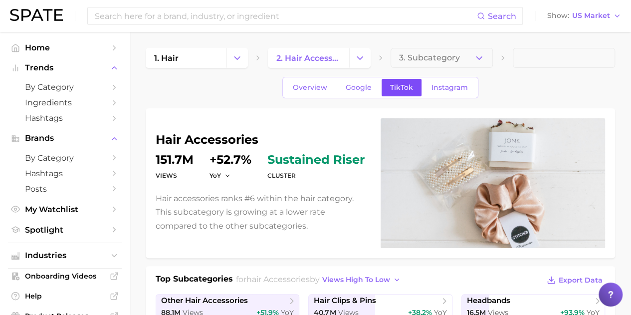
click at [398, 89] on span "TikTok" at bounding box center [401, 87] width 23 height 8
click at [401, 90] on span "TikTok" at bounding box center [401, 87] width 23 height 8
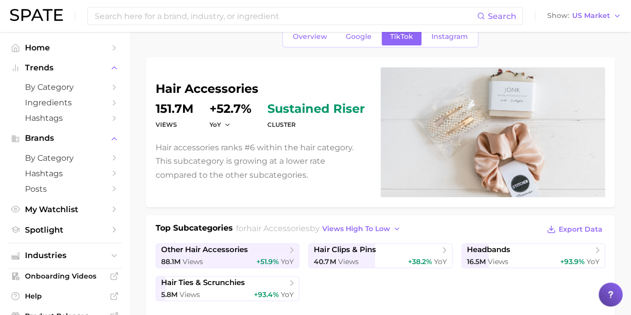
scroll to position [199, 0]
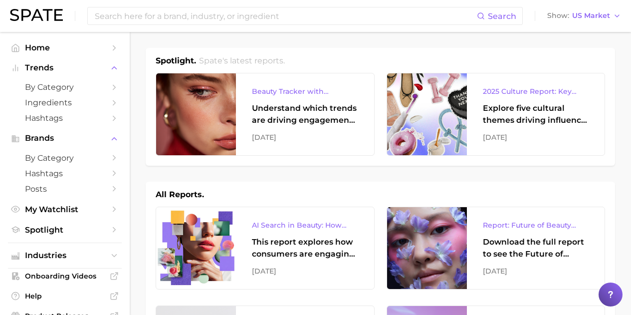
scroll to position [349, 0]
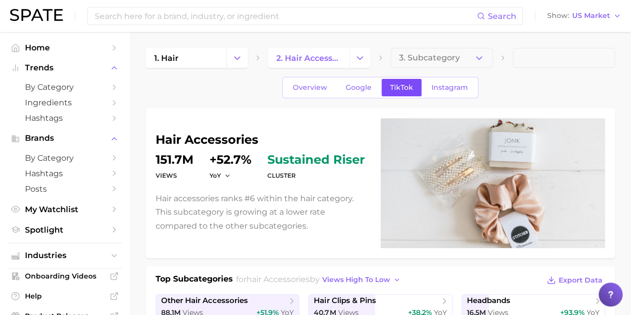
click at [395, 86] on span "TikTok" at bounding box center [401, 87] width 23 height 8
click at [319, 92] on link "Overview" at bounding box center [309, 87] width 51 height 17
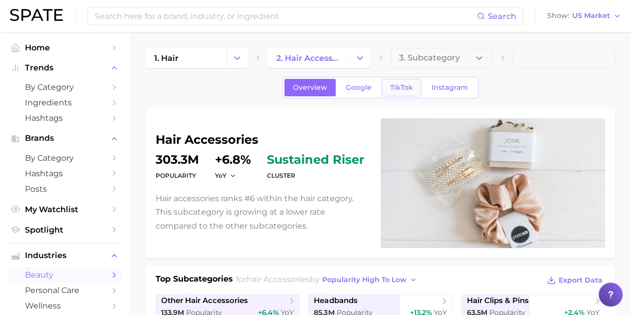
click at [381, 88] on div "Overview Google TikTok Instagram" at bounding box center [380, 87] width 196 height 21
click at [396, 85] on span "TikTok" at bounding box center [401, 87] width 23 height 8
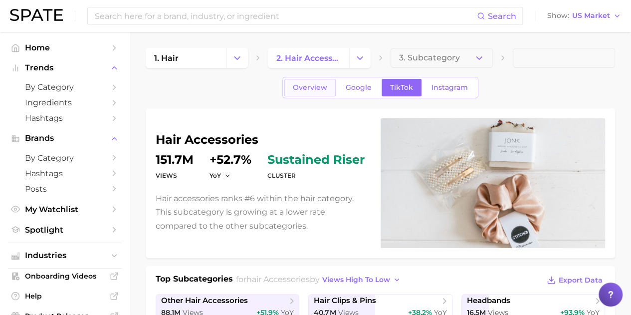
click at [305, 90] on span "Overview" at bounding box center [310, 87] width 34 height 8
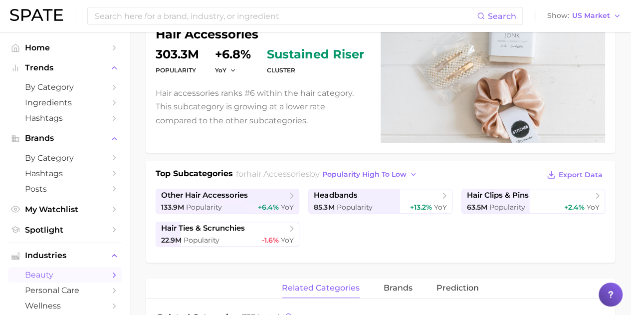
scroll to position [199, 0]
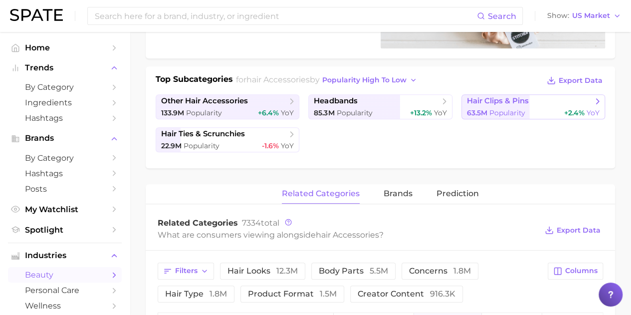
click at [494, 106] on link "hair clips & pins 63.5m Popularity +2.4% YoY" at bounding box center [533, 106] width 144 height 25
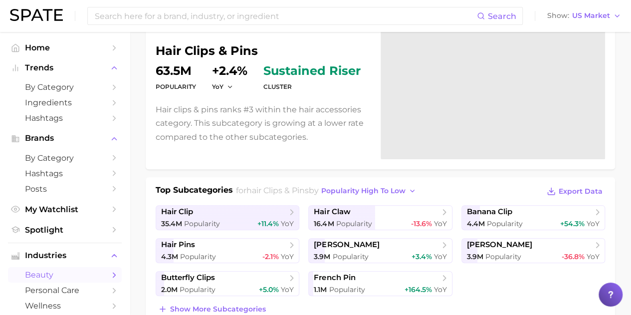
scroll to position [199, 0]
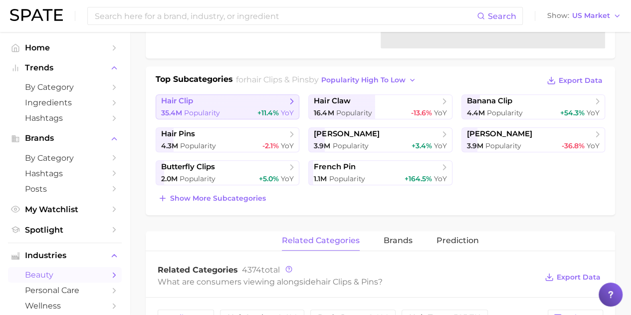
click at [279, 105] on link "hair clip 35.4m Popularity +11.4% YoY" at bounding box center [228, 106] width 144 height 25
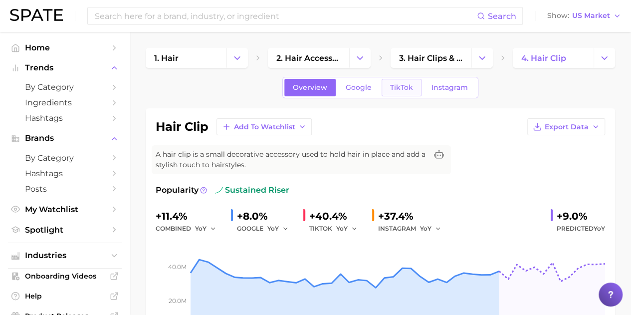
click at [405, 87] on span "TikTok" at bounding box center [401, 87] width 23 height 8
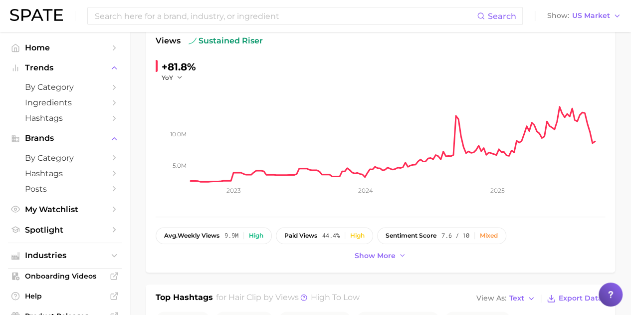
scroll to position [150, 0]
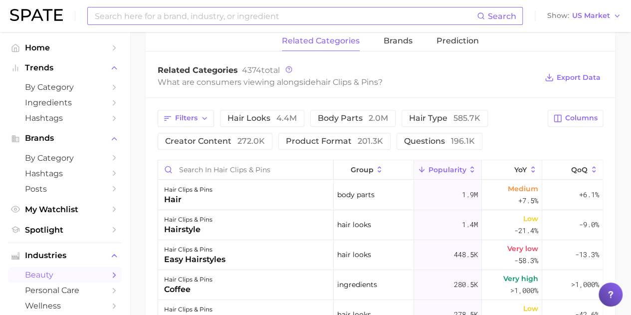
click at [118, 16] on input at bounding box center [285, 15] width 383 height 17
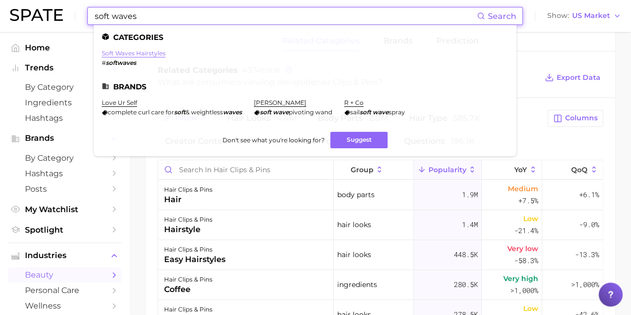
type input "soft waves"
click at [148, 55] on link "soft waves hairstyles" at bounding box center [134, 52] width 64 height 7
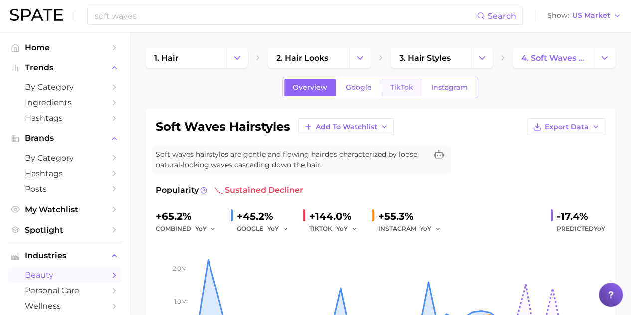
click at [398, 84] on span "TikTok" at bounding box center [401, 87] width 23 height 8
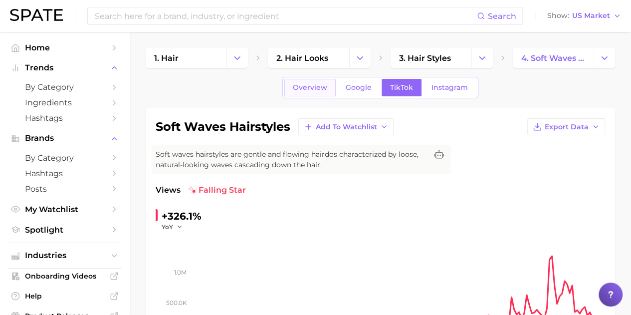
click at [324, 91] on span "Overview" at bounding box center [310, 87] width 34 height 8
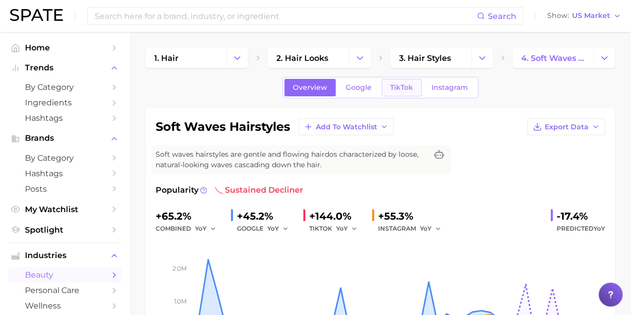
click at [396, 85] on span "TikTok" at bounding box center [401, 87] width 23 height 8
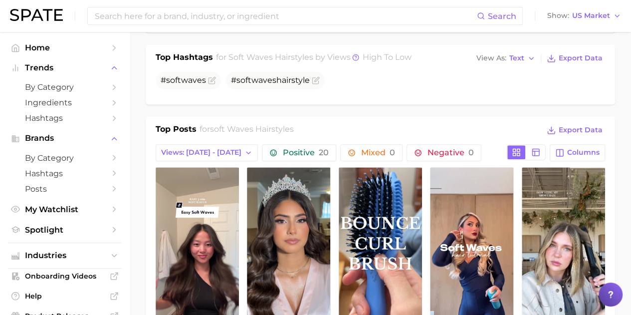
scroll to position [449, 0]
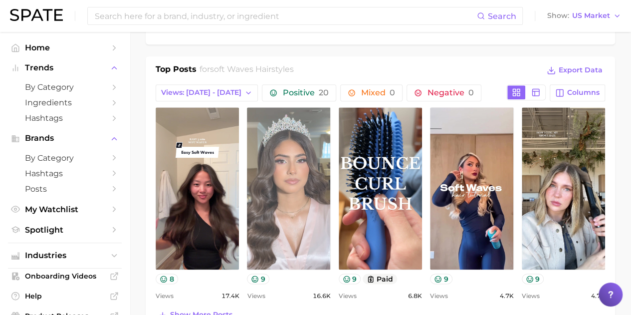
click at [292, 174] on link "view post on TikTok" at bounding box center [288, 188] width 83 height 162
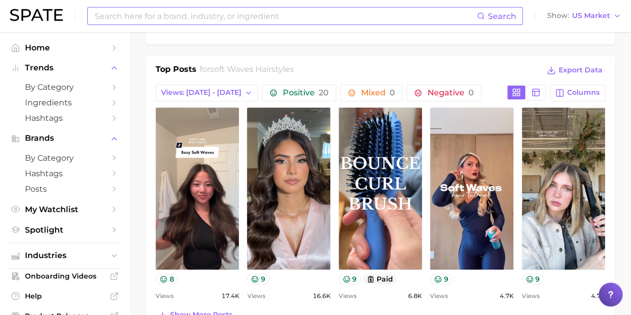
click at [178, 18] on input at bounding box center [285, 15] width 383 height 17
type input "m"
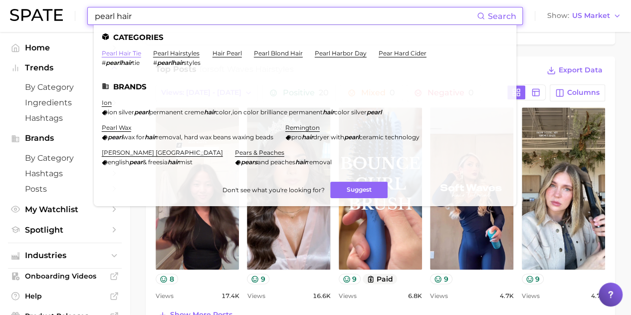
type input "pearl hair"
click at [130, 50] on link "pearl hair tie" at bounding box center [121, 52] width 39 height 7
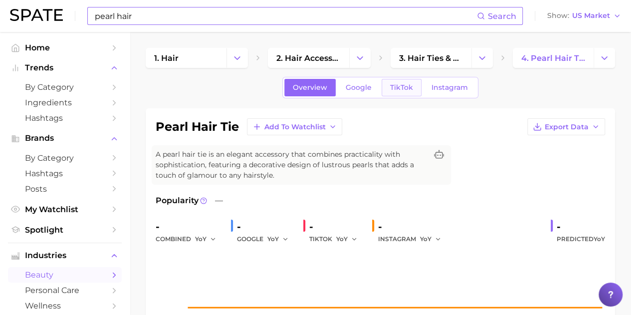
click at [406, 83] on span "TikTok" at bounding box center [401, 87] width 23 height 8
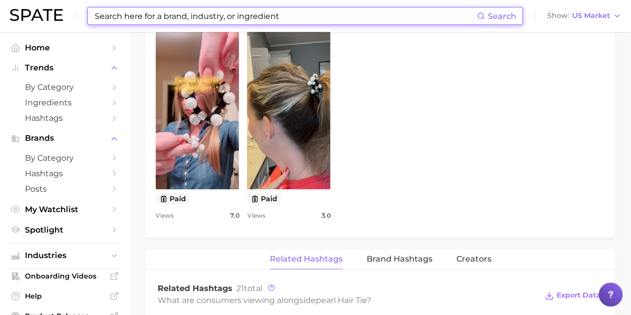
scroll to position [498, 0]
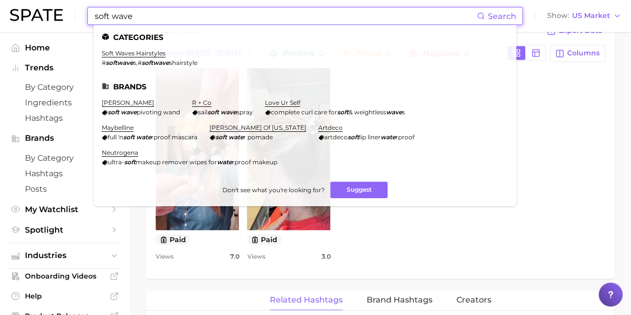
drag, startPoint x: 136, startPoint y: 16, endPoint x: 79, endPoint y: 9, distance: 57.8
click at [79, 9] on div "soft wave Search Categories soft waves hairstyles # softwave s , # softwave sha…" at bounding box center [315, 16] width 611 height 32
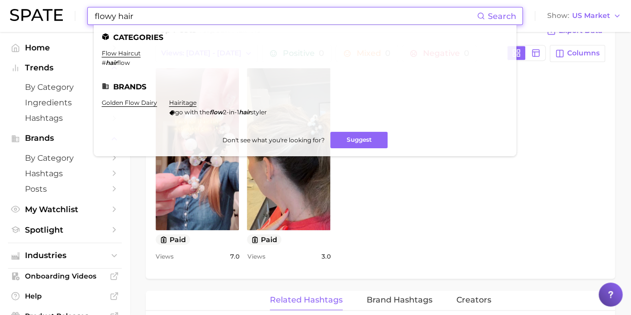
drag, startPoint x: 139, startPoint y: 15, endPoint x: 77, endPoint y: 15, distance: 61.8
click at [77, 15] on div "flowy hair Search Categories flow haircut # hair flow Brands golden flow dairy …" at bounding box center [315, 16] width 611 height 32
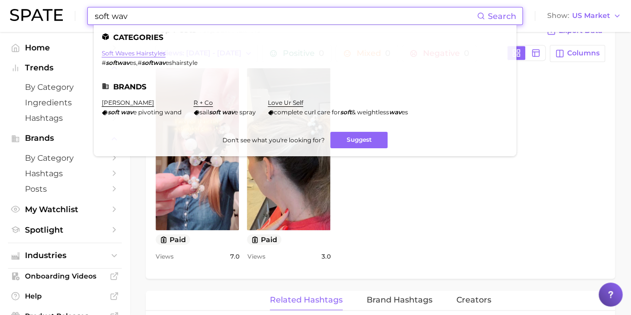
click at [150, 51] on link "soft waves hairstyles" at bounding box center [134, 52] width 64 height 7
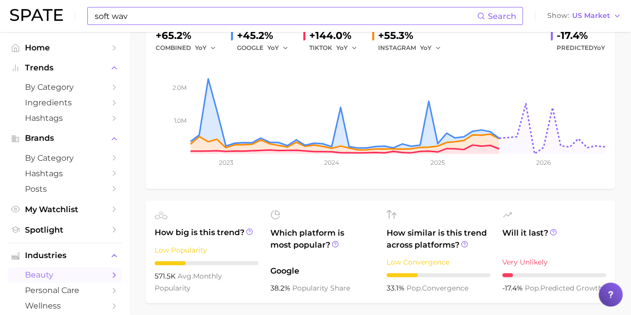
scroll to position [249, 0]
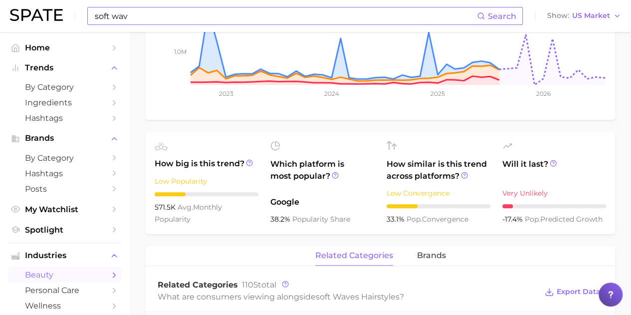
click at [109, 12] on input "soft wav" at bounding box center [285, 15] width 383 height 17
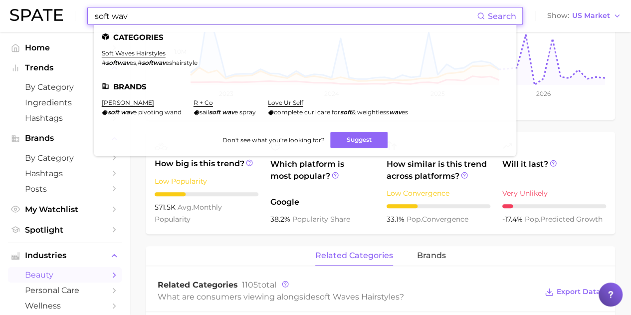
drag, startPoint x: 129, startPoint y: 14, endPoint x: 32, endPoint y: 11, distance: 96.8
click at [34, 11] on div "soft wav Search Categories soft waves hairstyles # softwav es , # softwav eshai…" at bounding box center [315, 16] width 611 height 32
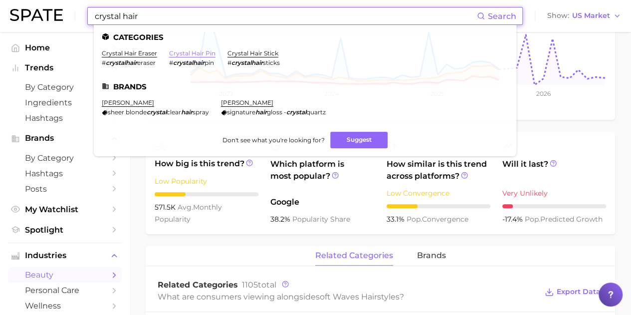
type input "crystal hair"
click at [191, 51] on link "crystal hair pin" at bounding box center [192, 52] width 46 height 7
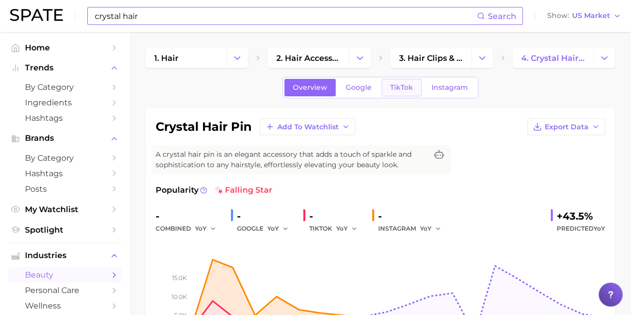
click at [401, 84] on span "TikTok" at bounding box center [401, 87] width 23 height 8
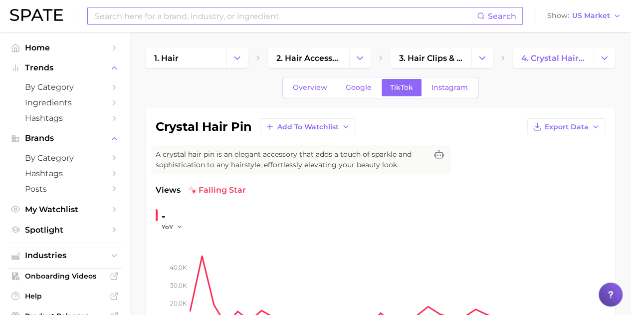
click at [172, 16] on input at bounding box center [285, 15] width 383 height 17
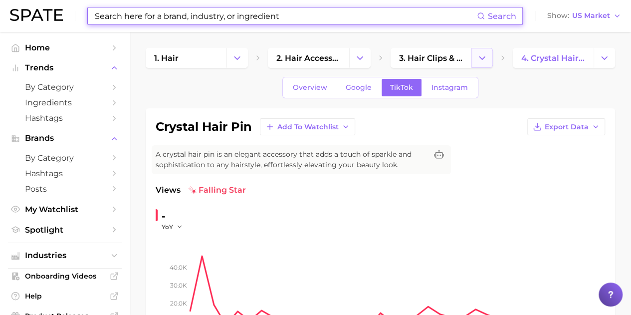
click at [479, 55] on icon "Change Category" at bounding box center [482, 58] width 10 height 10
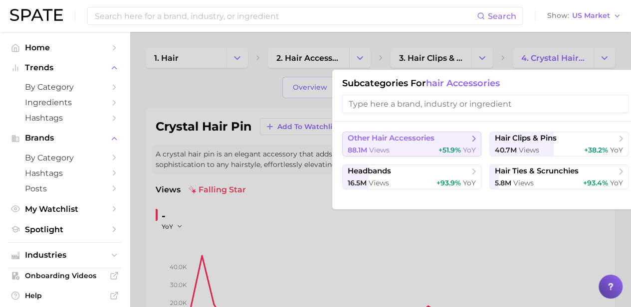
click at [450, 146] on span "+51.9% YoY" at bounding box center [456, 150] width 37 height 9
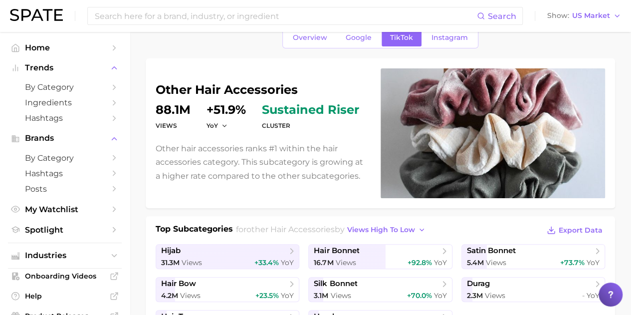
scroll to position [50, 0]
click at [302, 38] on span "Overview" at bounding box center [310, 37] width 34 height 8
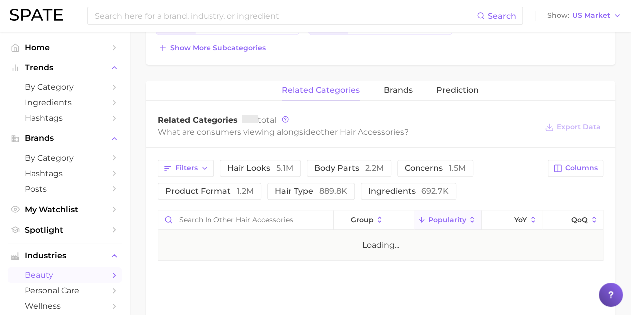
scroll to position [415, 0]
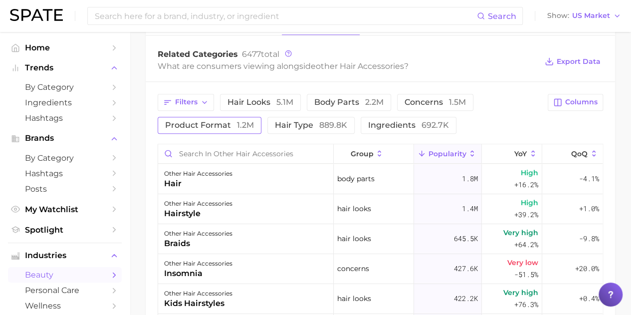
click at [198, 117] on button "product format 1.2m" at bounding box center [210, 125] width 104 height 17
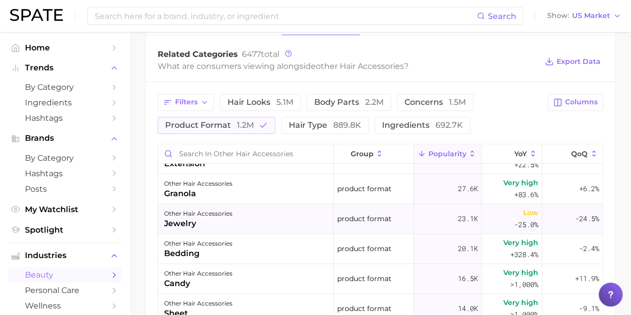
scroll to position [0, 0]
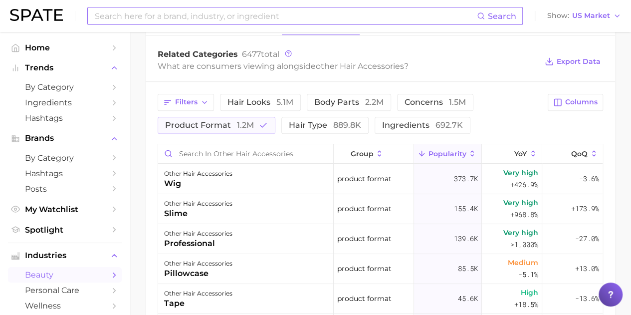
click at [106, 16] on input at bounding box center [285, 15] width 383 height 17
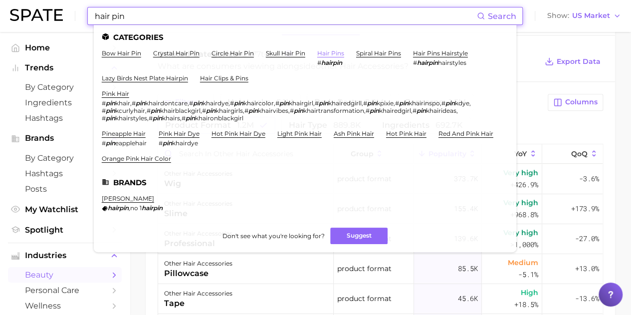
type input "hair pin"
click at [338, 55] on link "hair pins" at bounding box center [330, 52] width 27 height 7
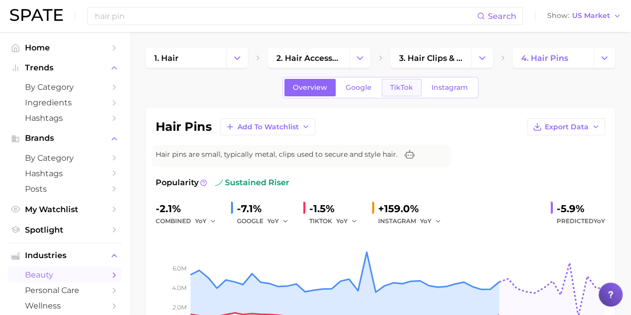
click at [409, 85] on span "TikTok" at bounding box center [401, 87] width 23 height 8
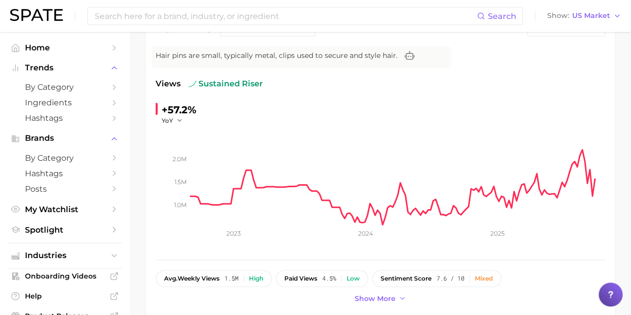
scroll to position [100, 0]
click at [167, 27] on div "Search Show US Market" at bounding box center [315, 16] width 611 height 32
click at [206, 14] on input at bounding box center [285, 15] width 383 height 17
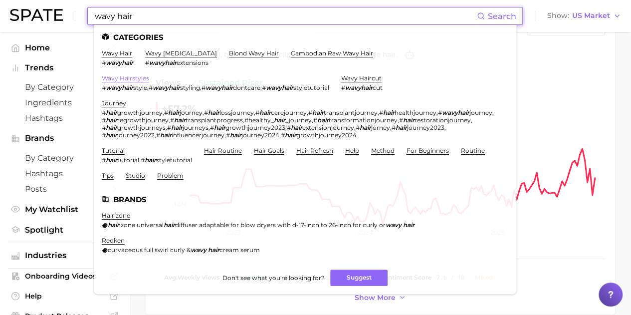
type input "wavy hair"
click at [114, 79] on link "wavy hairstyles" at bounding box center [125, 77] width 47 height 7
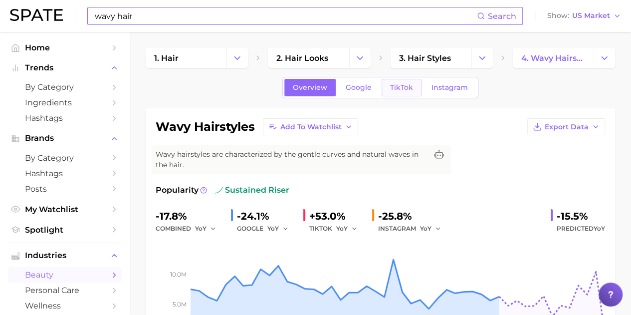
click at [392, 86] on span "TikTok" at bounding box center [401, 87] width 23 height 8
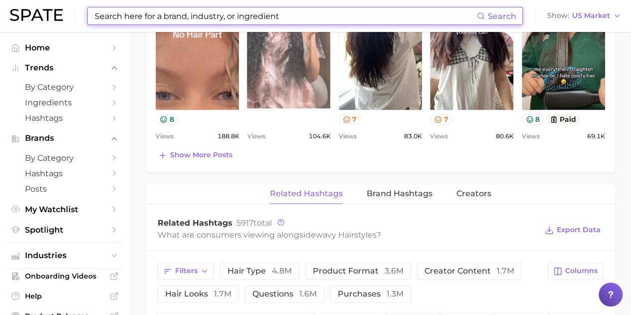
scroll to position [748, 0]
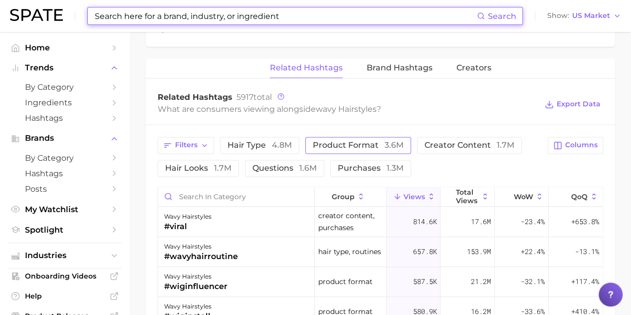
click at [341, 141] on span "product format 3.6m" at bounding box center [358, 145] width 91 height 8
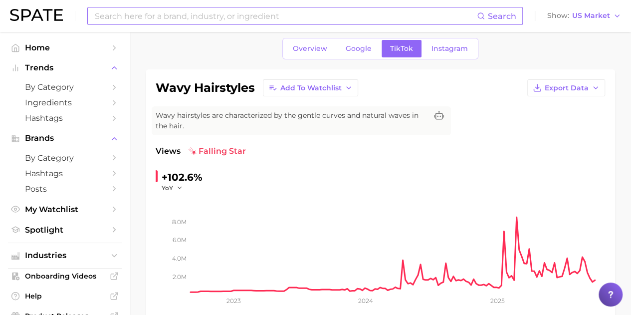
scroll to position [0, 0]
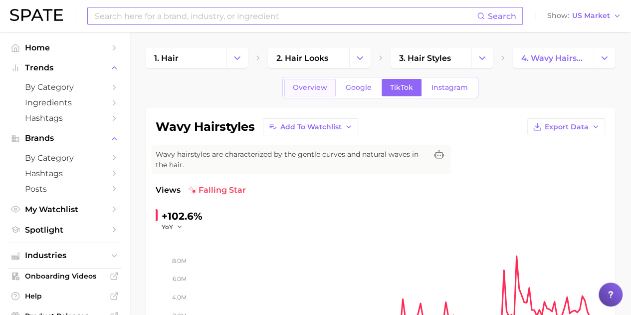
click at [324, 87] on span "Overview" at bounding box center [310, 87] width 34 height 8
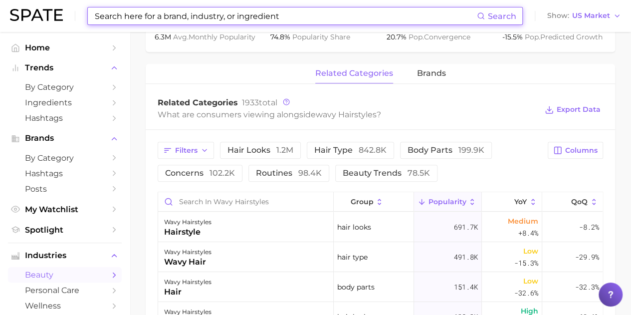
scroll to position [498, 0]
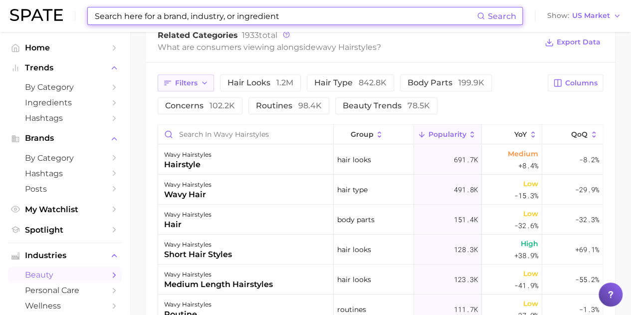
click at [199, 82] on button "Filters" at bounding box center [186, 82] width 56 height 17
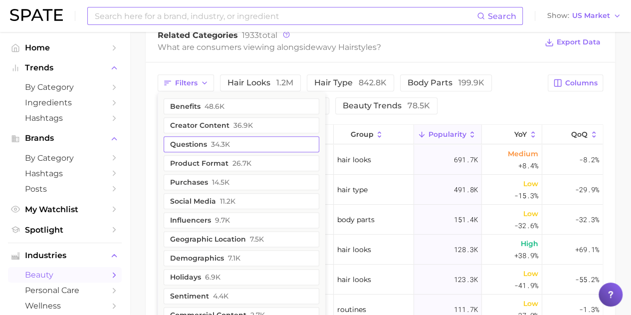
click at [200, 167] on button "product format 26.7k" at bounding box center [242, 163] width 156 height 16
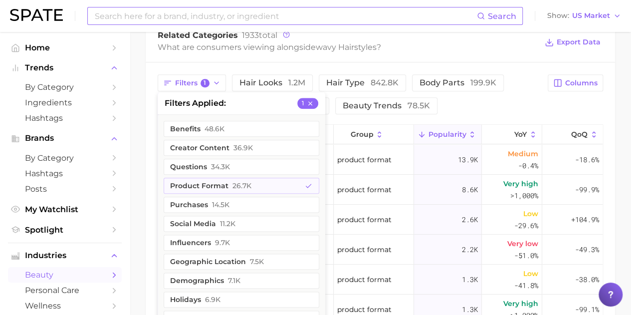
click at [465, 104] on div "Filters 1 filters applied 1 benefits 48.6k creator content 36.9k questions 34.3…" at bounding box center [350, 94] width 384 height 40
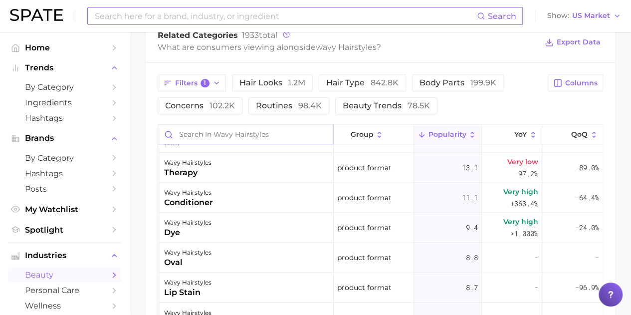
scroll to position [698, 0]
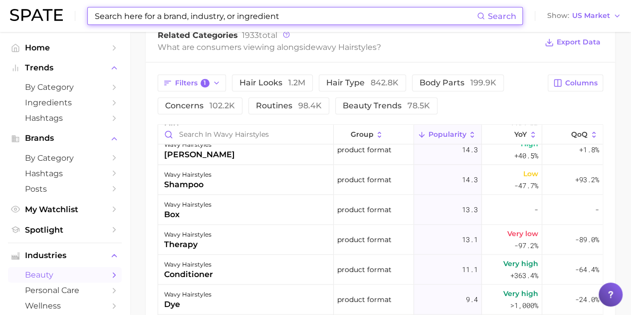
click at [214, 20] on input at bounding box center [285, 15] width 383 height 17
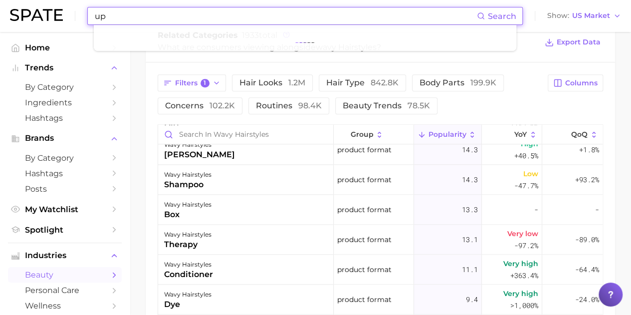
type input "u"
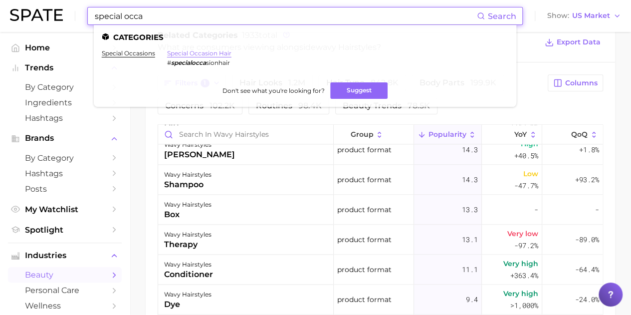
type input "special occa"
click at [218, 55] on link "special occasion hair" at bounding box center [199, 52] width 64 height 7
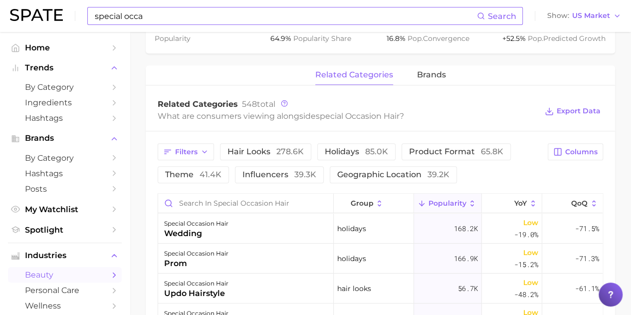
scroll to position [449, 0]
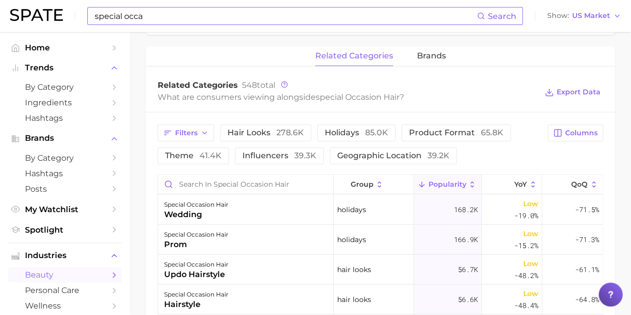
click at [469, 123] on div "Filters hair looks 278.6k holidays 85.0k product format 65.8k theme 41.4k influ…" at bounding box center [380, 306] width 469 height 388
click at [467, 127] on button "product format 65.8k" at bounding box center [455, 132] width 109 height 17
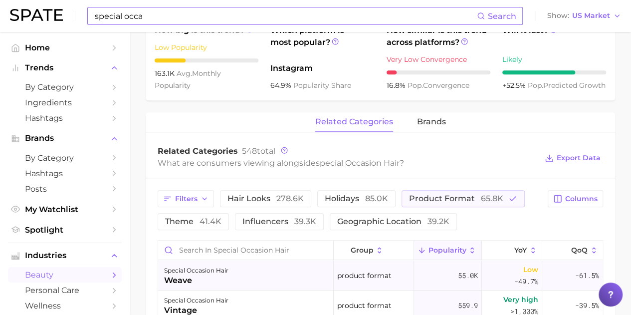
scroll to position [385, 0]
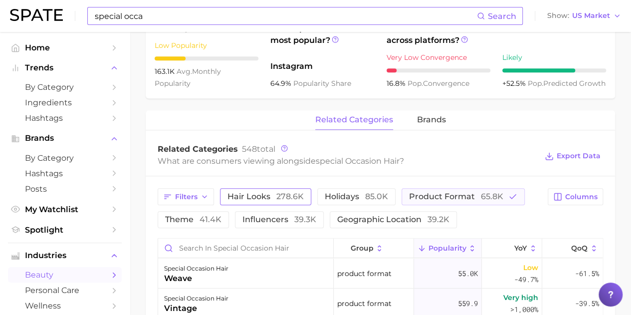
click at [280, 199] on span "278.6k" at bounding box center [289, 195] width 27 height 9
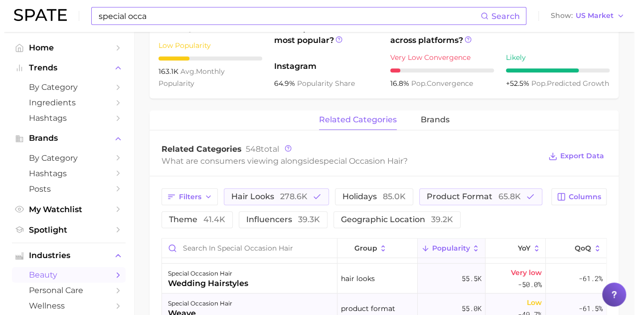
scroll to position [100, 0]
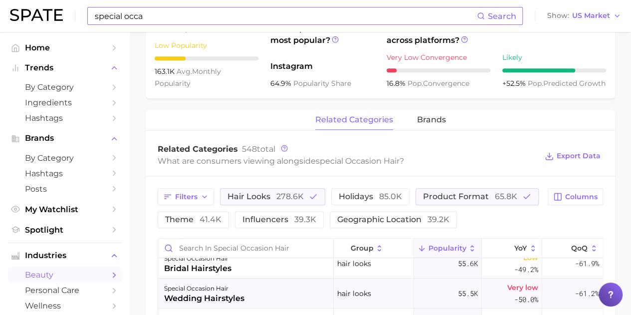
click at [226, 301] on div "wedding hairstyles" at bounding box center [204, 298] width 80 height 12
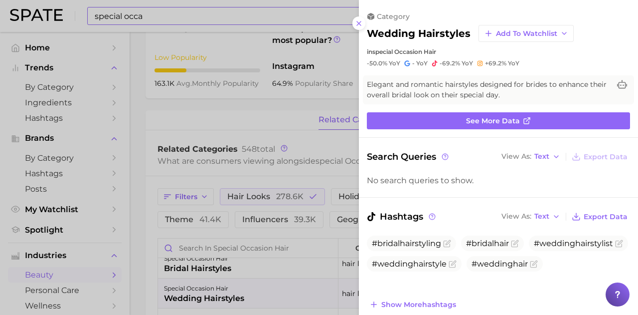
scroll to position [0, 0]
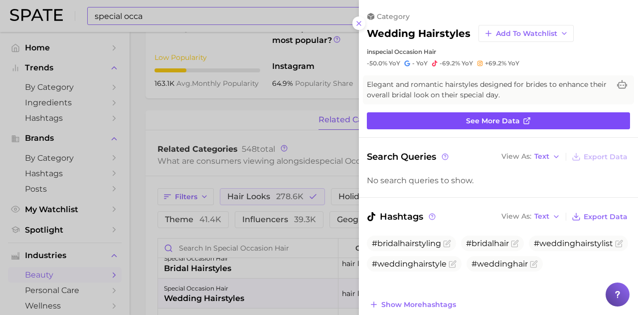
click at [476, 113] on link "See more data" at bounding box center [498, 120] width 263 height 17
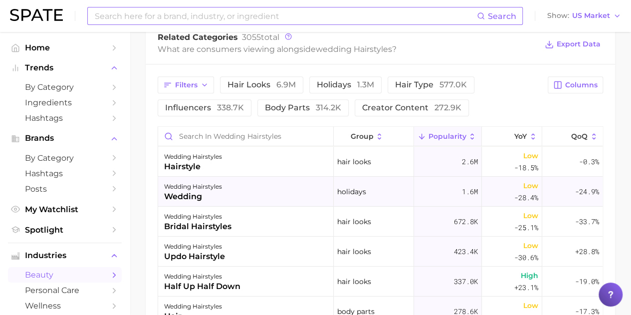
scroll to position [449, 0]
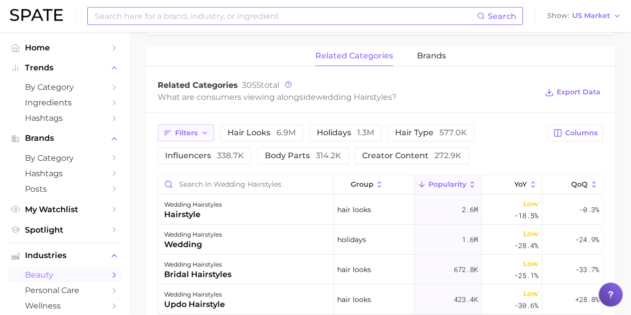
click at [206, 134] on icon "button" at bounding box center [204, 133] width 8 height 8
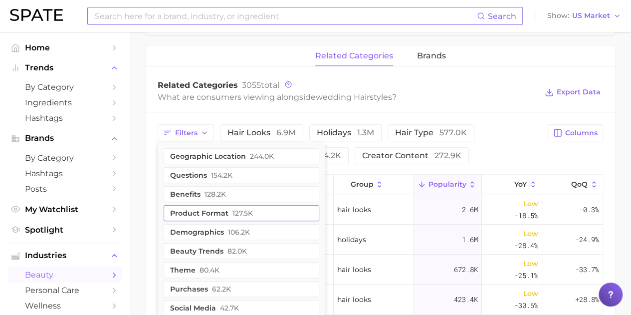
click at [215, 213] on button "product format 127.5k" at bounding box center [242, 213] width 156 height 16
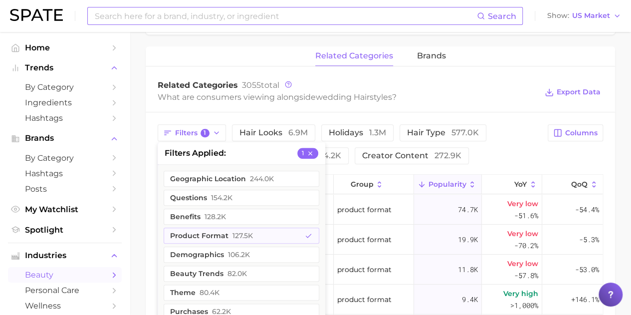
click at [522, 146] on div "Filters 1 filters applied 1 geographic location 244.0k questions 154.2k benefit…" at bounding box center [350, 144] width 384 height 40
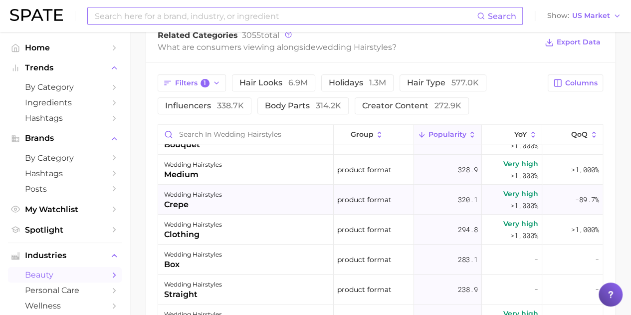
scroll to position [299, 0]
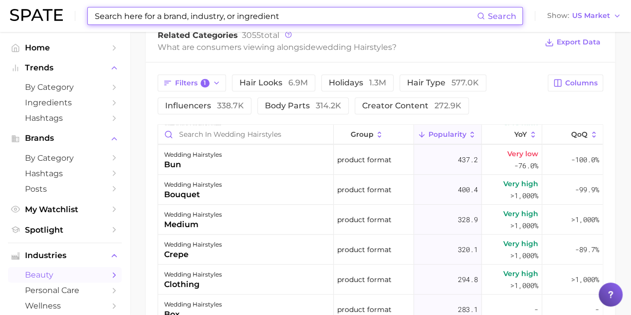
click at [146, 19] on input at bounding box center [285, 15] width 383 height 17
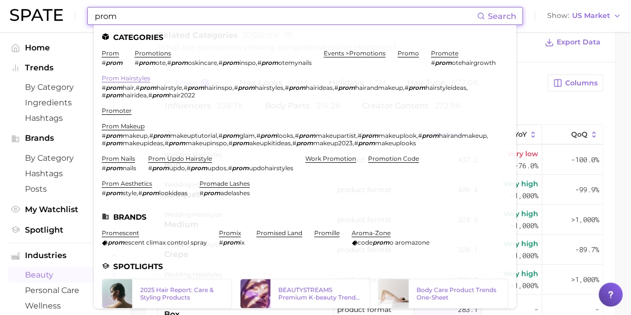
type input "prom"
click at [123, 82] on link "prom hairstyles" at bounding box center [126, 77] width 48 height 7
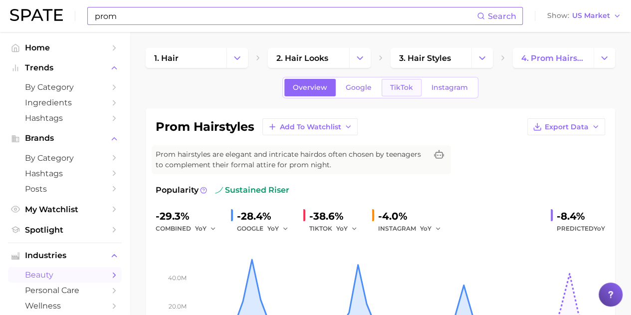
click at [411, 91] on link "TikTok" at bounding box center [401, 87] width 40 height 17
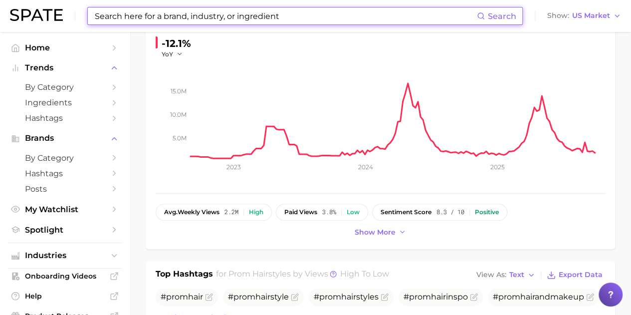
scroll to position [199, 0]
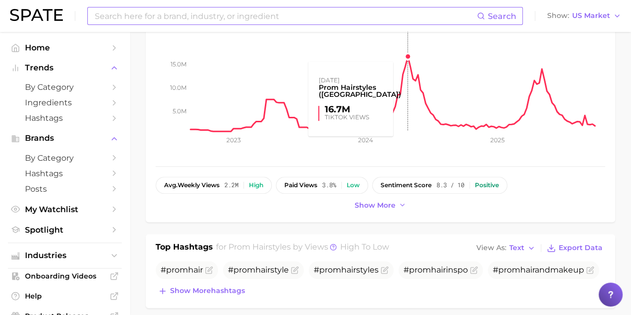
click at [407, 59] on rect at bounding box center [397, 81] width 414 height 100
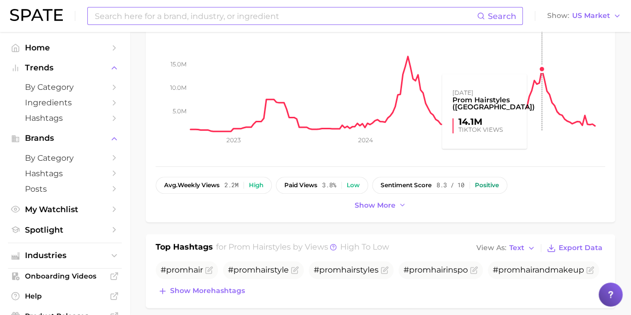
click at [542, 67] on rect at bounding box center [397, 81] width 414 height 100
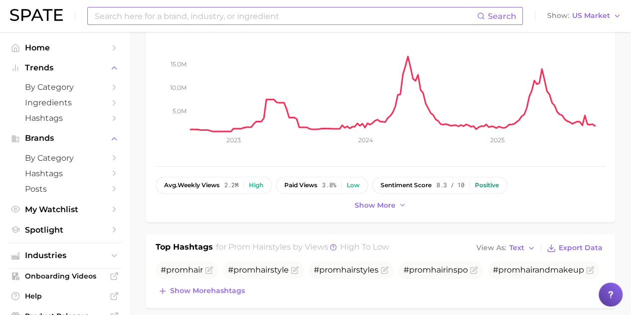
click at [542, 67] on rect at bounding box center [397, 81] width 414 height 100
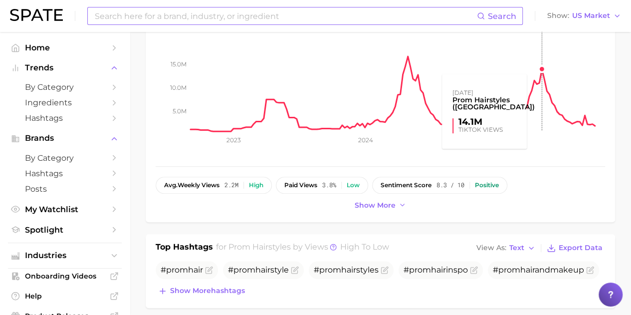
click at [539, 65] on rect at bounding box center [397, 81] width 414 height 100
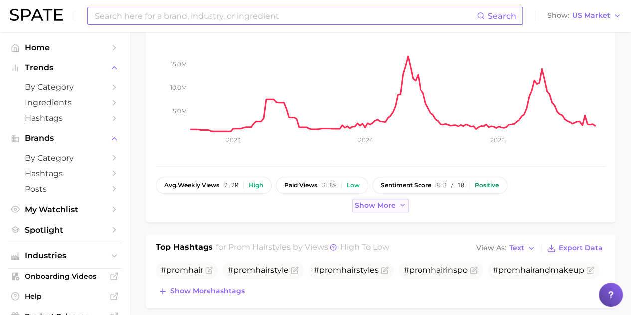
click at [378, 202] on span "Show more" at bounding box center [374, 205] width 41 height 8
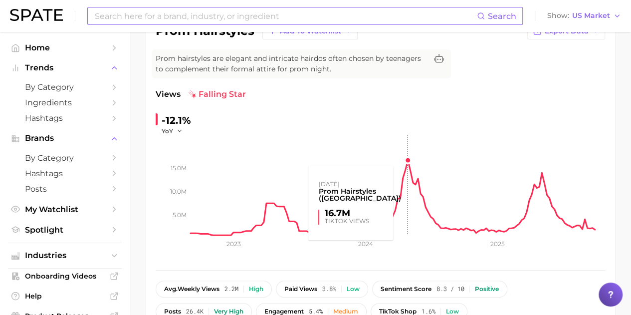
scroll to position [100, 0]
